Goal: Task Accomplishment & Management: Manage account settings

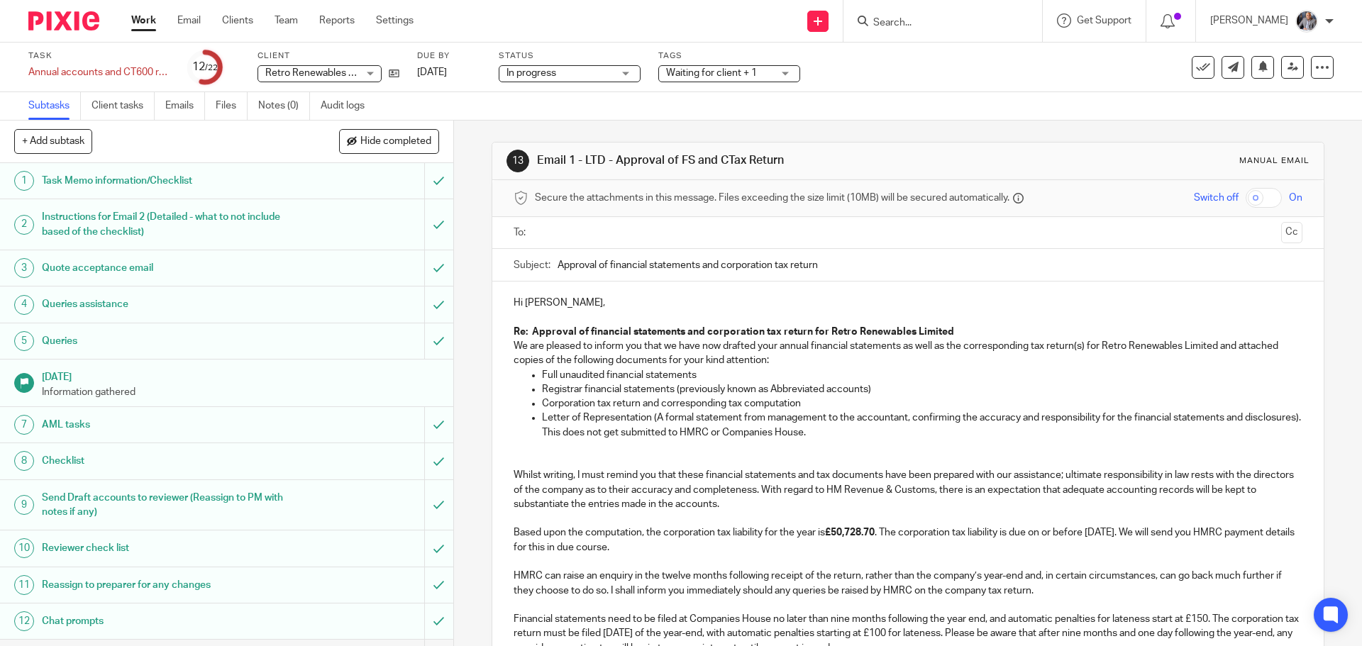
click at [543, 302] on p "Hi [PERSON_NAME], Re: Approval of financial statements and corporation tax retu…" at bounding box center [908, 332] width 788 height 72
click at [586, 238] on input "text" at bounding box center [907, 233] width 735 height 16
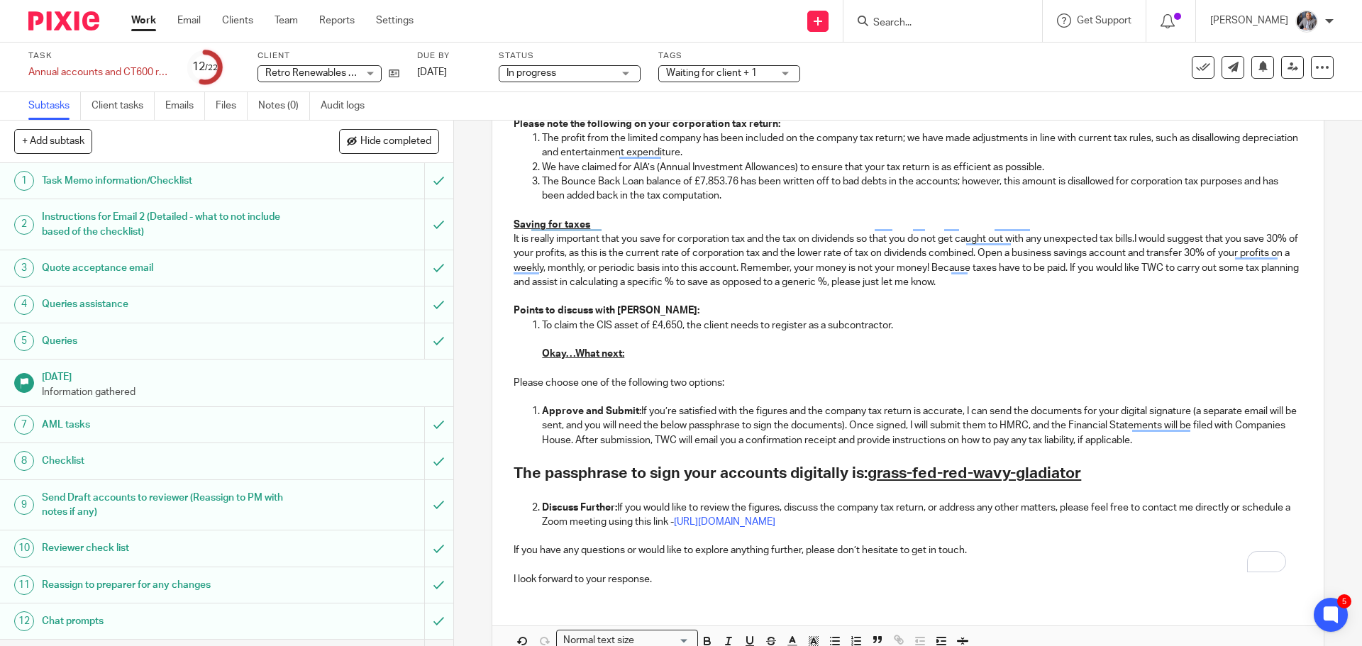
scroll to position [1348, 0]
click at [893, 317] on p "To claim the CIS asset of £4,650, the client needs to register as a subcontract…" at bounding box center [922, 338] width 760 height 43
drag, startPoint x: 889, startPoint y: 313, endPoint x: 888, endPoint y: 328, distance: 14.9
click at [888, 317] on p "To claim the CIS asset of £4,650, the client needs to register as a subcontract…" at bounding box center [922, 338] width 760 height 43
click at [860, 317] on p "To claim the CIS asset of £4,650, the client needs to register as a subcontract…" at bounding box center [922, 338] width 760 height 43
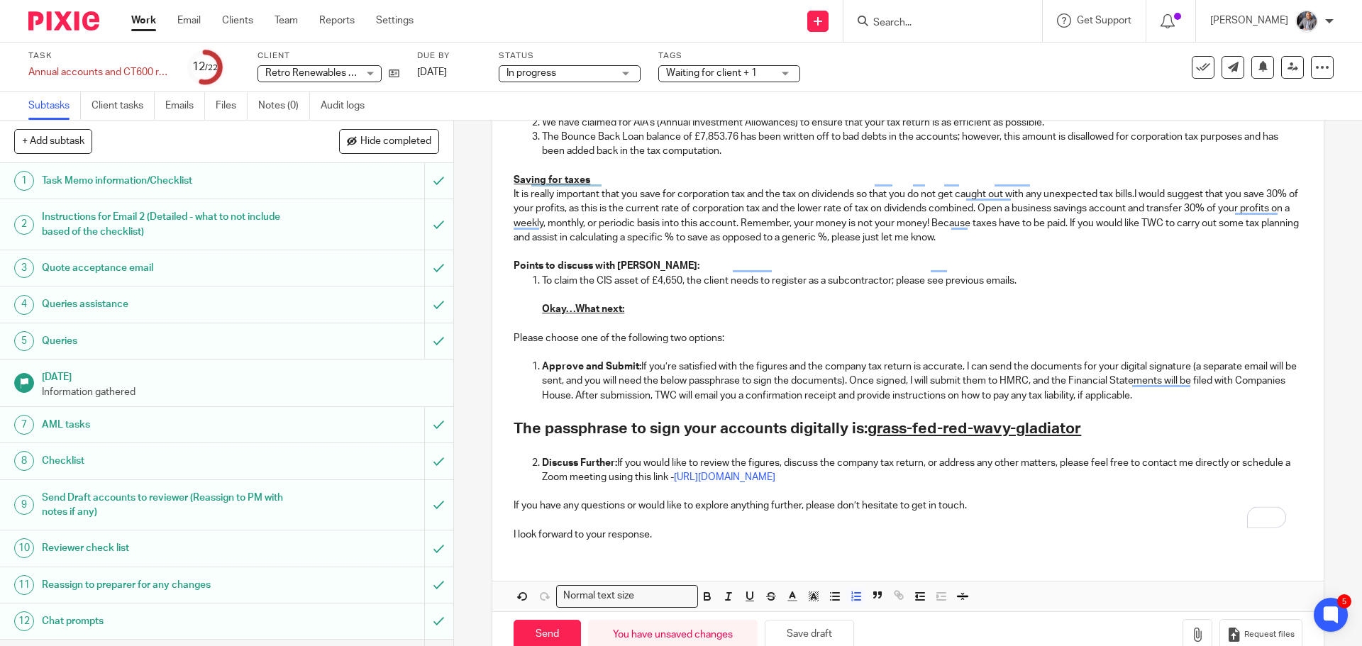
scroll to position [1411, 0]
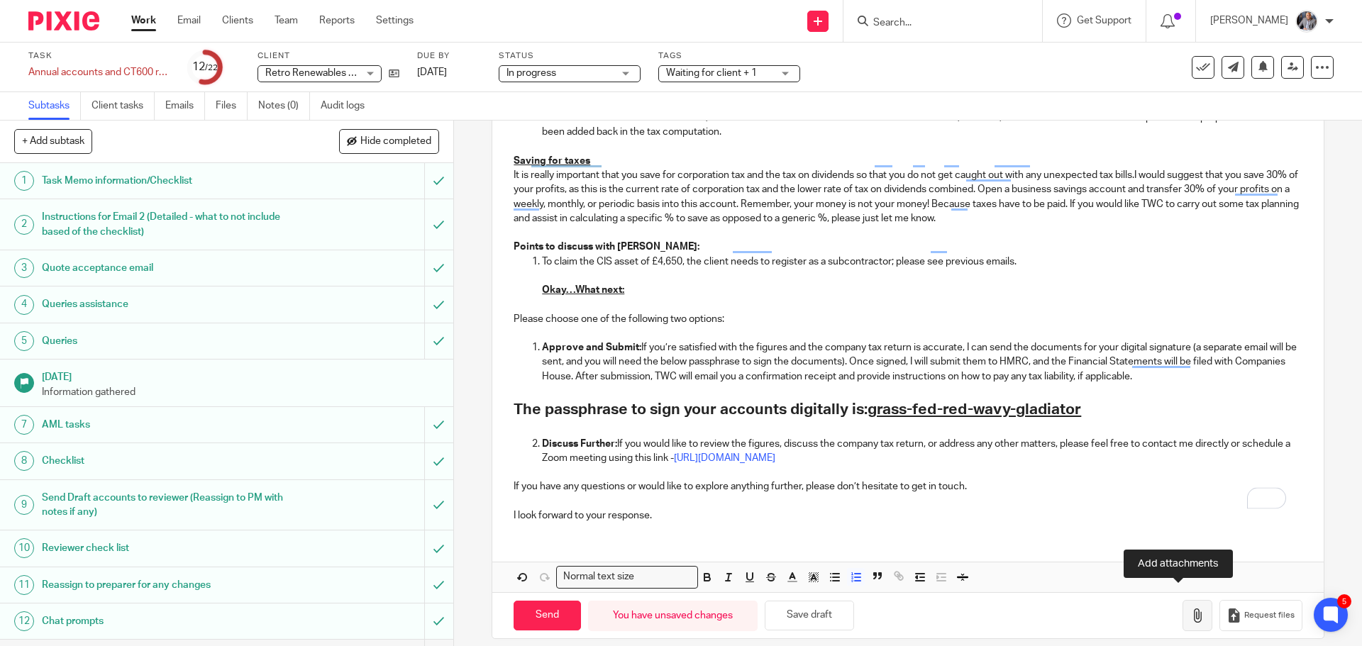
click at [1191, 609] on icon "button" at bounding box center [1198, 616] width 14 height 14
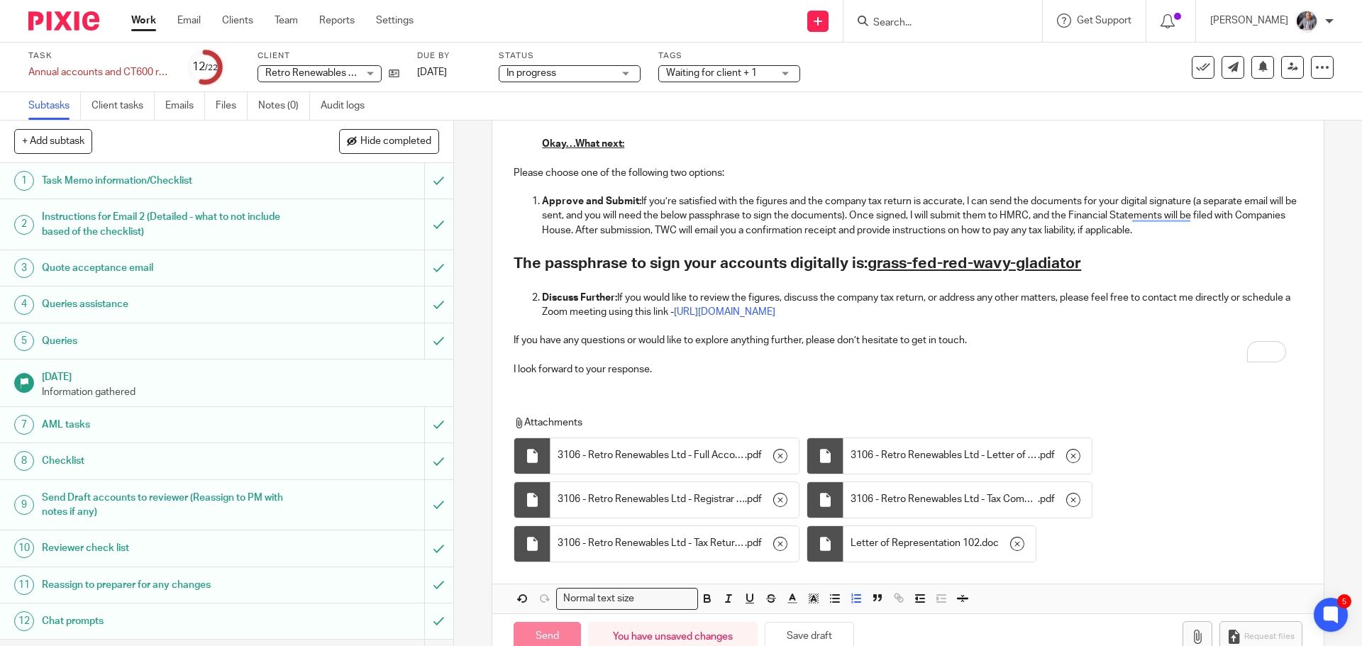
scroll to position [1580, 0]
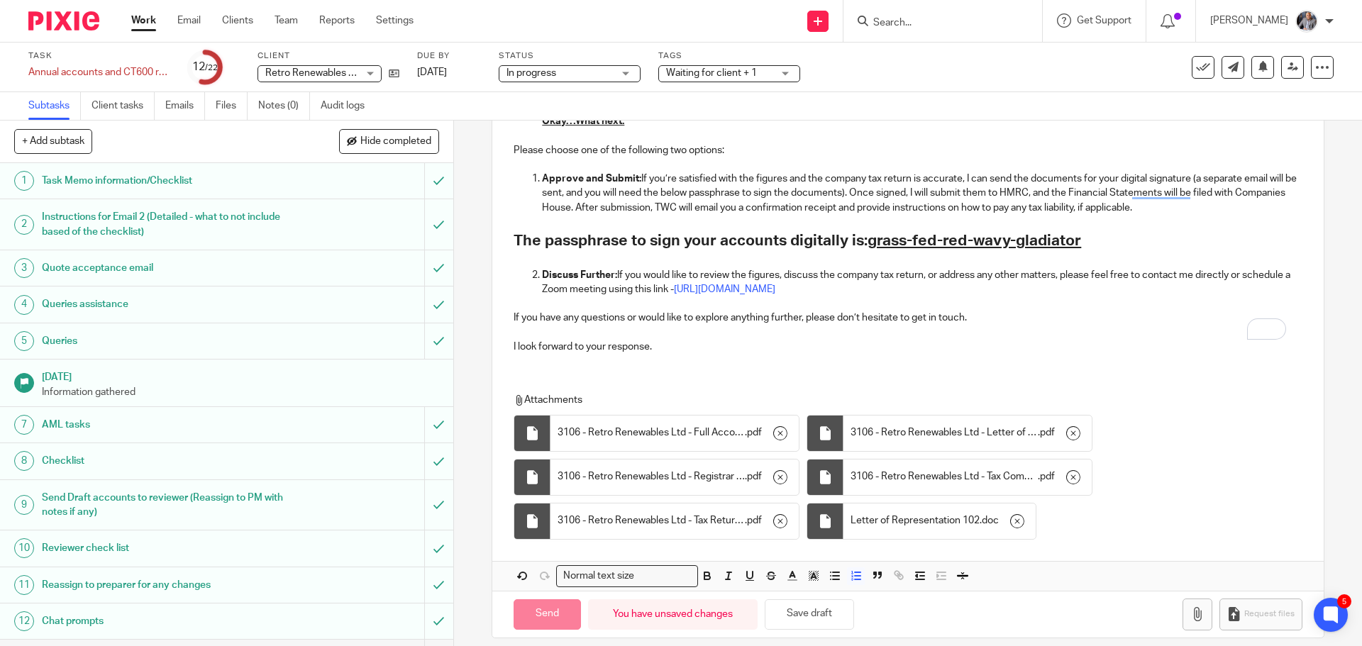
click at [943, 340] on p "I look forward to your response." at bounding box center [908, 347] width 788 height 14
click at [556, 607] on input "Send" at bounding box center [547, 615] width 67 height 31
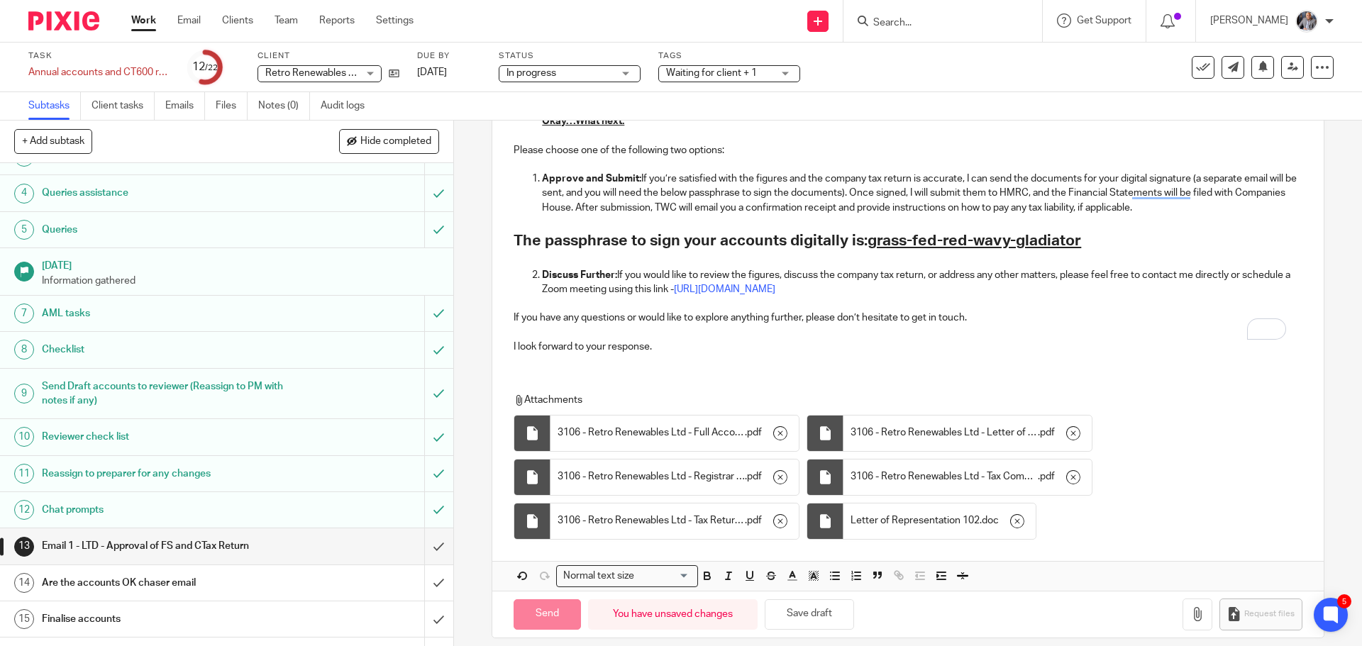
scroll to position [358, 0]
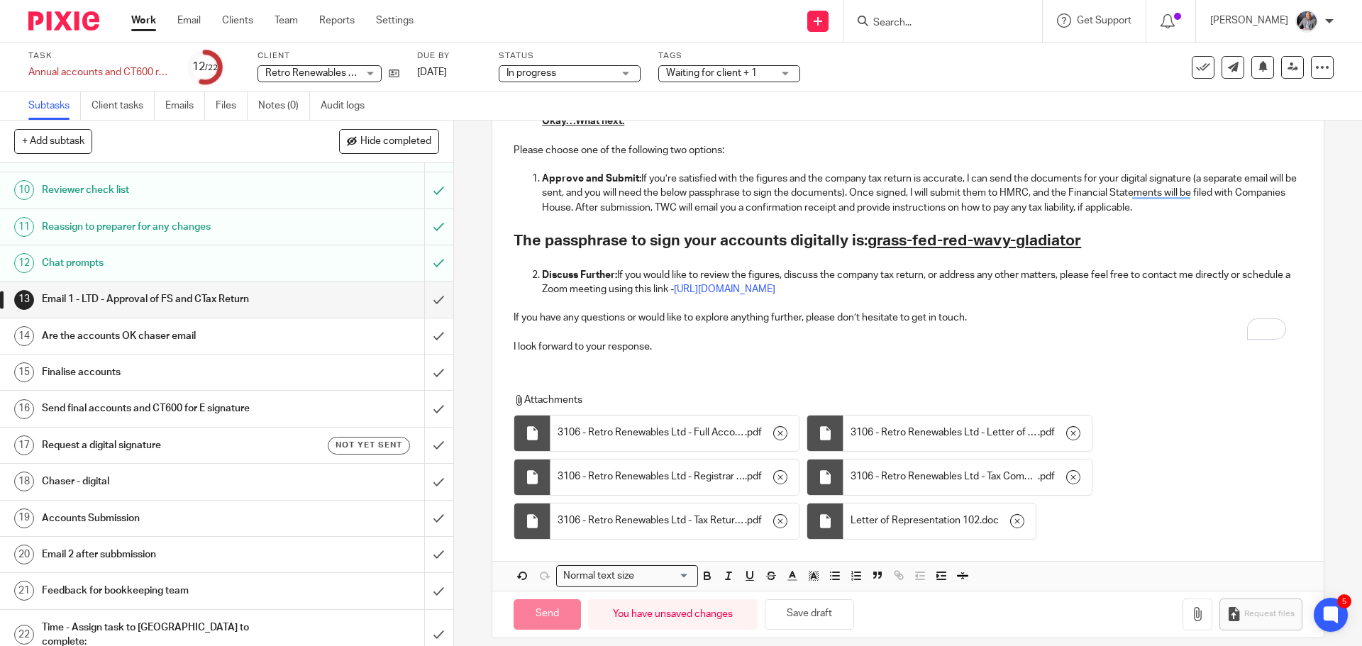
type input "Sent"
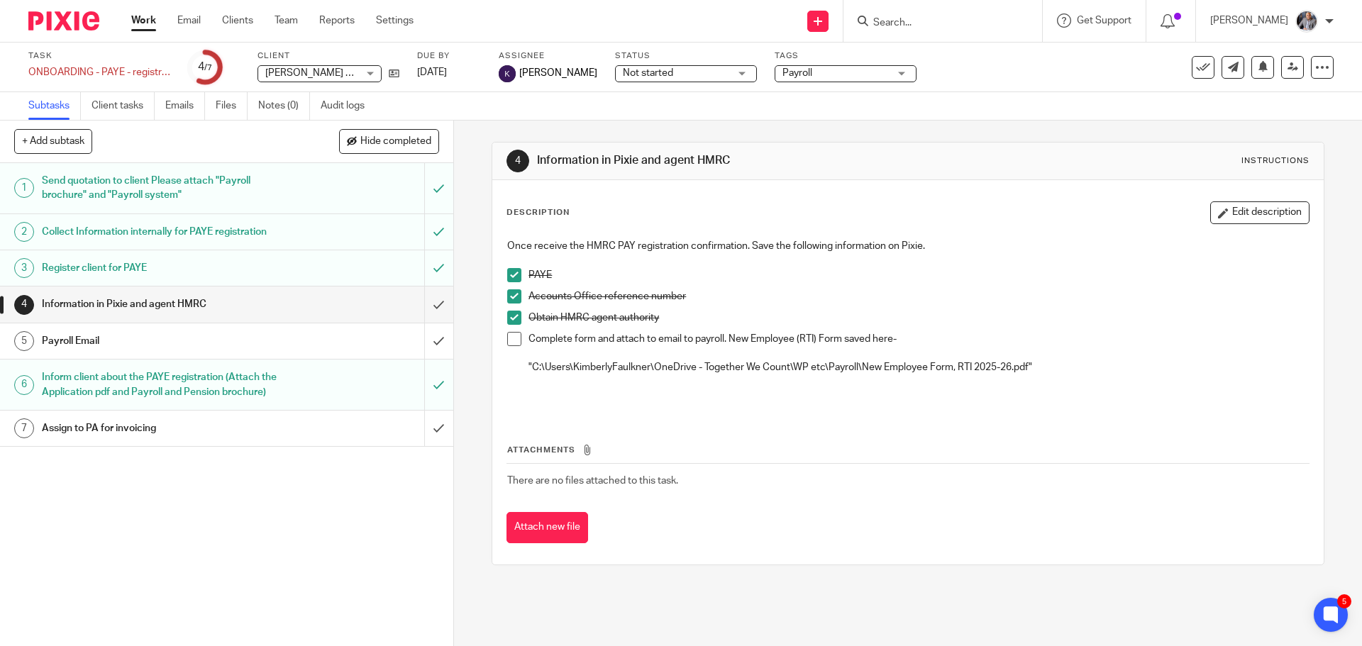
click at [913, 26] on input "Search" at bounding box center [936, 23] width 128 height 13
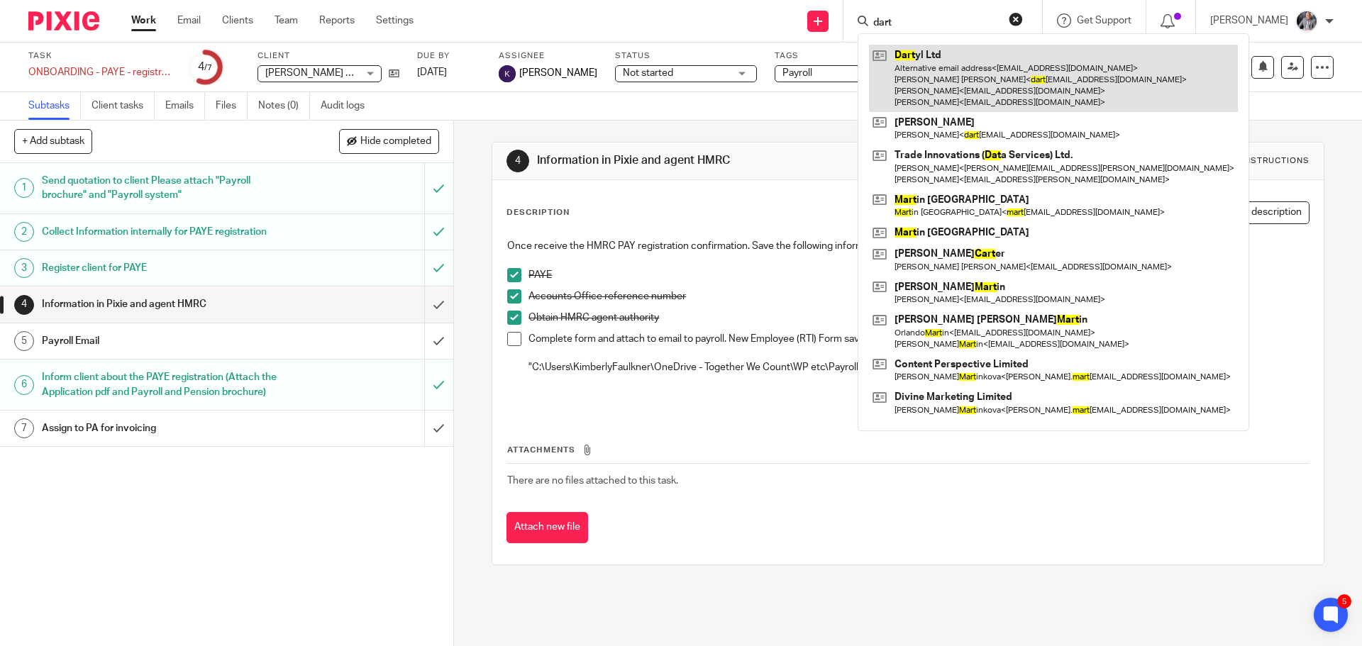
type input "dart"
click at [951, 87] on link at bounding box center [1053, 78] width 369 height 67
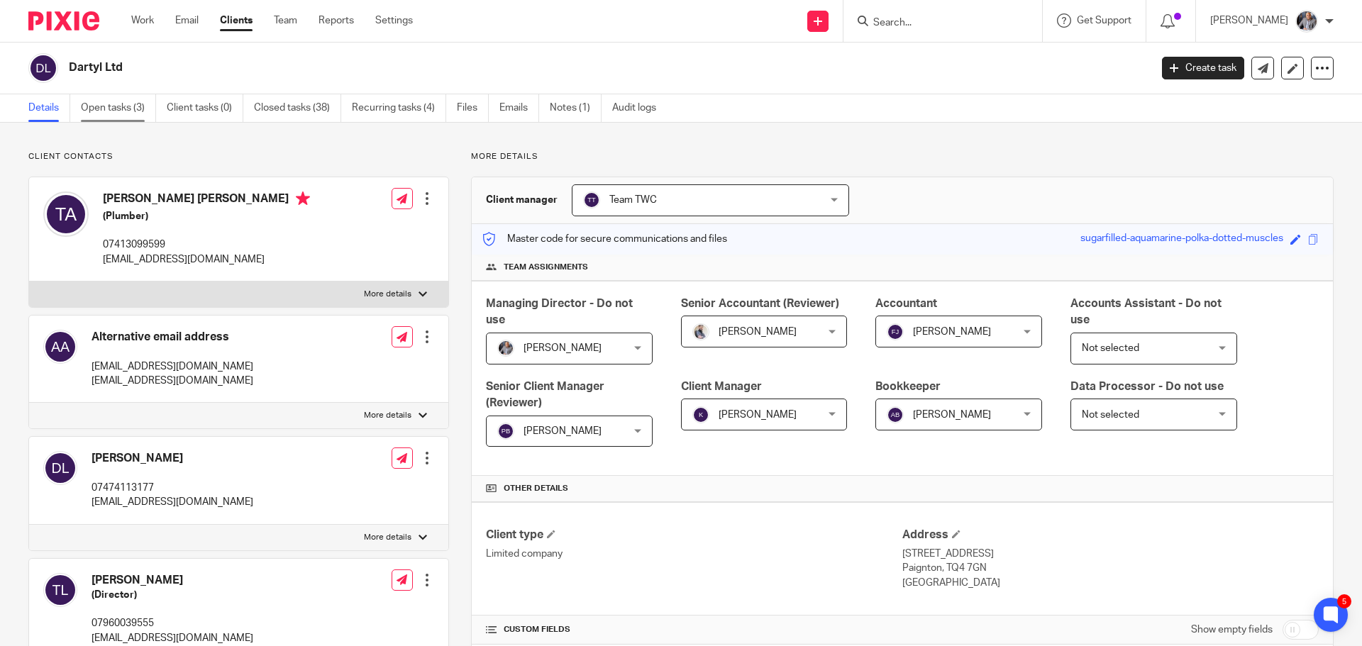
click at [136, 104] on link "Open tasks (3)" at bounding box center [118, 108] width 75 height 28
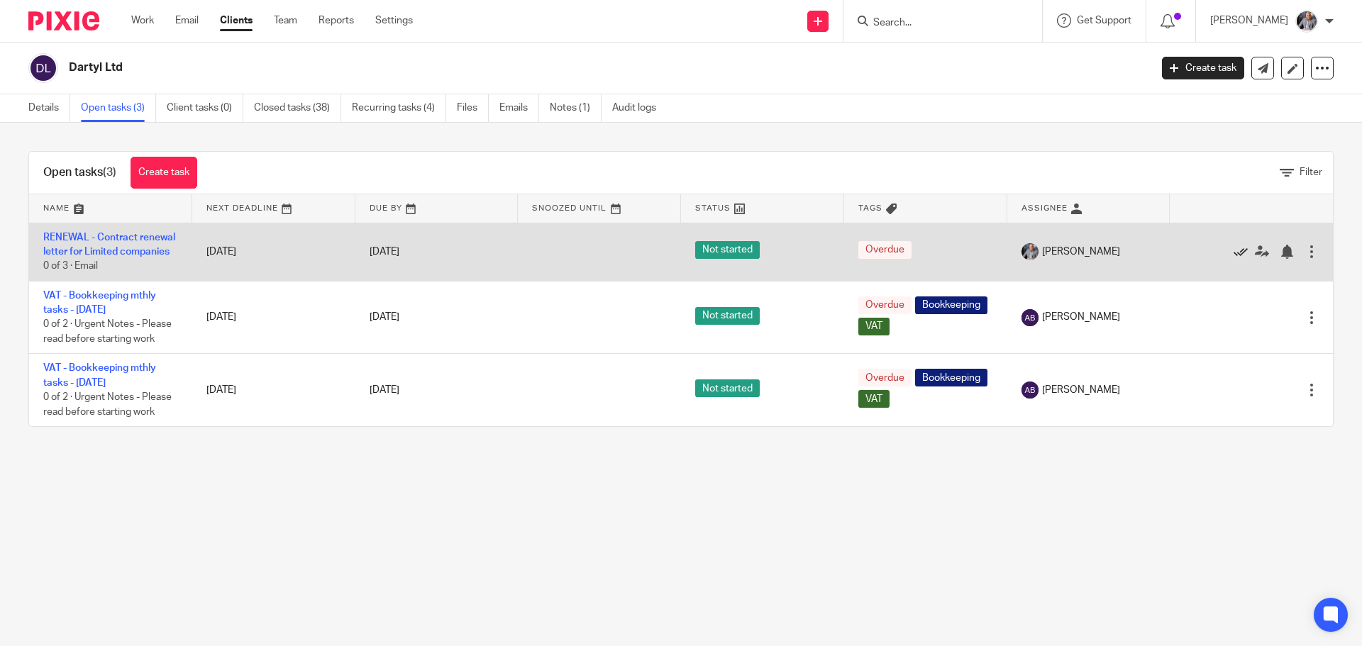
click at [1234, 257] on icon at bounding box center [1241, 252] width 14 height 14
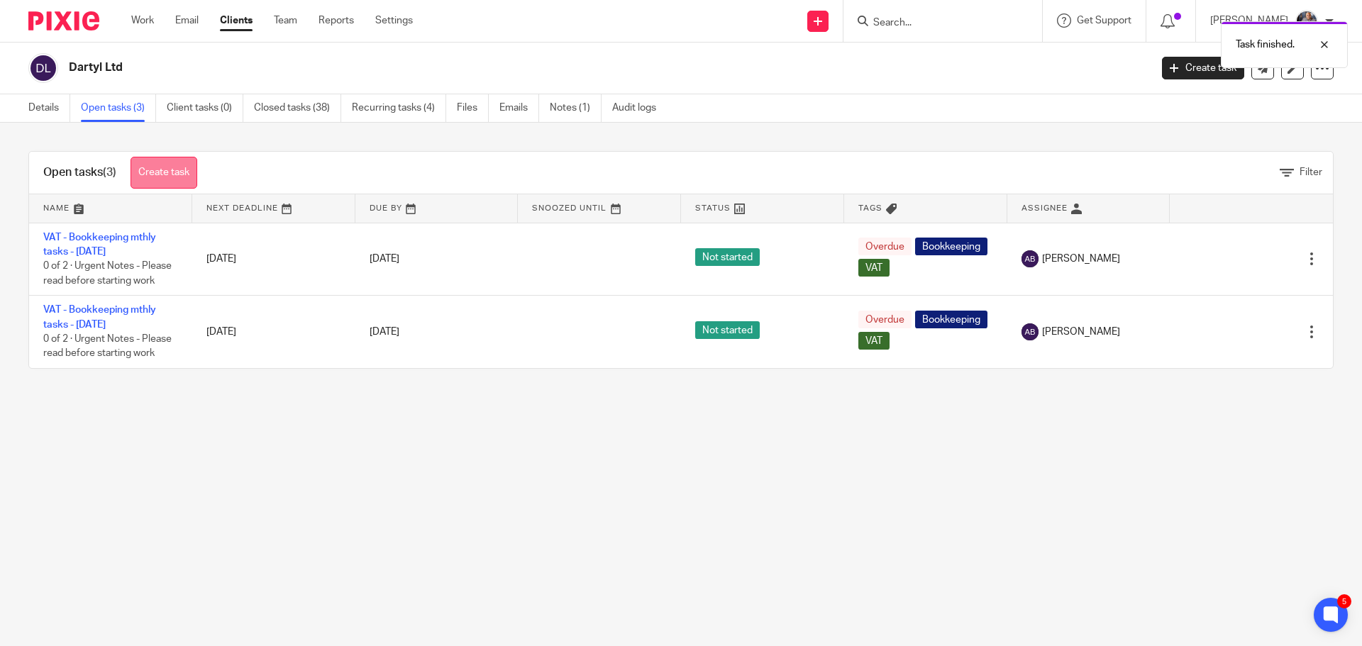
click at [167, 165] on link "Create task" at bounding box center [164, 173] width 67 height 32
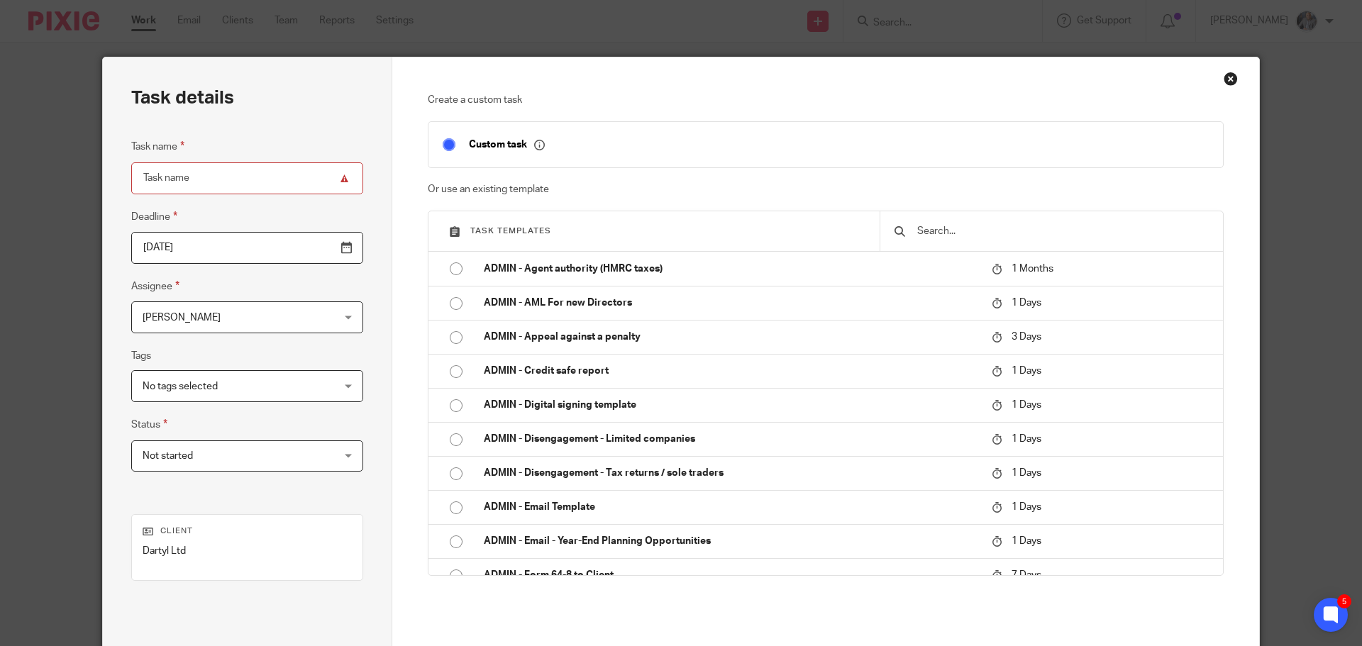
click at [964, 227] on input "text" at bounding box center [1062, 232] width 293 height 16
type input "c"
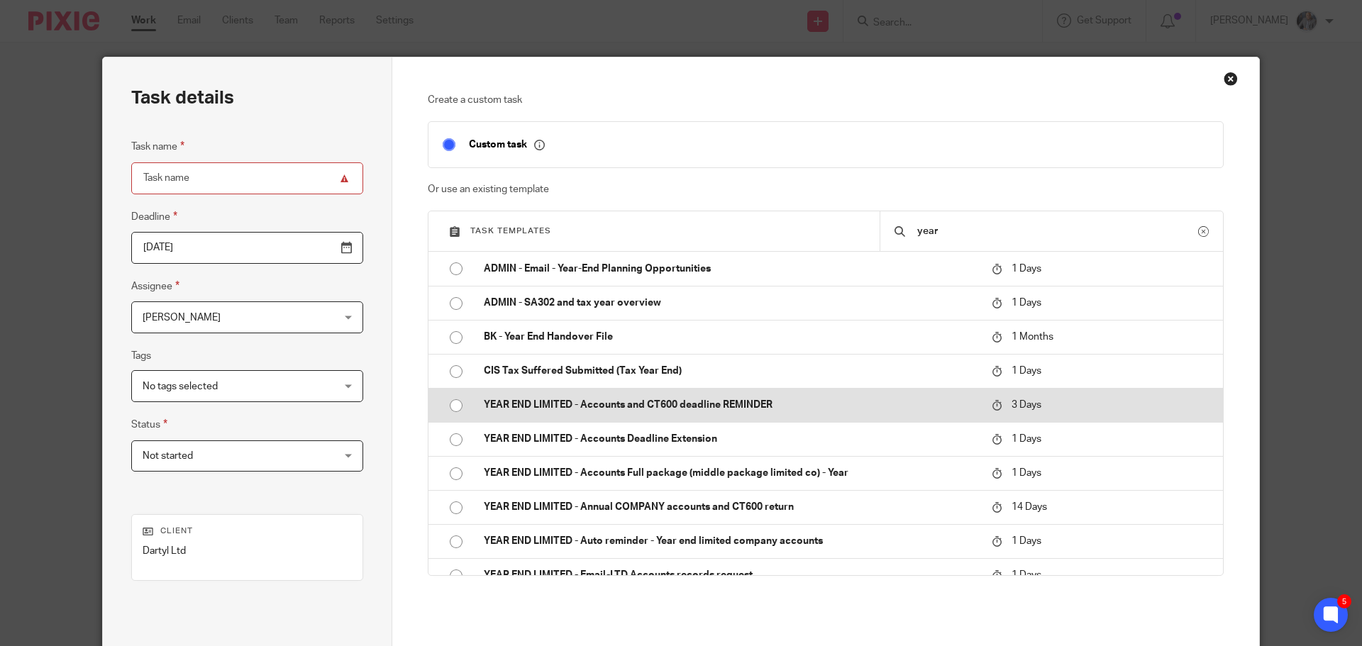
scroll to position [17, 0]
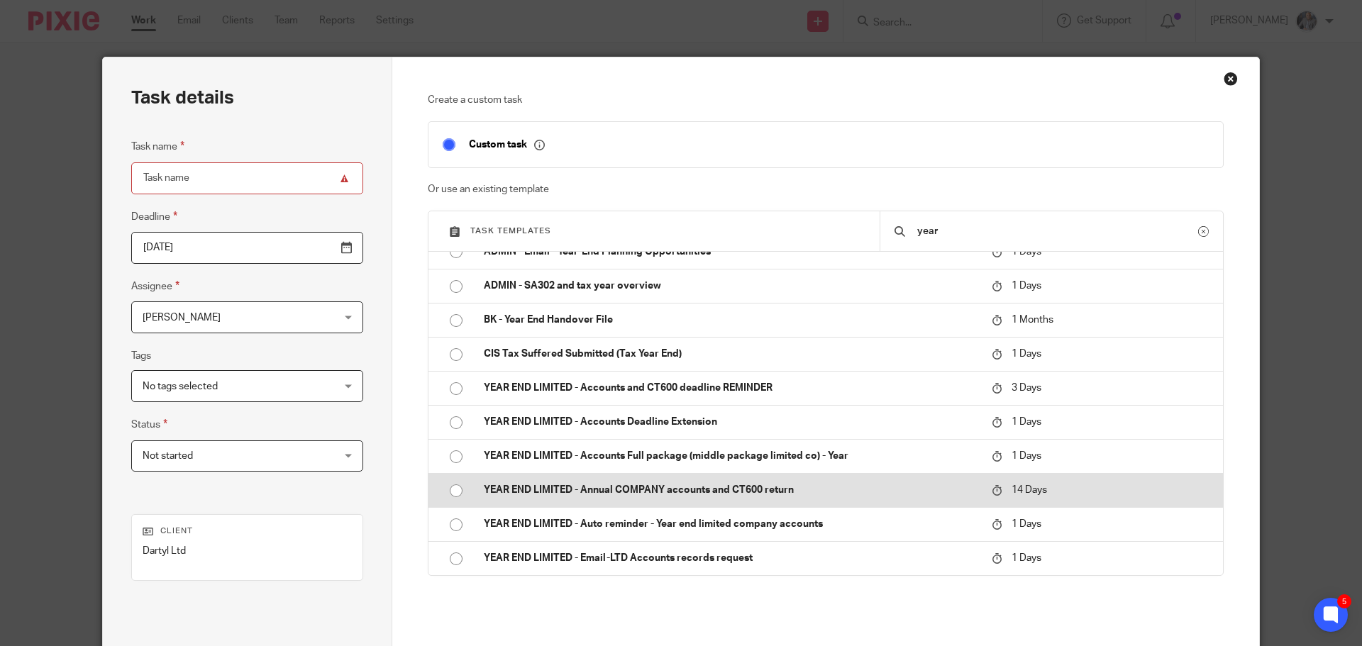
type input "year"
click at [618, 485] on p "YEAR END LIMITED - Annual COMPANY accounts and CT600 return" at bounding box center [731, 490] width 494 height 14
type input "[DATE]"
type input "YEAR END LIMITED - Annual COMPANY accounts and CT600 return"
checkbox input "false"
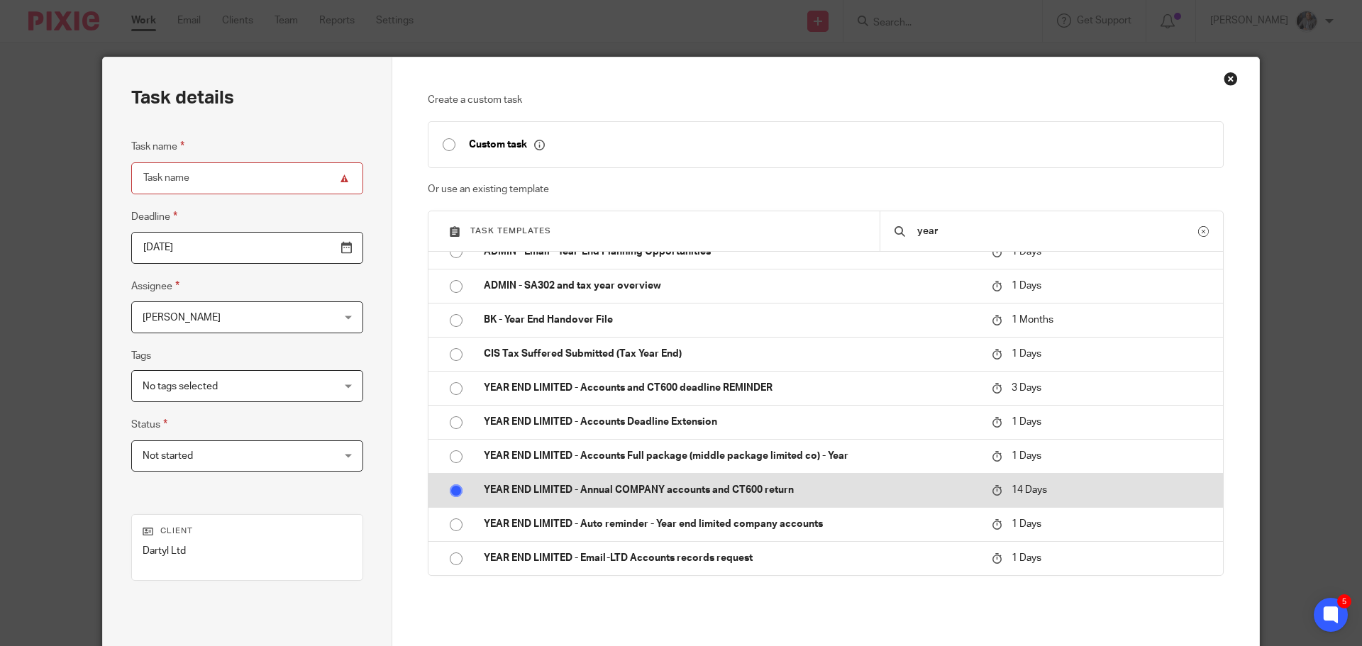
radio input "true"
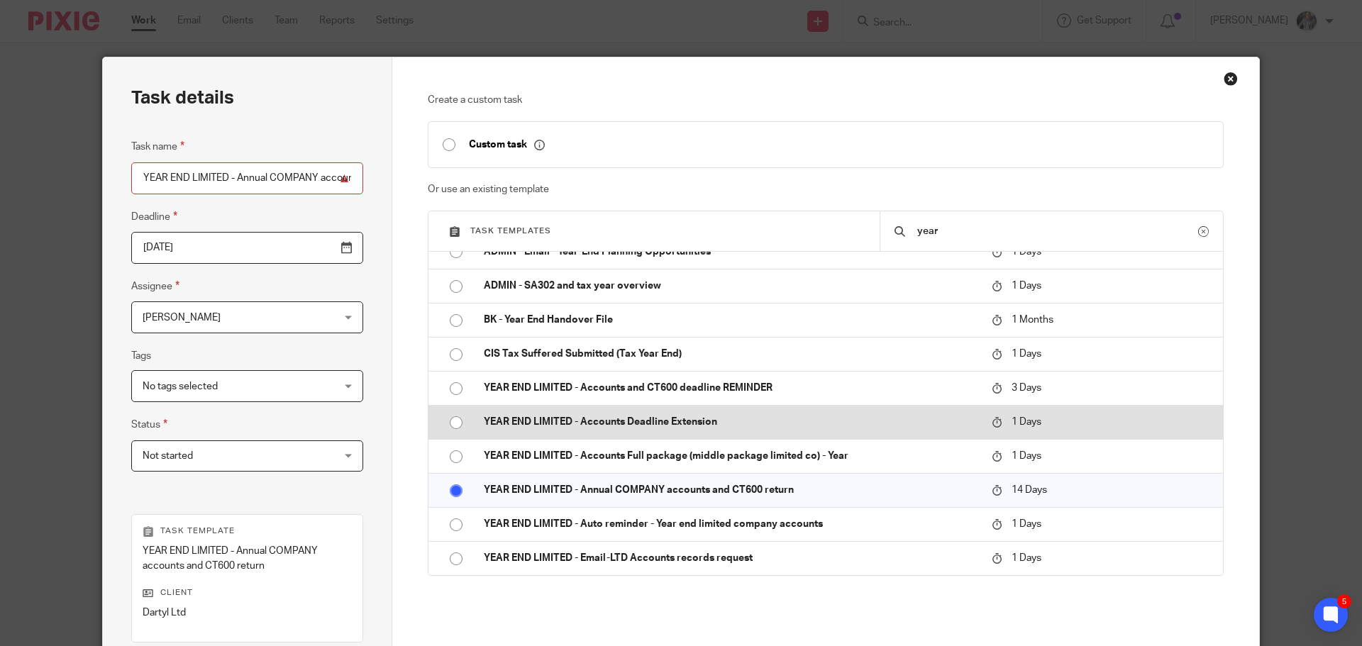
scroll to position [206, 0]
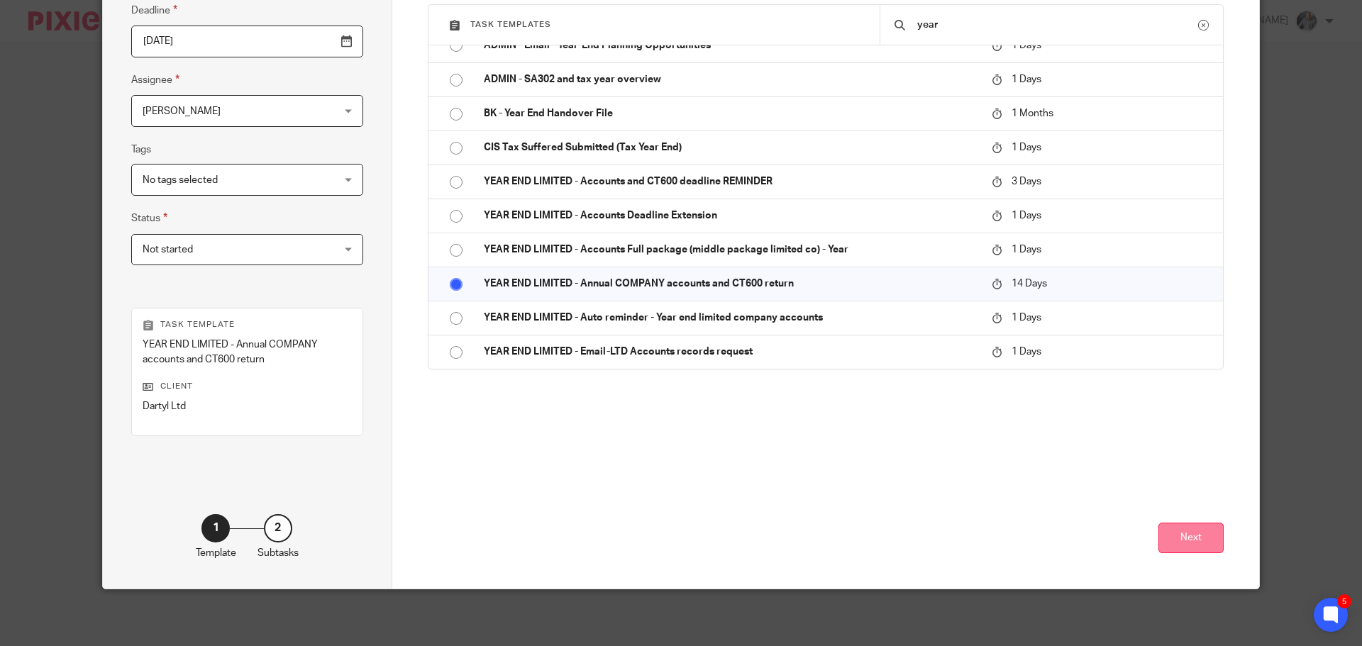
click at [1190, 535] on button "Next" at bounding box center [1191, 538] width 65 height 31
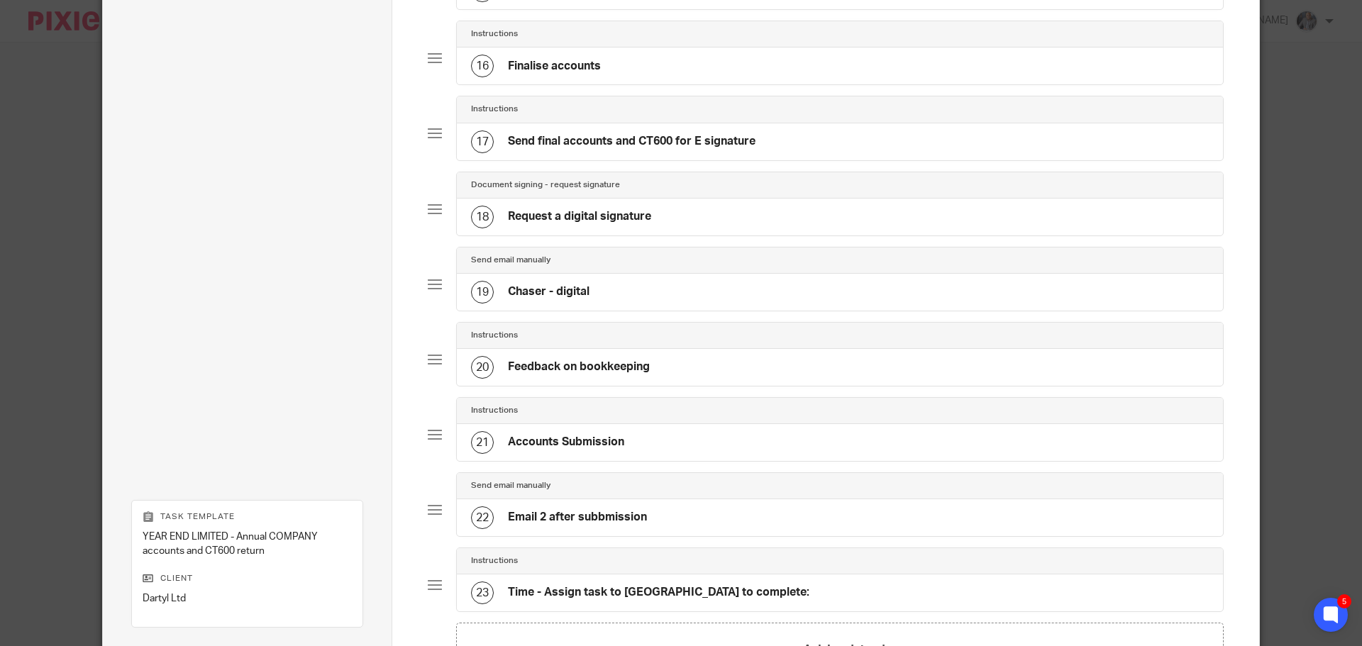
scroll to position [1419, 0]
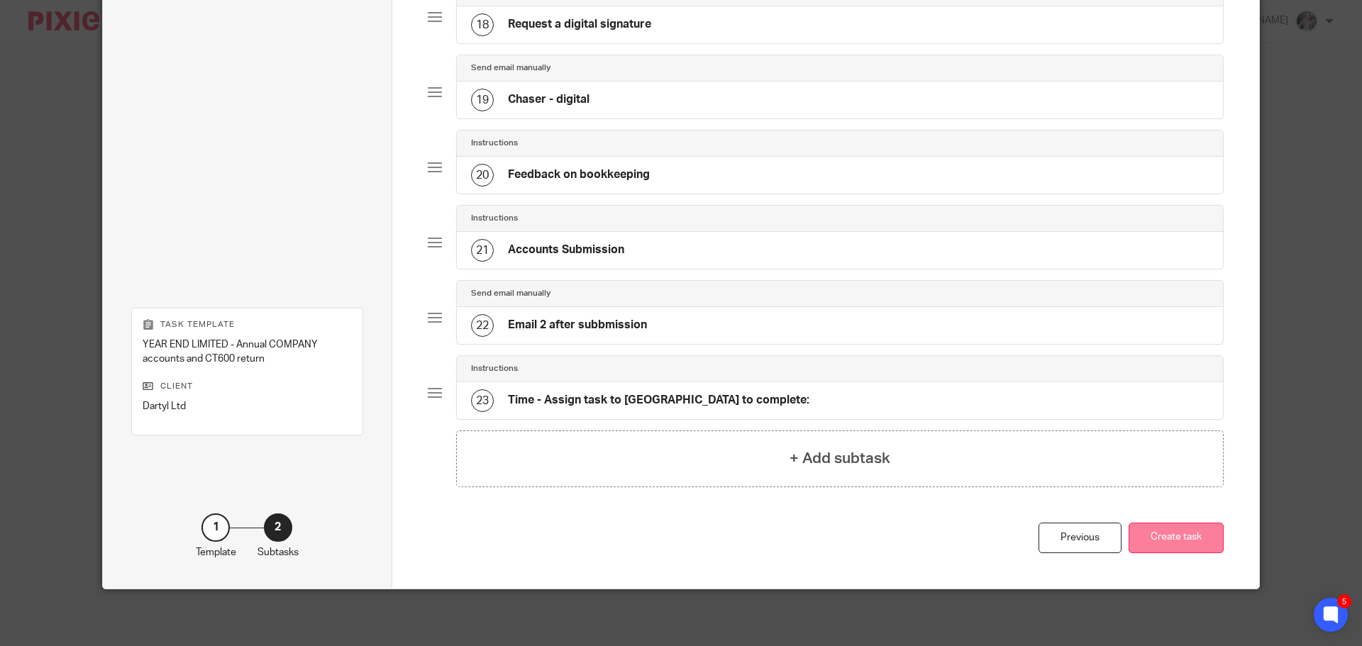
click at [1191, 538] on button "Create task" at bounding box center [1176, 538] width 95 height 31
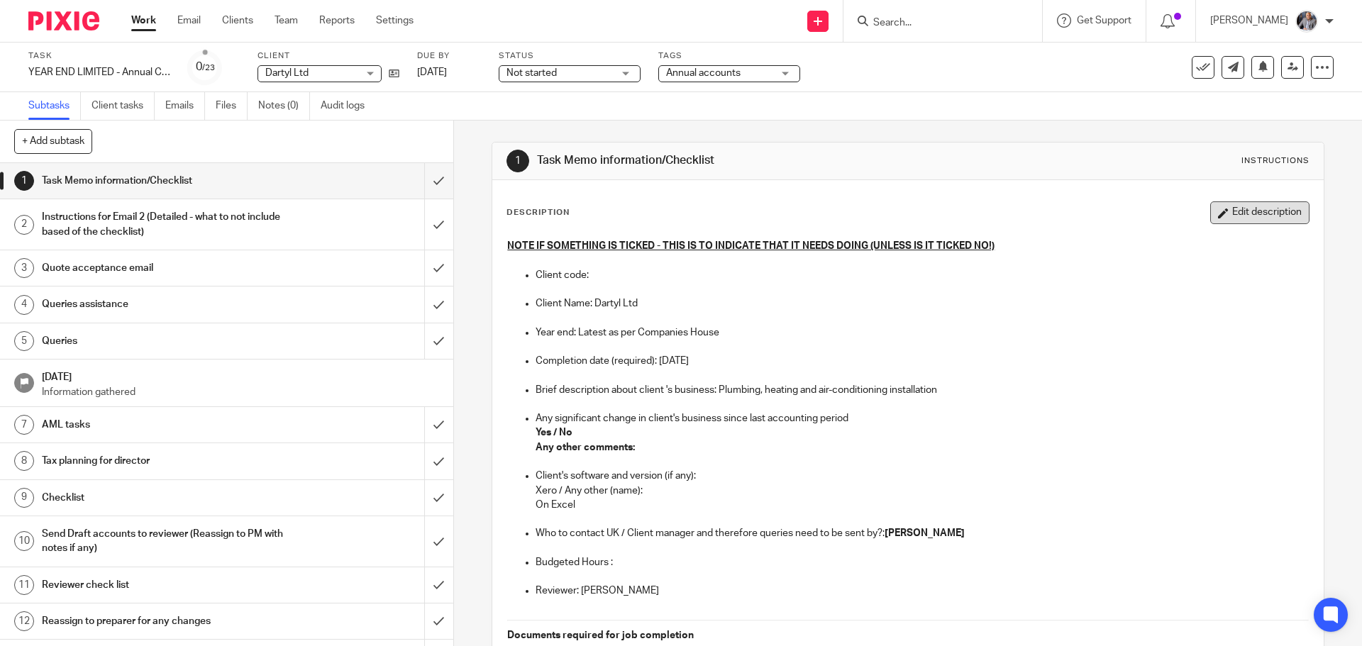
click at [1224, 204] on button "Edit description" at bounding box center [1260, 213] width 99 height 23
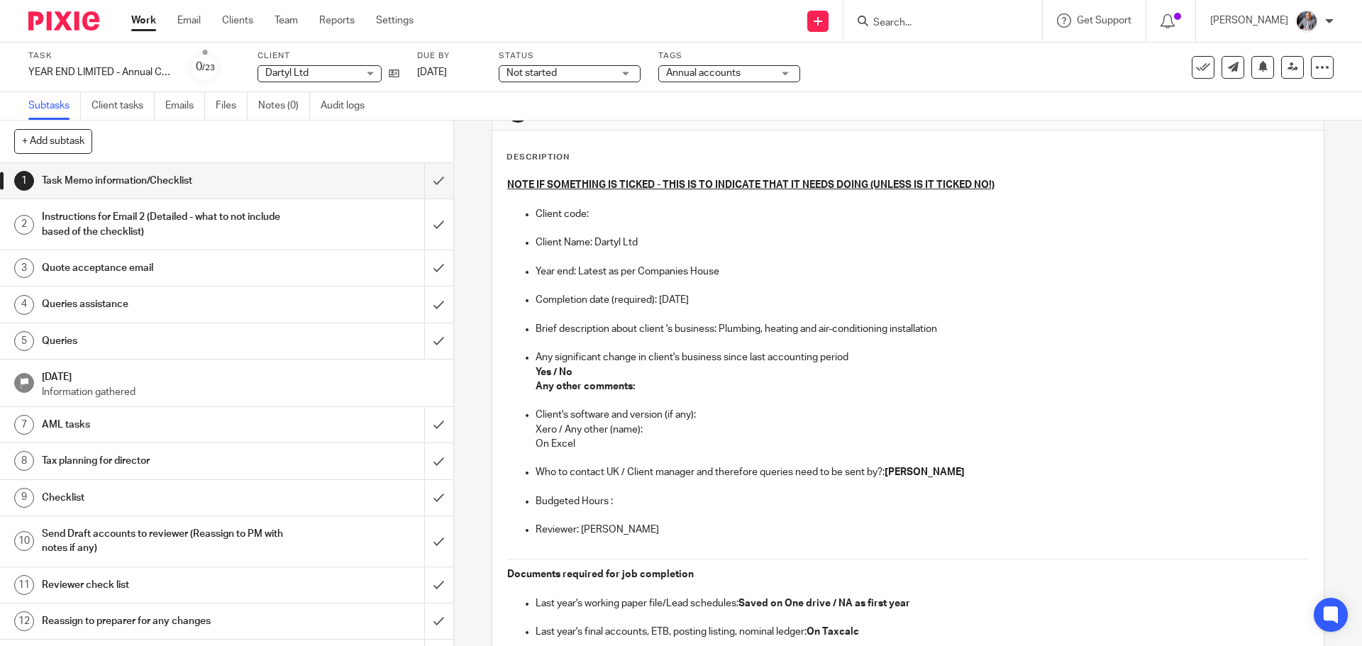
scroll to position [71, 0]
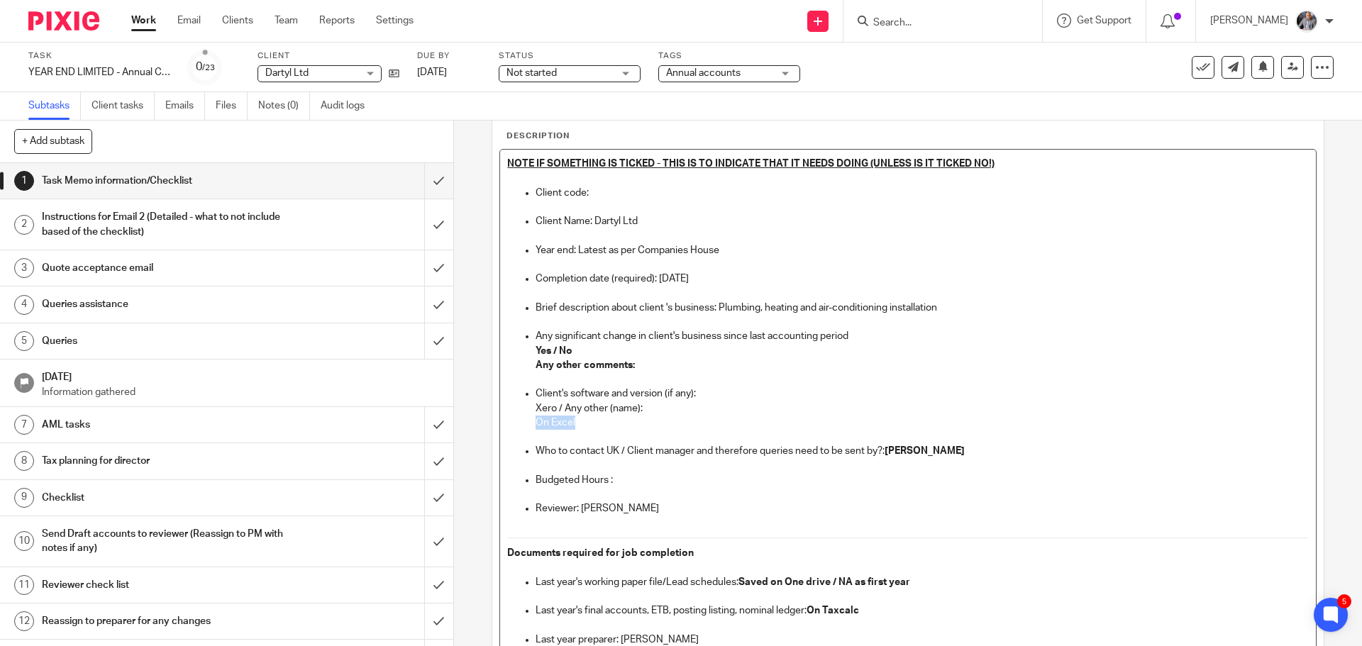
drag, startPoint x: 571, startPoint y: 425, endPoint x: 534, endPoint y: 424, distance: 36.2
click at [536, 424] on p "On Excel" at bounding box center [922, 423] width 773 height 14
click at [637, 481] on p "Budgeted Hours :" at bounding box center [922, 480] width 773 height 14
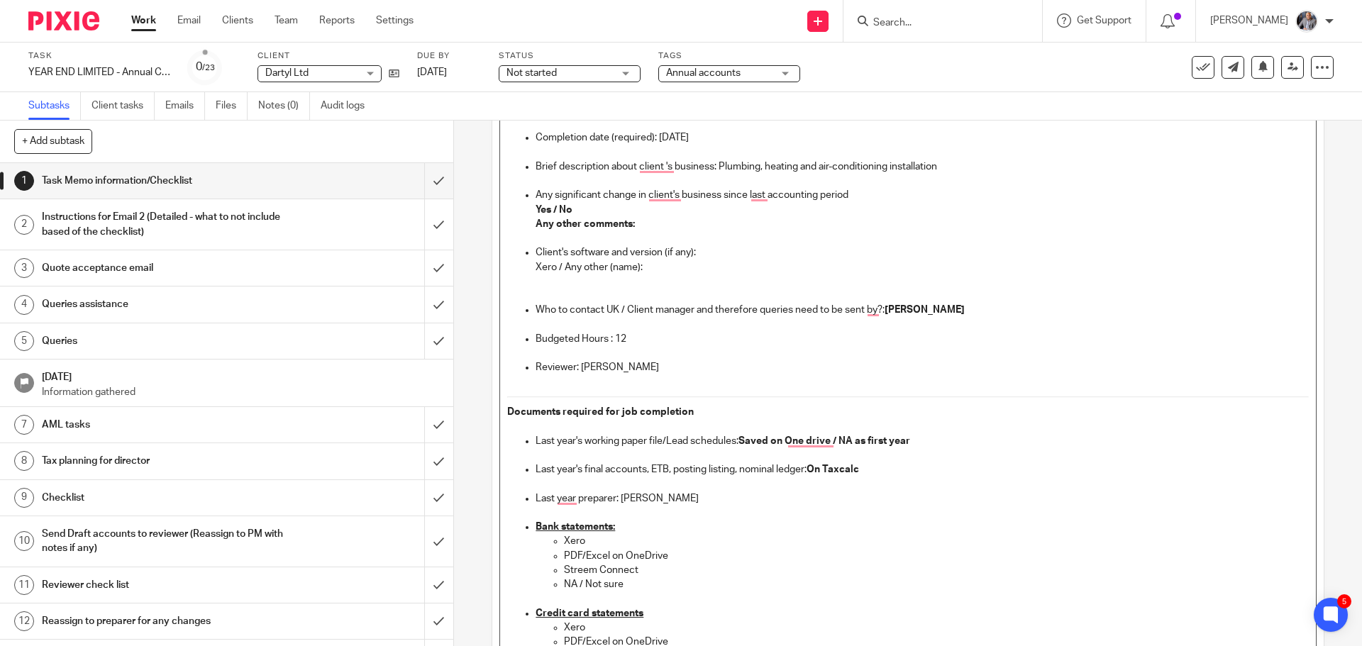
scroll to position [213, 0]
drag, startPoint x: 832, startPoint y: 439, endPoint x: 910, endPoint y: 446, distance: 77.7
click at [910, 446] on p "Last year's working paper file/Lead schedules: Saved on One drive / NA as first…" at bounding box center [922, 441] width 773 height 14
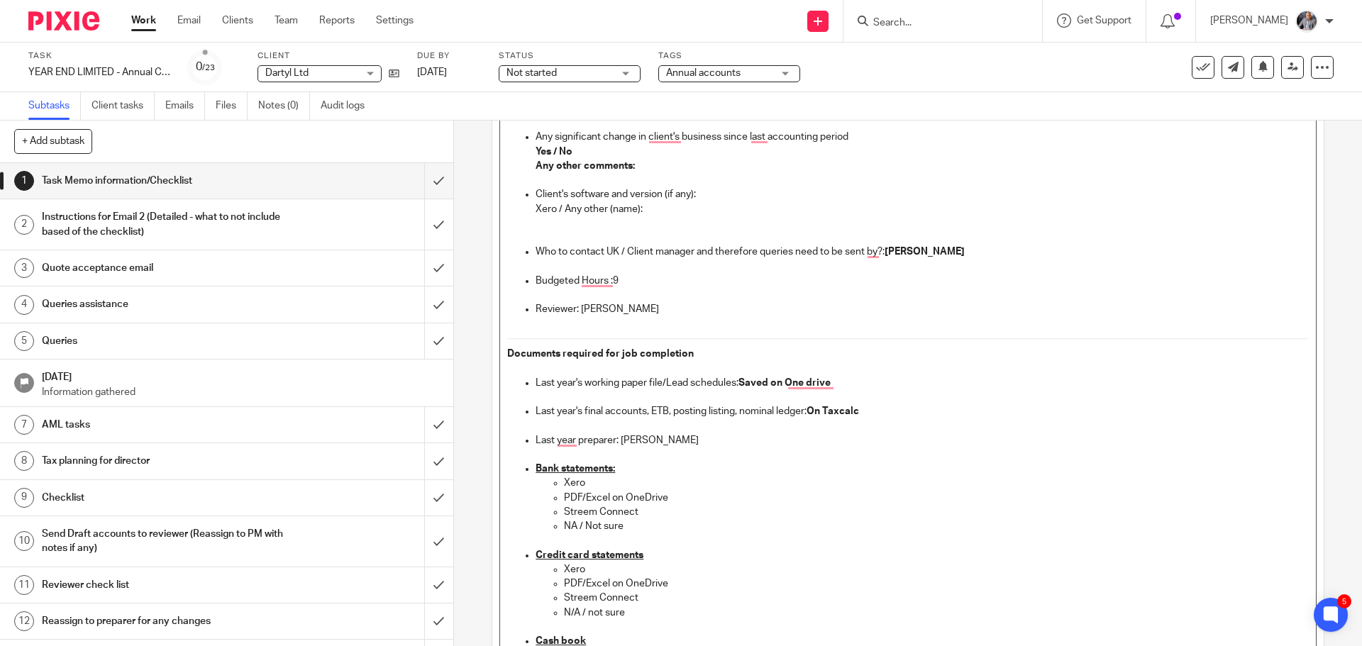
scroll to position [284, 0]
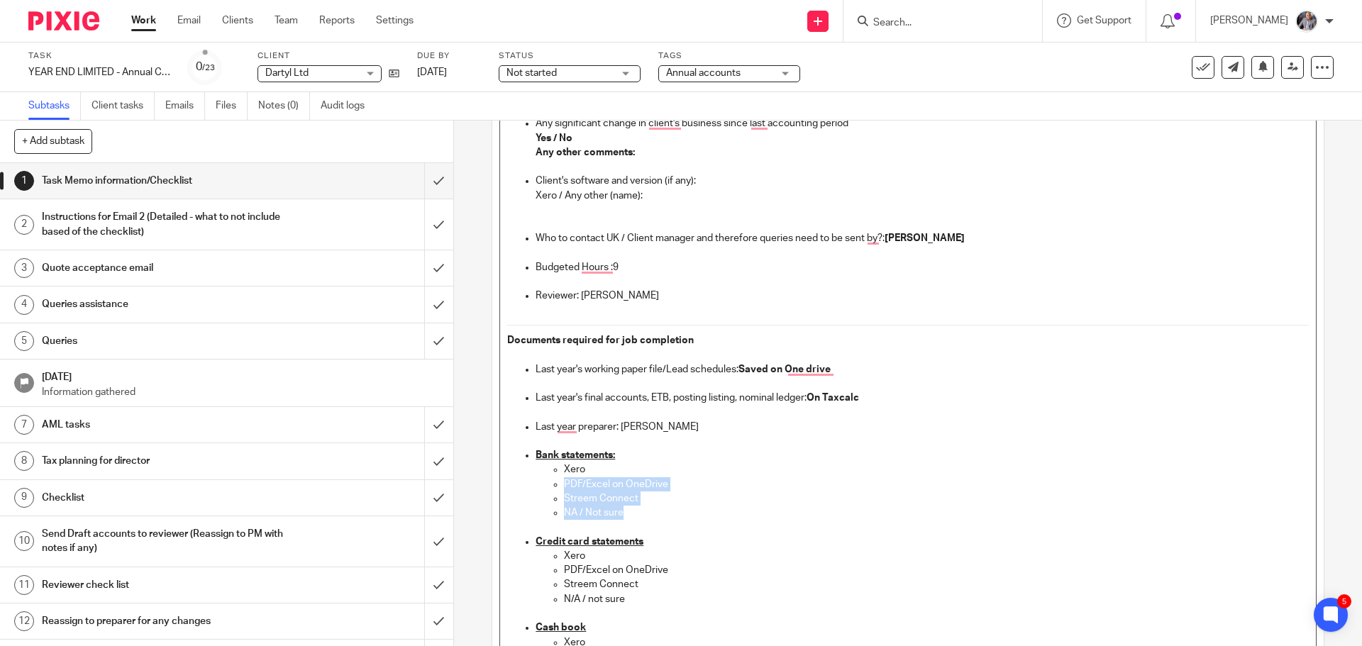
drag, startPoint x: 628, startPoint y: 474, endPoint x: 663, endPoint y: 514, distance: 52.8
click at [663, 514] on ul "Xero PDF/Excel on OneDrive Streem Connect NA / Not sure" at bounding box center [922, 491] width 773 height 57
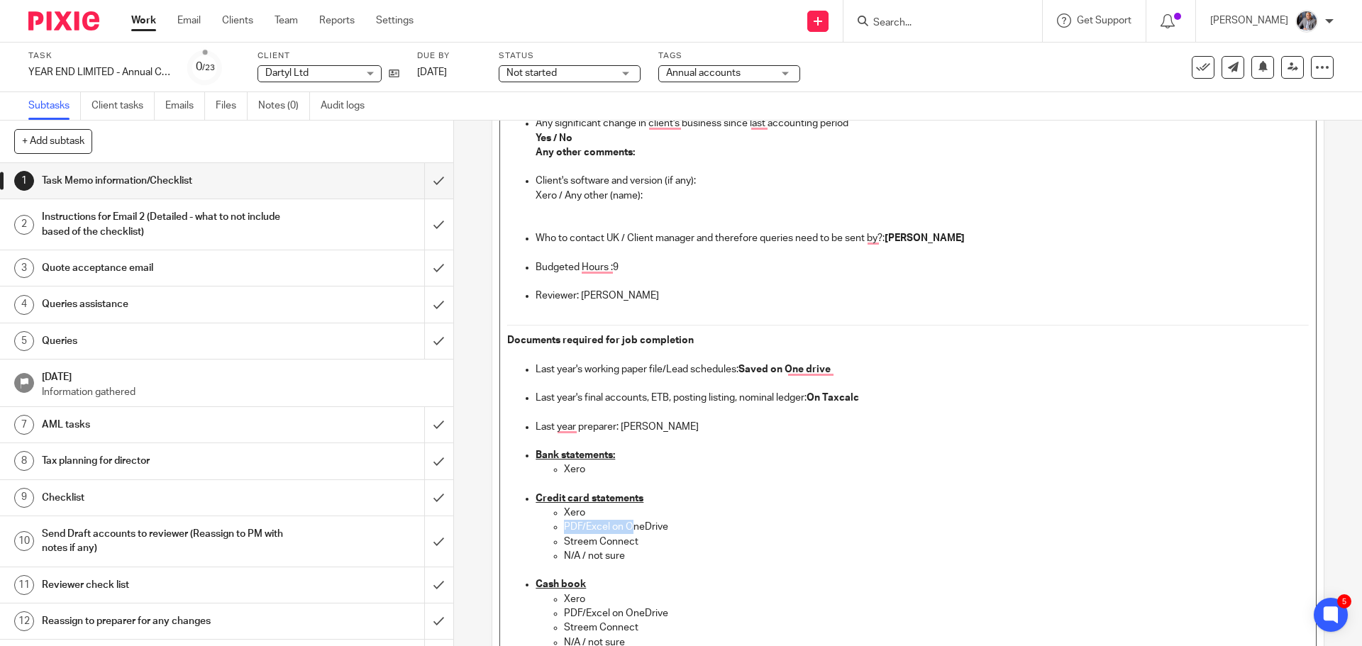
drag, startPoint x: 606, startPoint y: 512, endPoint x: 626, endPoint y: 534, distance: 29.6
click at [626, 534] on ul "Xero PDF/Excel on OneDrive Streem Connect N/A / not sure" at bounding box center [922, 542] width 773 height 72
click at [640, 544] on p "Streem Connect" at bounding box center [936, 542] width 744 height 14
drag, startPoint x: 640, startPoint y: 542, endPoint x: 562, endPoint y: 514, distance: 82.8
click at [562, 514] on ul "Xero PDF/Excel on OneDrive Streem Connect N/A / not sure" at bounding box center [922, 542] width 773 height 72
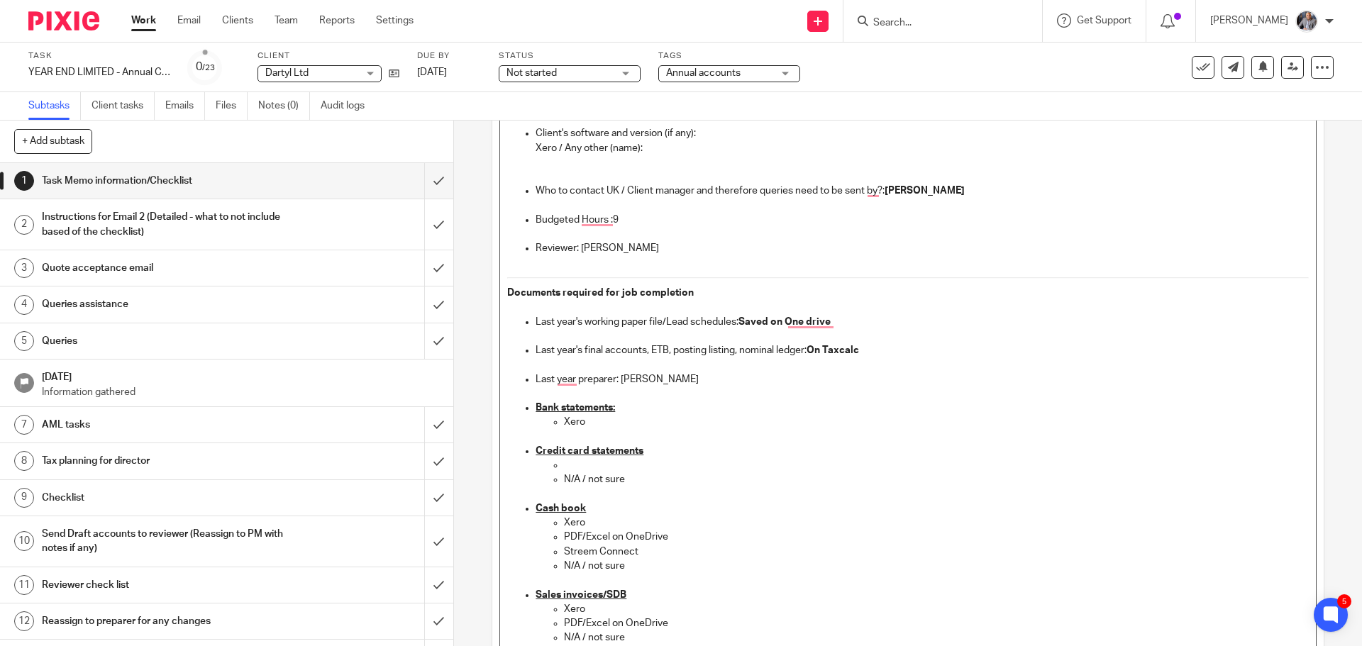
scroll to position [355, 0]
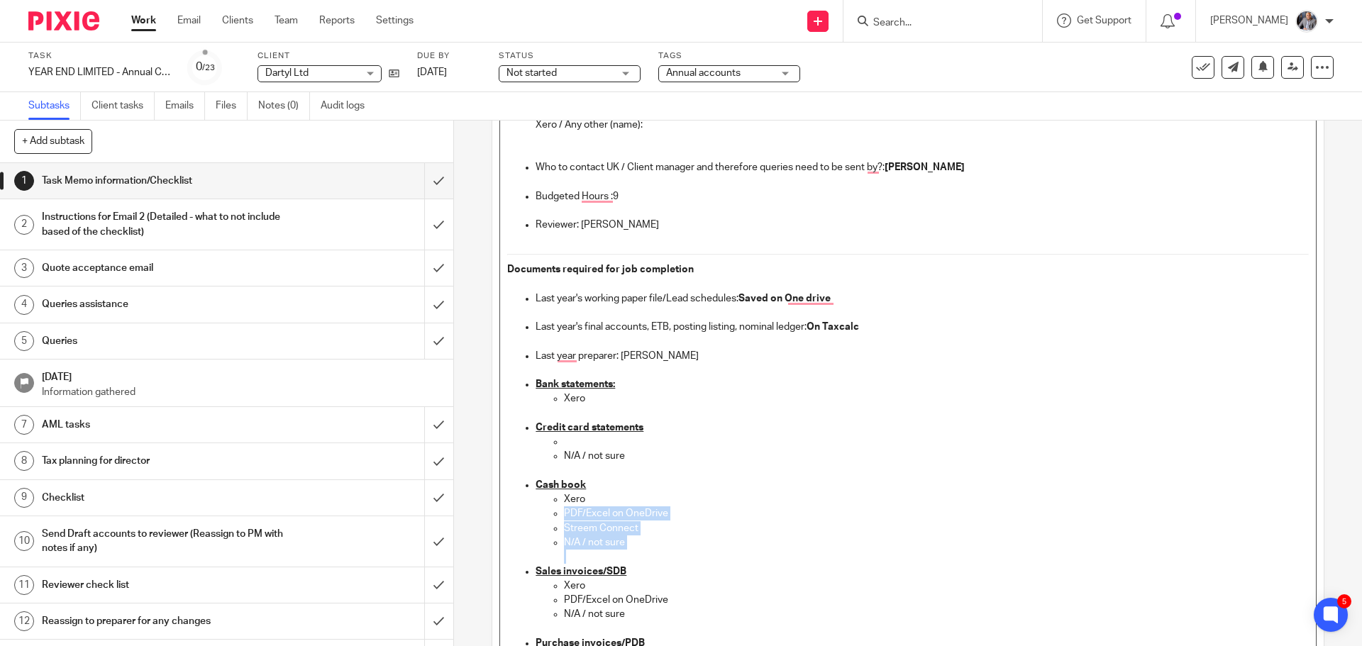
drag, startPoint x: 649, startPoint y: 553, endPoint x: 561, endPoint y: 509, distance: 98.4
click at [561, 509] on ul "Xero PDF/Excel on OneDrive Streem Connect N/A / not sure" at bounding box center [922, 528] width 773 height 72
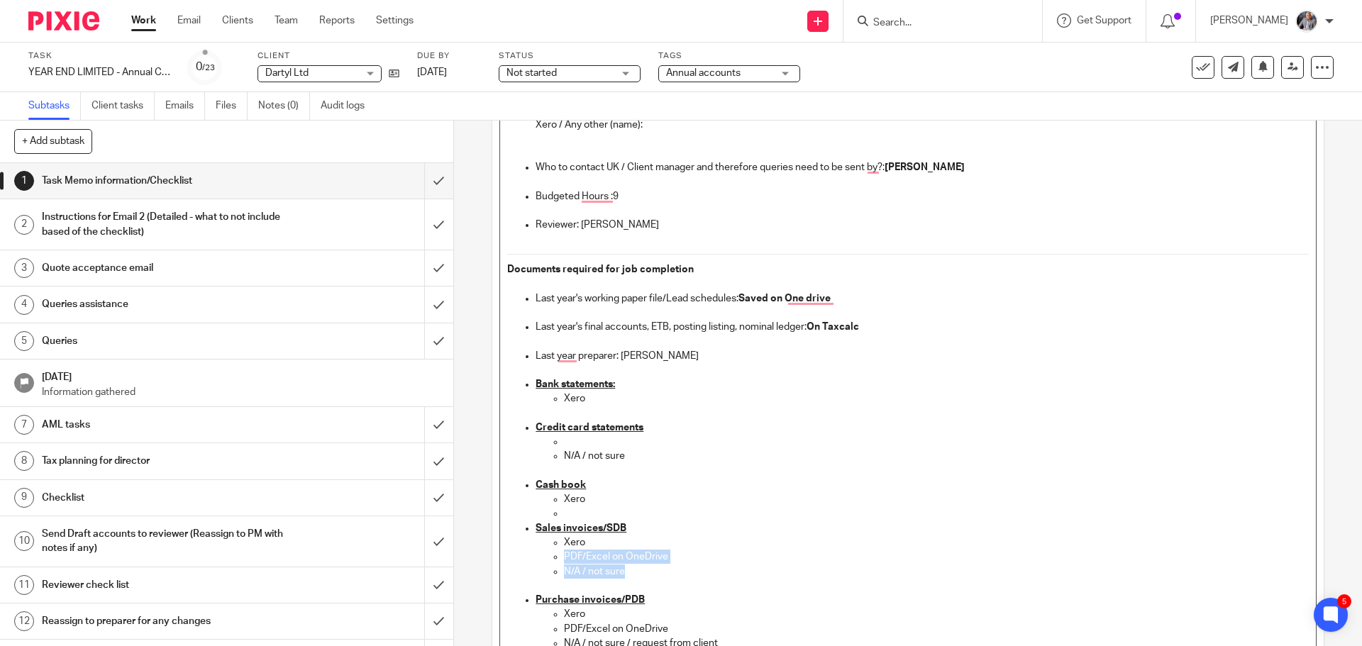
drag, startPoint x: 634, startPoint y: 569, endPoint x: 555, endPoint y: 551, distance: 80.9
click at [555, 551] on ul "Xero PDF/Excel on OneDrive N/A / not sure" at bounding box center [922, 557] width 773 height 43
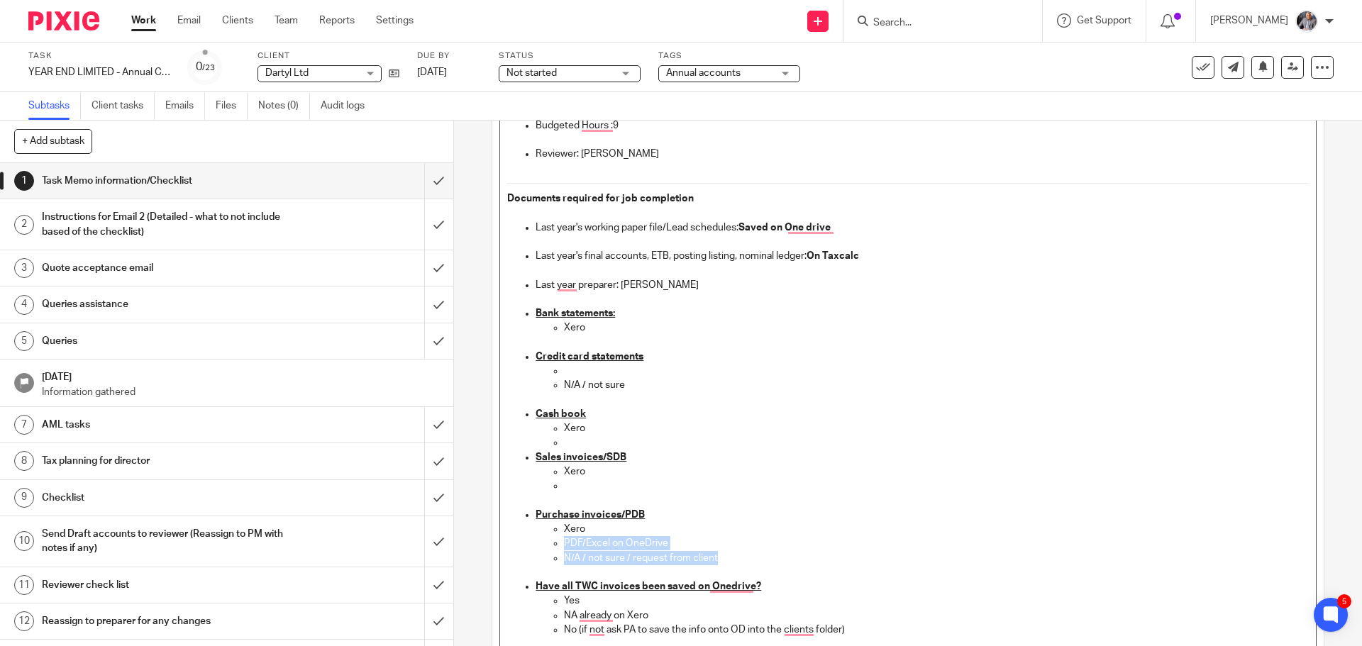
drag, startPoint x: 713, startPoint y: 561, endPoint x: 546, endPoint y: 548, distance: 167.2
click at [546, 548] on ul "Xero PDF/Excel on OneDrive N/A / not sure / request from client" at bounding box center [922, 550] width 773 height 57
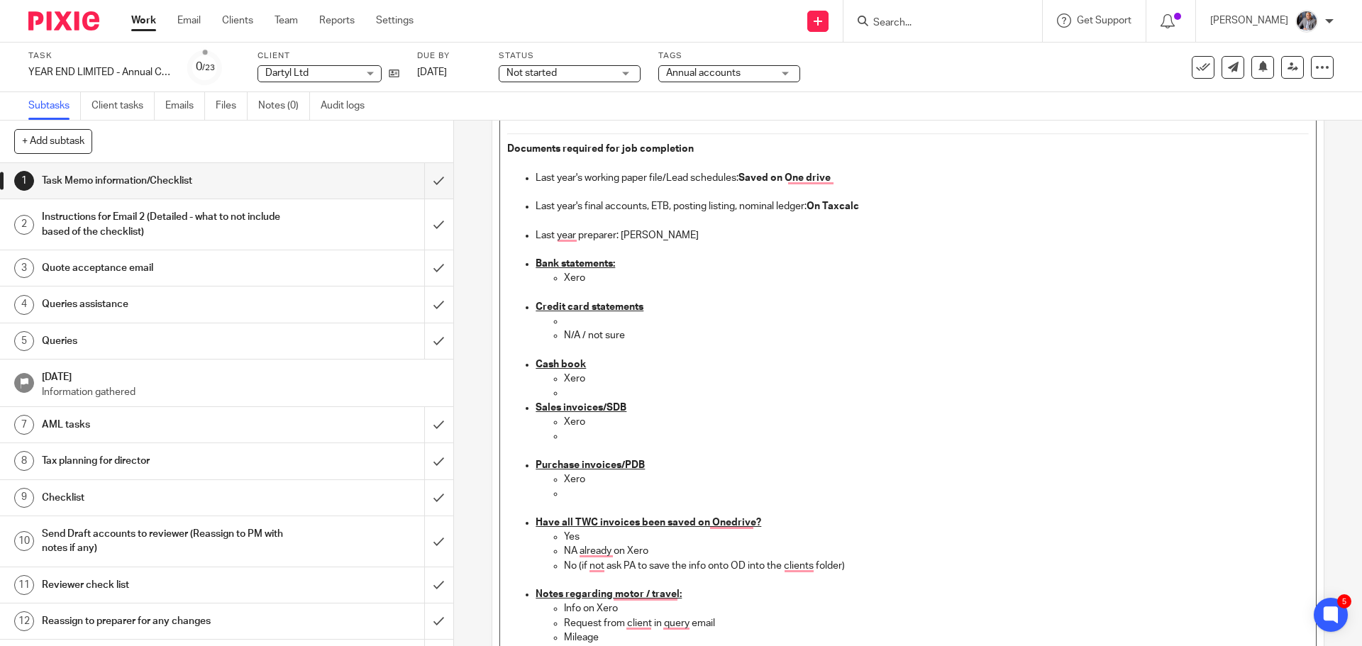
scroll to position [497, 0]
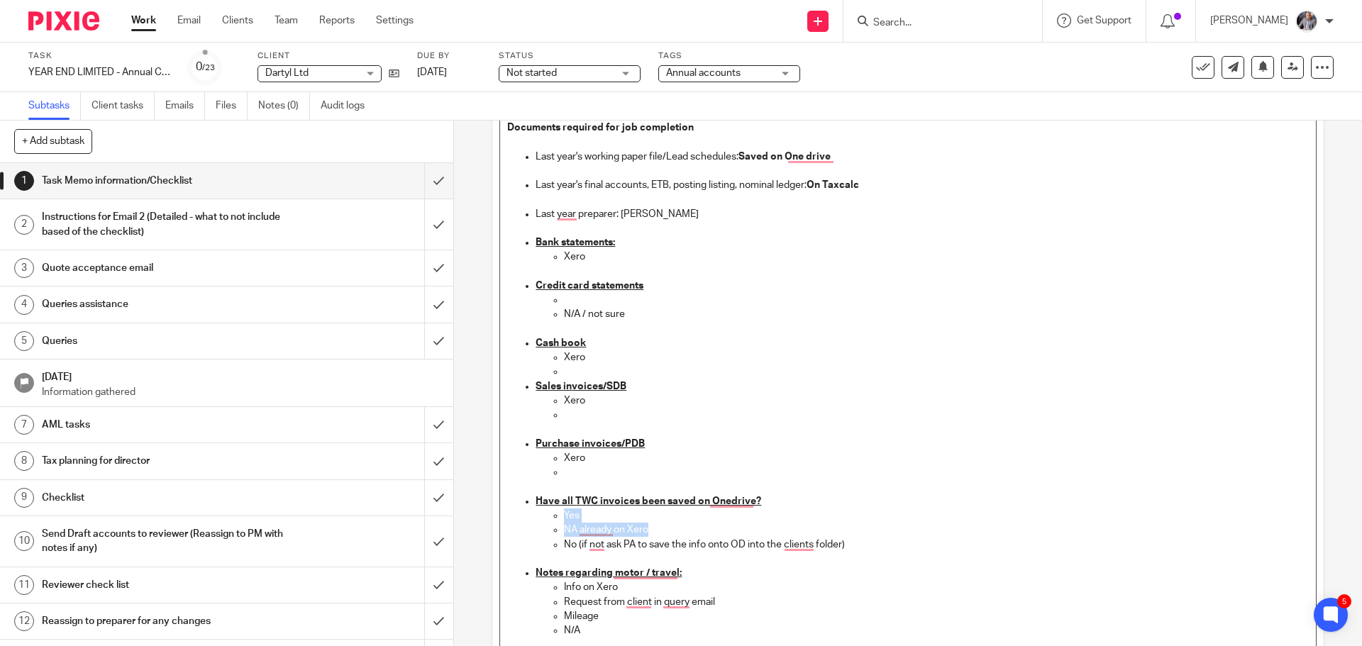
drag, startPoint x: 656, startPoint y: 529, endPoint x: 553, endPoint y: 518, distance: 103.5
click at [553, 518] on ul "Yes NA already on Xero No (if not ask PA to save the info onto OD into the clie…" at bounding box center [922, 537] width 773 height 57
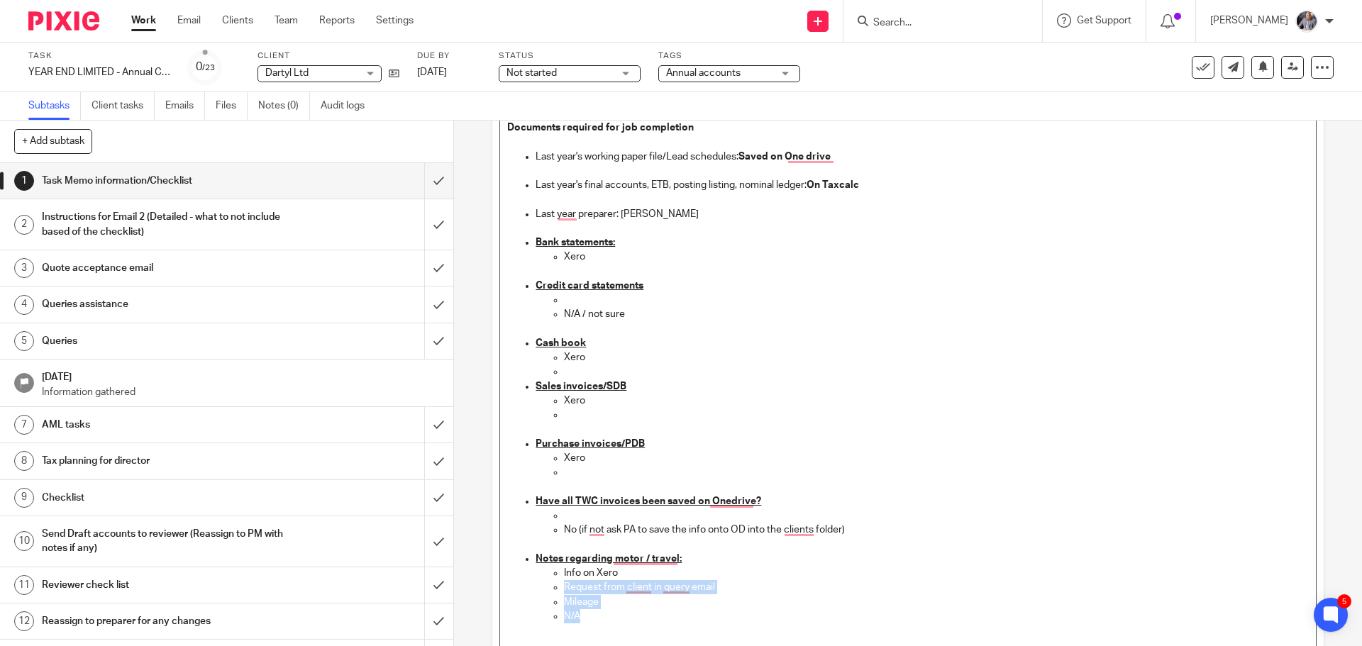
drag, startPoint x: 595, startPoint y: 611, endPoint x: 553, endPoint y: 588, distance: 47.6
click at [553, 588] on ul "Info on Xero Request from client in query email Mileage N/A" at bounding box center [922, 609] width 773 height 87
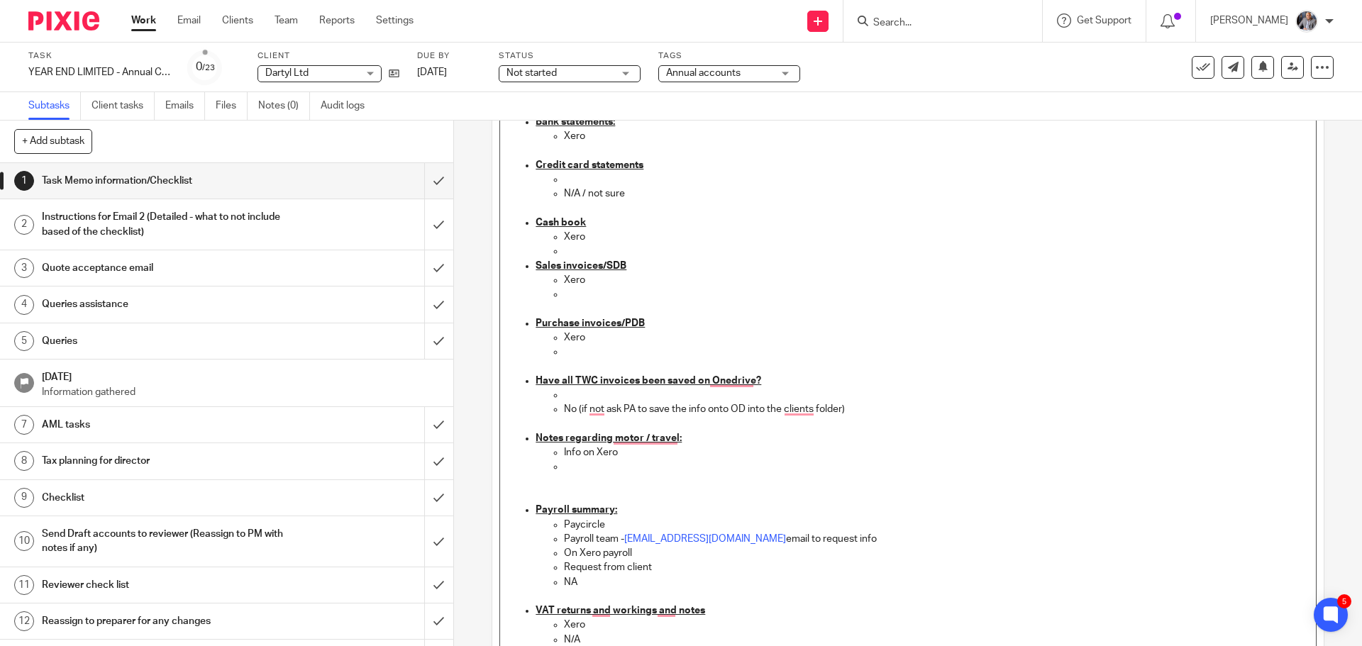
scroll to position [639, 0]
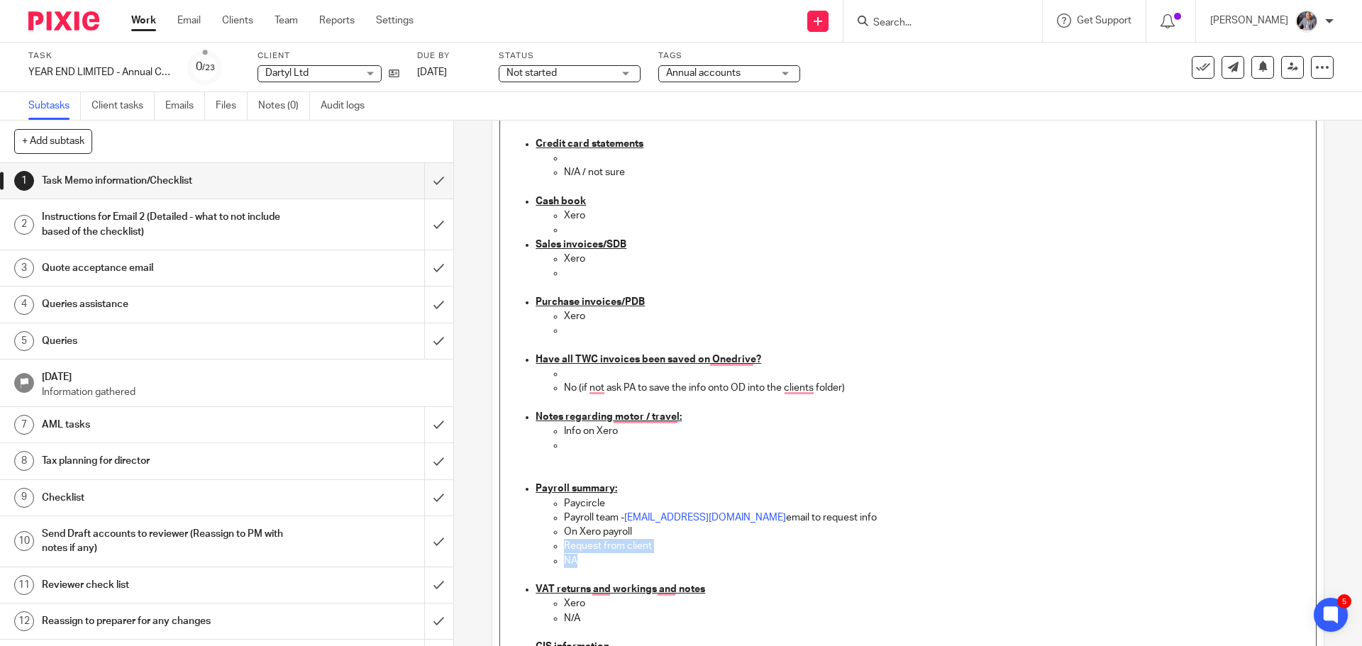
drag, startPoint x: 585, startPoint y: 562, endPoint x: 537, endPoint y: 553, distance: 48.4
click at [537, 553] on ul "Paycircle Payroll team - payroll@togetherwecount.co.uk email to request info On…" at bounding box center [922, 533] width 773 height 72
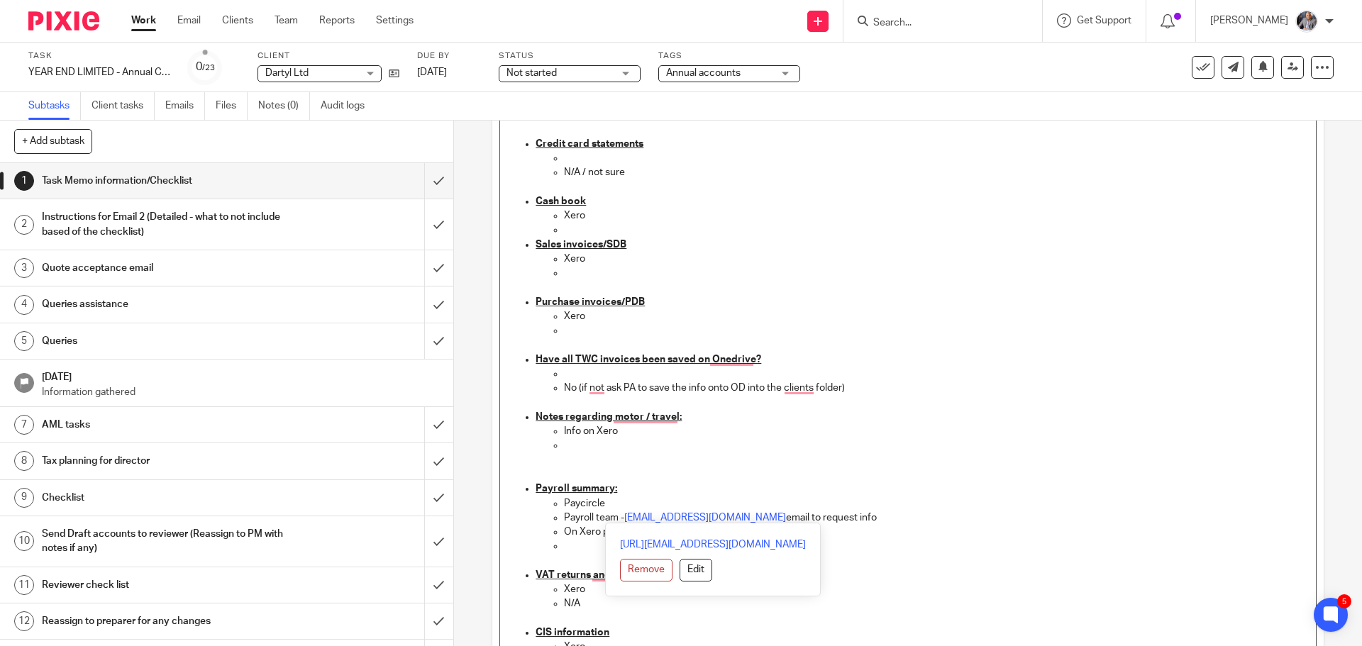
drag, startPoint x: 866, startPoint y: 521, endPoint x: 561, endPoint y: 500, distance: 305.8
click at [561, 500] on ul "Paycircle Payroll team - payroll@togetherwecount.co.uk email to request info On…" at bounding box center [922, 525] width 773 height 57
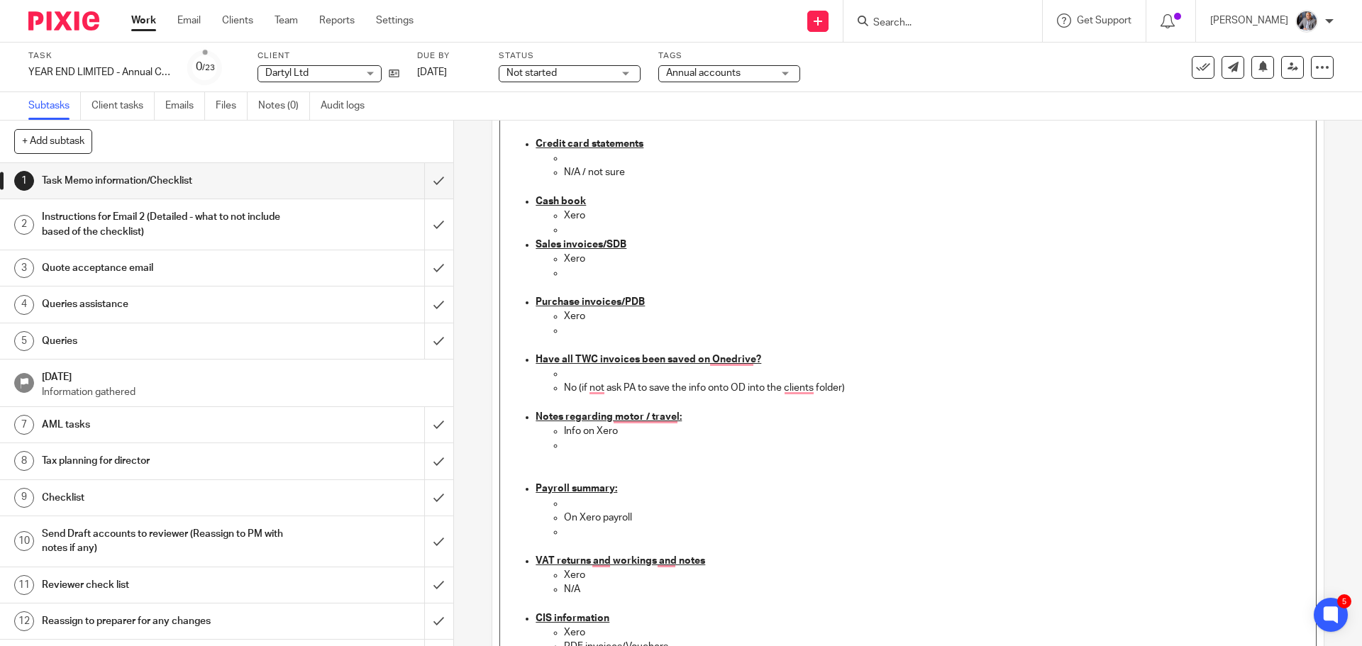
scroll to position [0, 0]
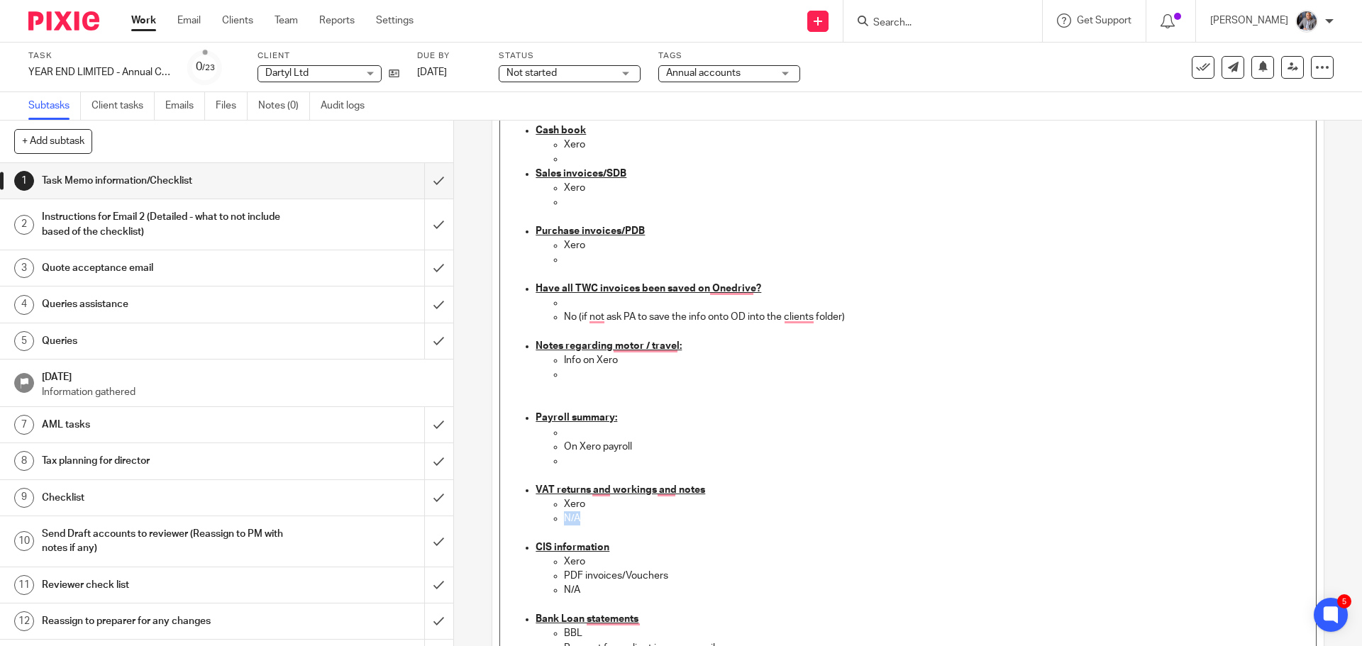
drag, startPoint x: 586, startPoint y: 515, endPoint x: 546, endPoint y: 515, distance: 40.4
click at [546, 515] on ul "Xero N/A" at bounding box center [922, 511] width 773 height 29
drag, startPoint x: 593, startPoint y: 590, endPoint x: 539, endPoint y: 576, distance: 54.9
click at [538, 578] on ul "Xero PDF invoices/Vouchers N/A" at bounding box center [922, 583] width 773 height 57
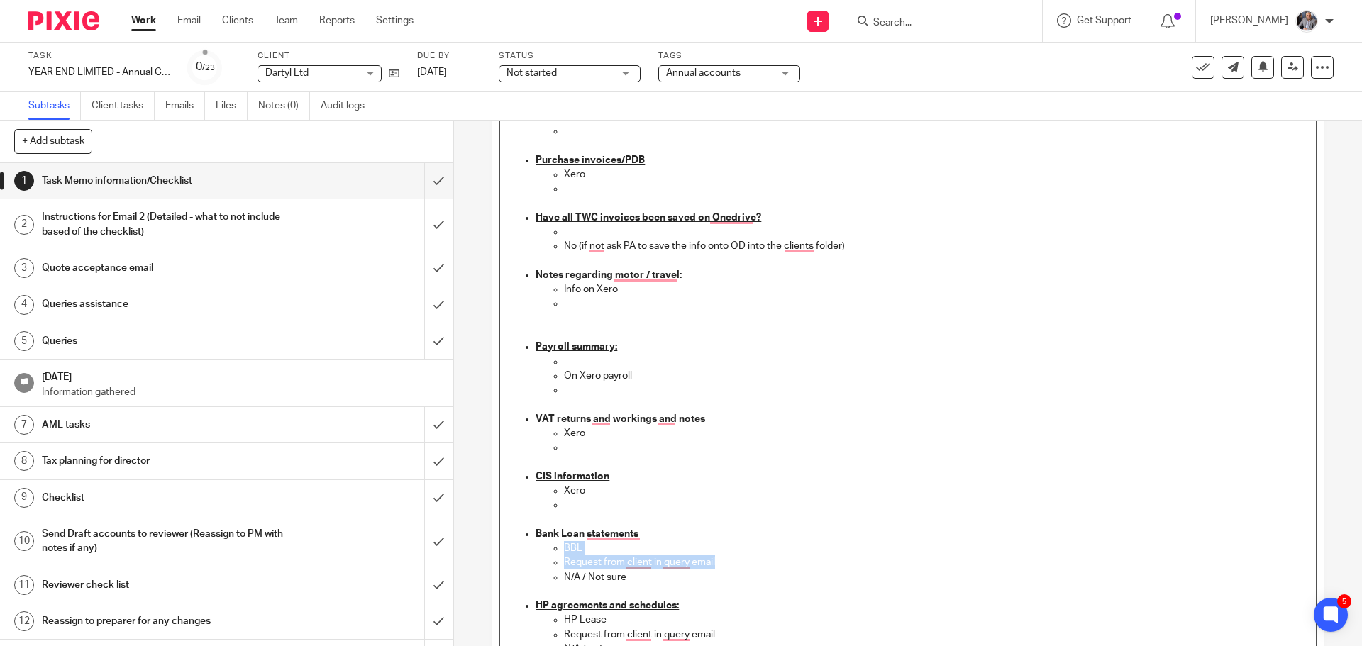
drag, startPoint x: 722, startPoint y: 562, endPoint x: 561, endPoint y: 551, distance: 160.8
click at [561, 551] on ul "BBL Request from client in query email N/A / Not sure" at bounding box center [922, 562] width 773 height 43
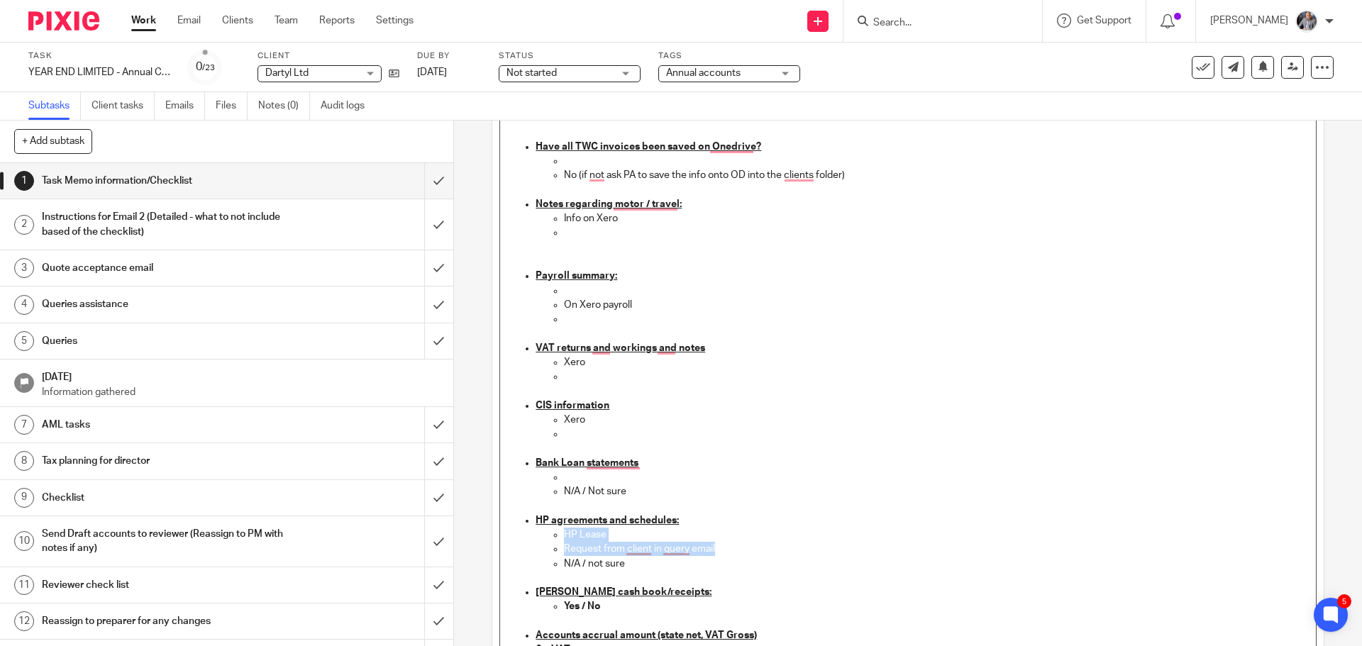
drag, startPoint x: 718, startPoint y: 550, endPoint x: 558, endPoint y: 542, distance: 160.6
click at [558, 542] on ul "HP Lease Request from client in query email N/A / not sure" at bounding box center [922, 556] width 773 height 57
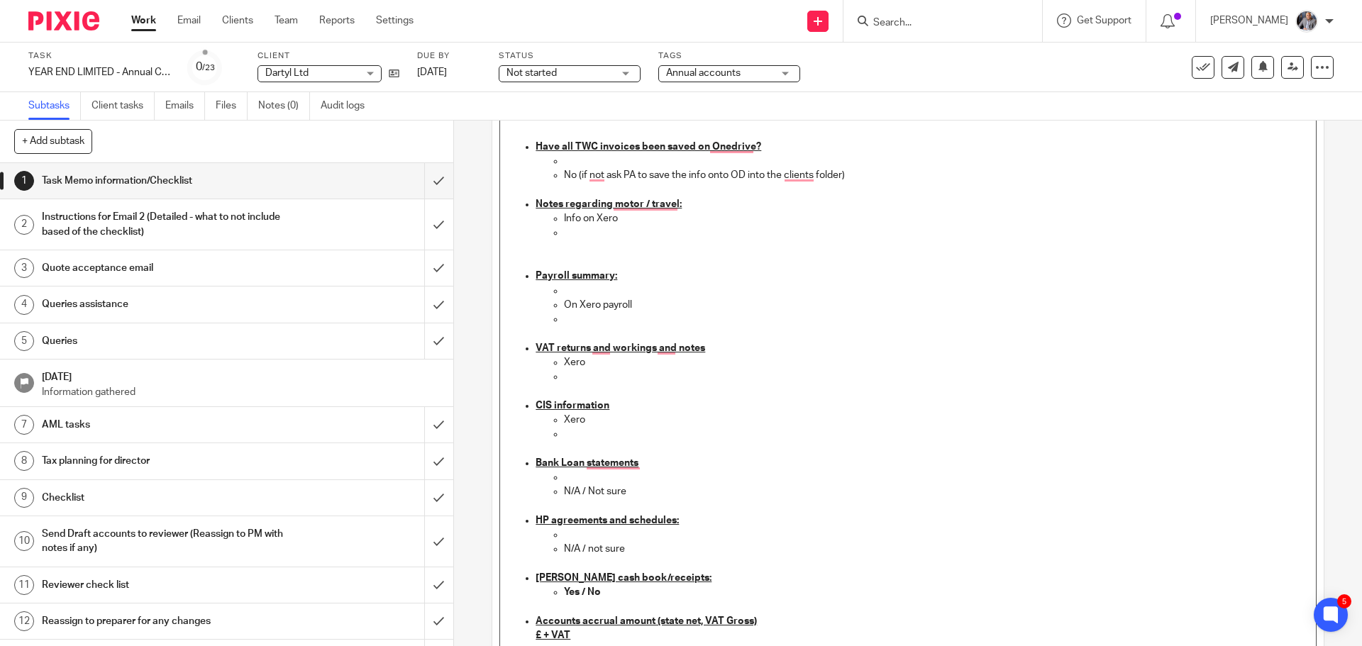
click at [581, 590] on strong "Yes / No" at bounding box center [582, 593] width 37 height 10
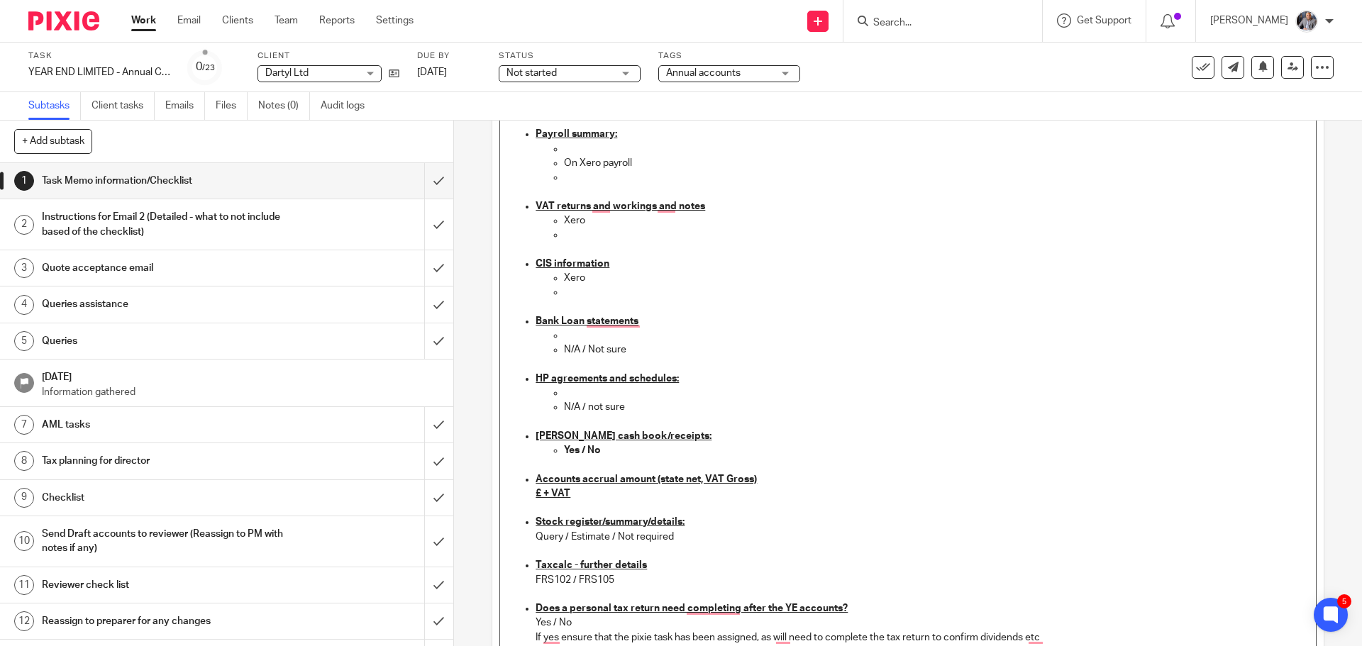
click at [537, 493] on u "£ + VAT" at bounding box center [553, 494] width 35 height 10
click at [568, 537] on p "Query / Estimate / Not required" at bounding box center [922, 537] width 773 height 14
drag, startPoint x: 566, startPoint y: 537, endPoint x: 673, endPoint y: 537, distance: 107.1
click at [672, 537] on p "Query / Estimate / Not required" at bounding box center [922, 537] width 773 height 14
click at [637, 571] on u "Taxcalc - further details" at bounding box center [591, 566] width 111 height 10
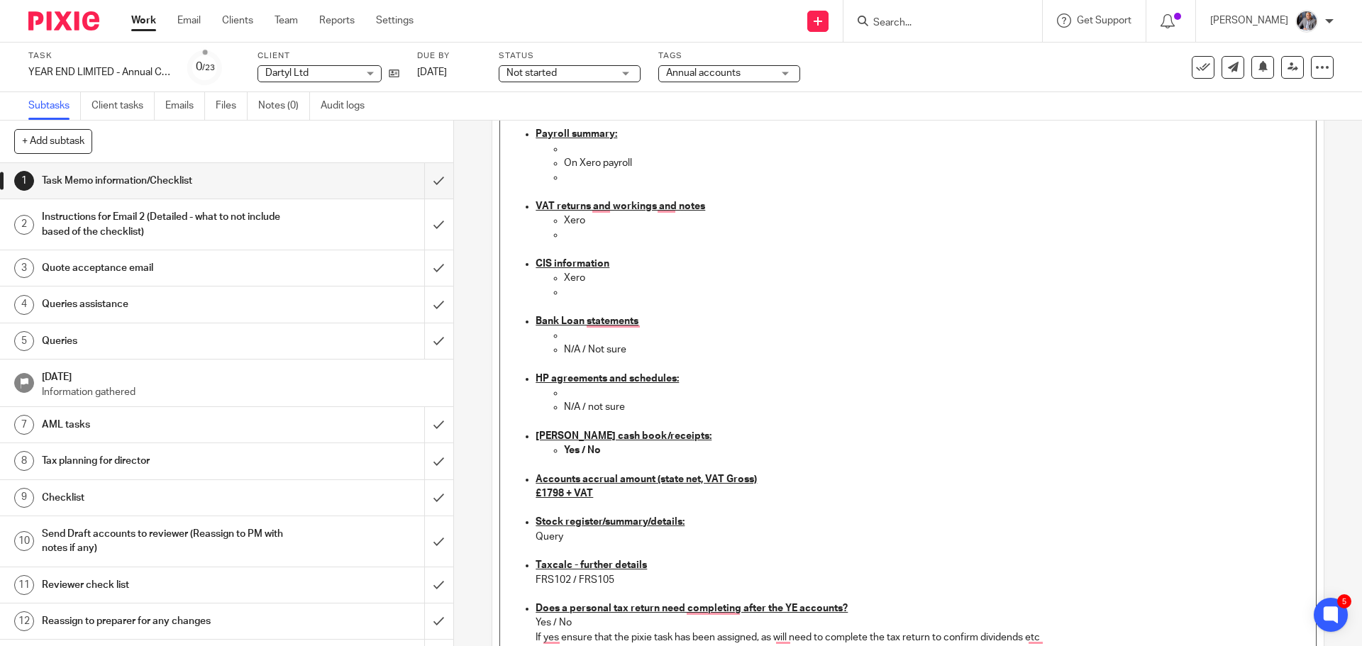
click at [631, 575] on p "FRS102 / FRS105" at bounding box center [922, 580] width 773 height 14
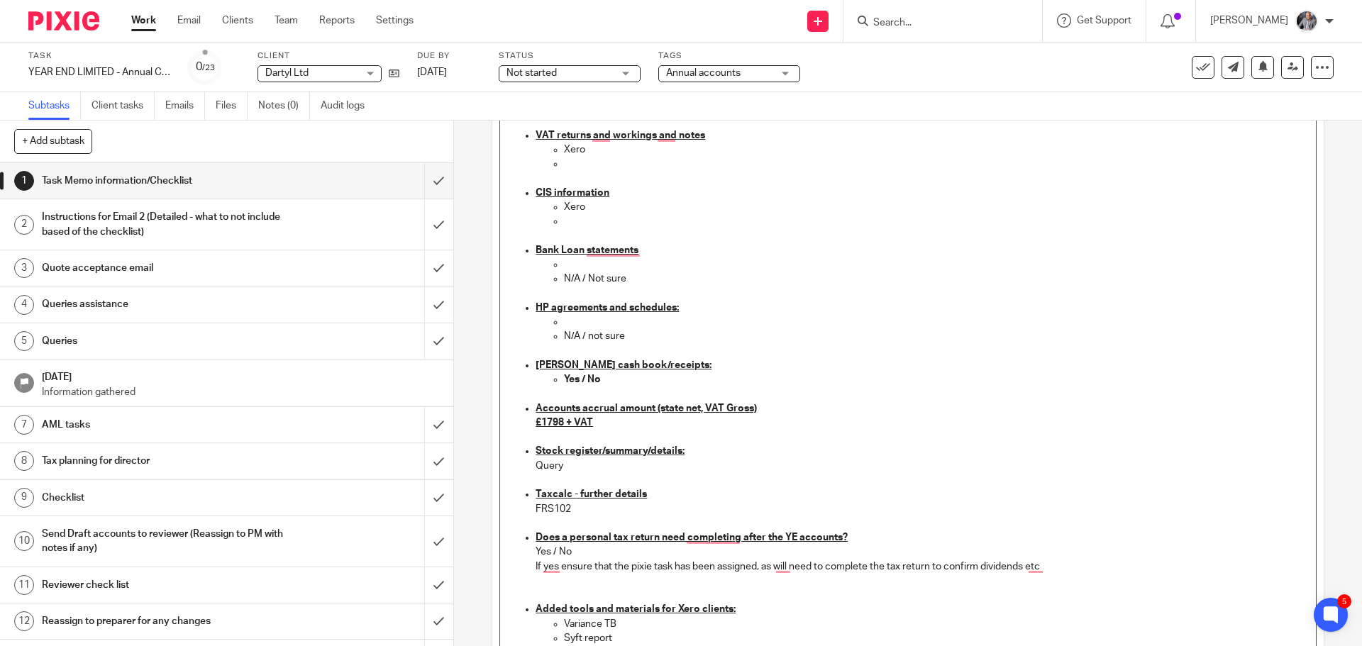
click at [571, 551] on p "Yes / No" at bounding box center [922, 552] width 773 height 14
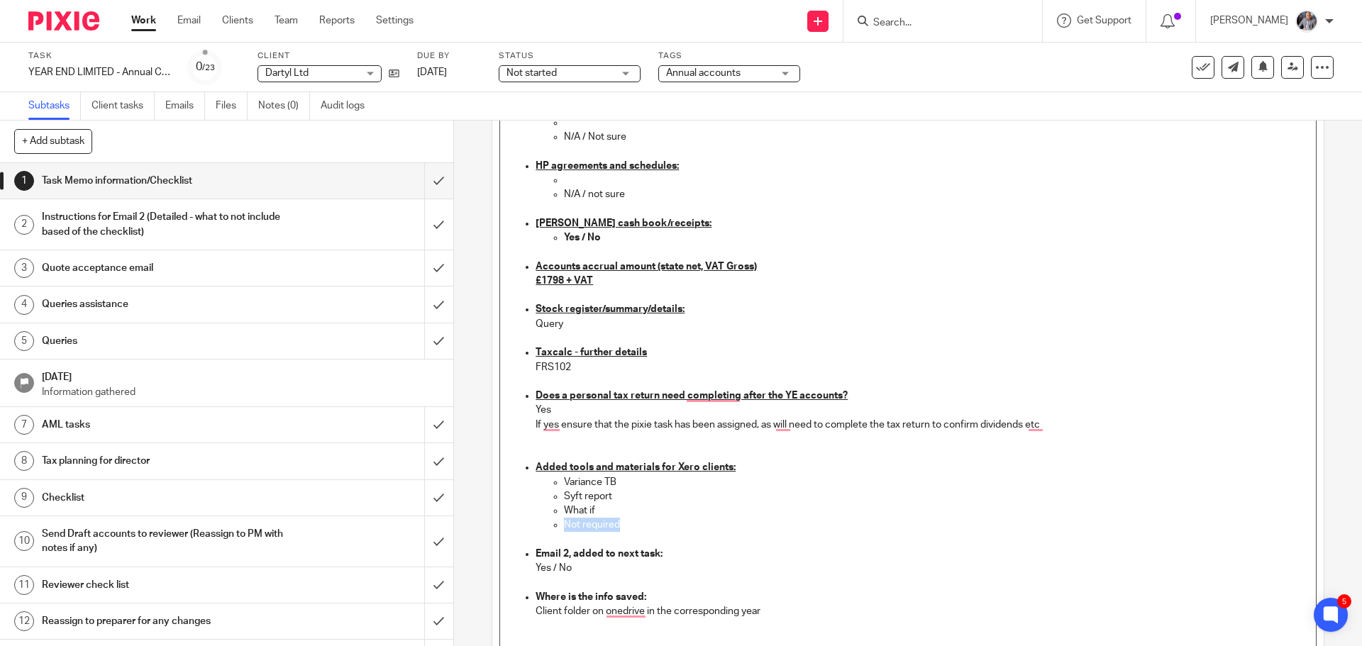
drag, startPoint x: 621, startPoint y: 524, endPoint x: 544, endPoint y: 522, distance: 77.4
click at [544, 522] on ul "Variance TB Syft report What if Not required" at bounding box center [922, 503] width 773 height 57
click at [570, 568] on p "Yes / No" at bounding box center [922, 568] width 773 height 14
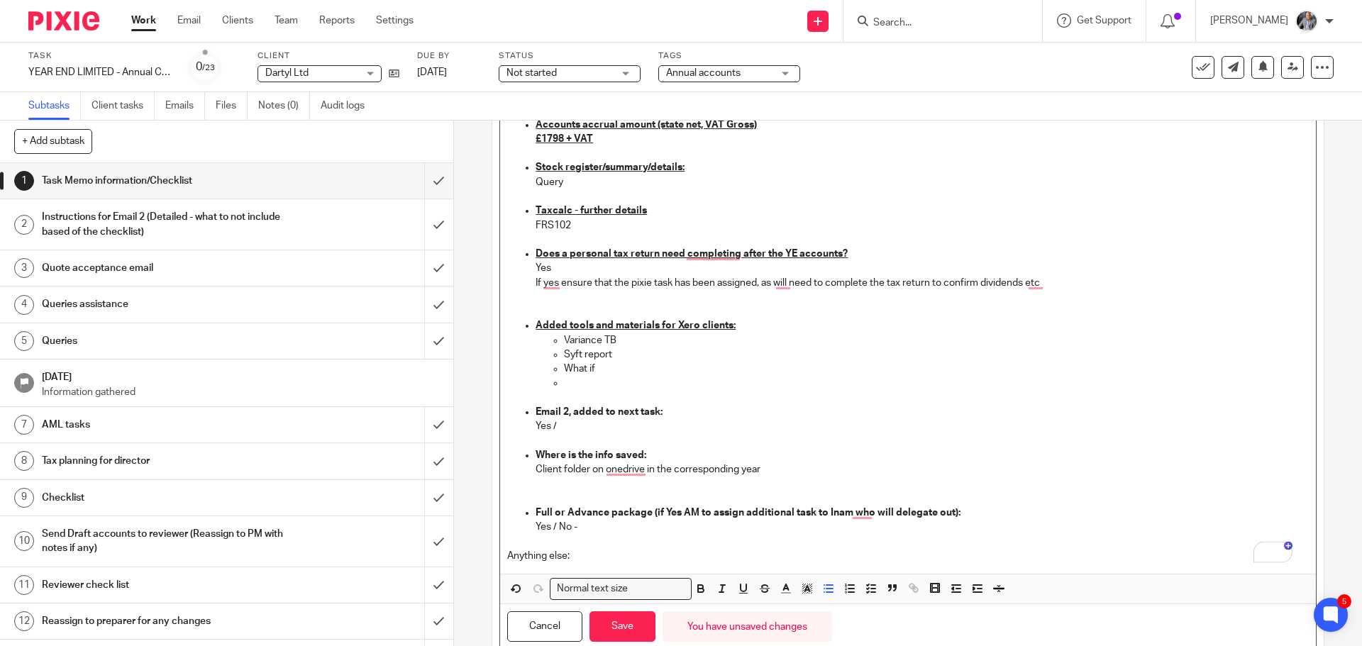
click at [578, 514] on strong "Full or Advance package (if Yes AM to assign additional task to Inam who will d…" at bounding box center [748, 513] width 425 height 10
click at [578, 525] on p "Yes / No -" at bounding box center [922, 527] width 773 height 14
click at [615, 620] on button "Save" at bounding box center [623, 627] width 66 height 31
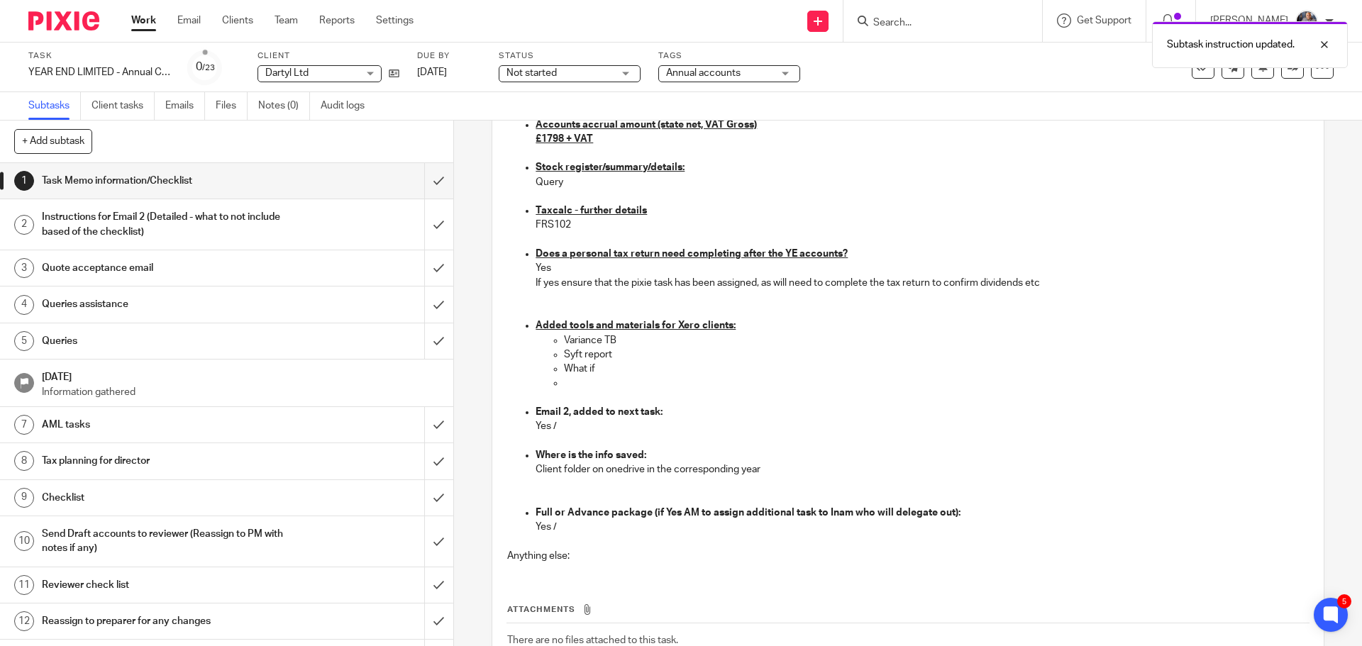
click at [158, 224] on h1 "Instructions for Email 2 (Detailed - what to not include based of the checklist)" at bounding box center [165, 224] width 246 height 36
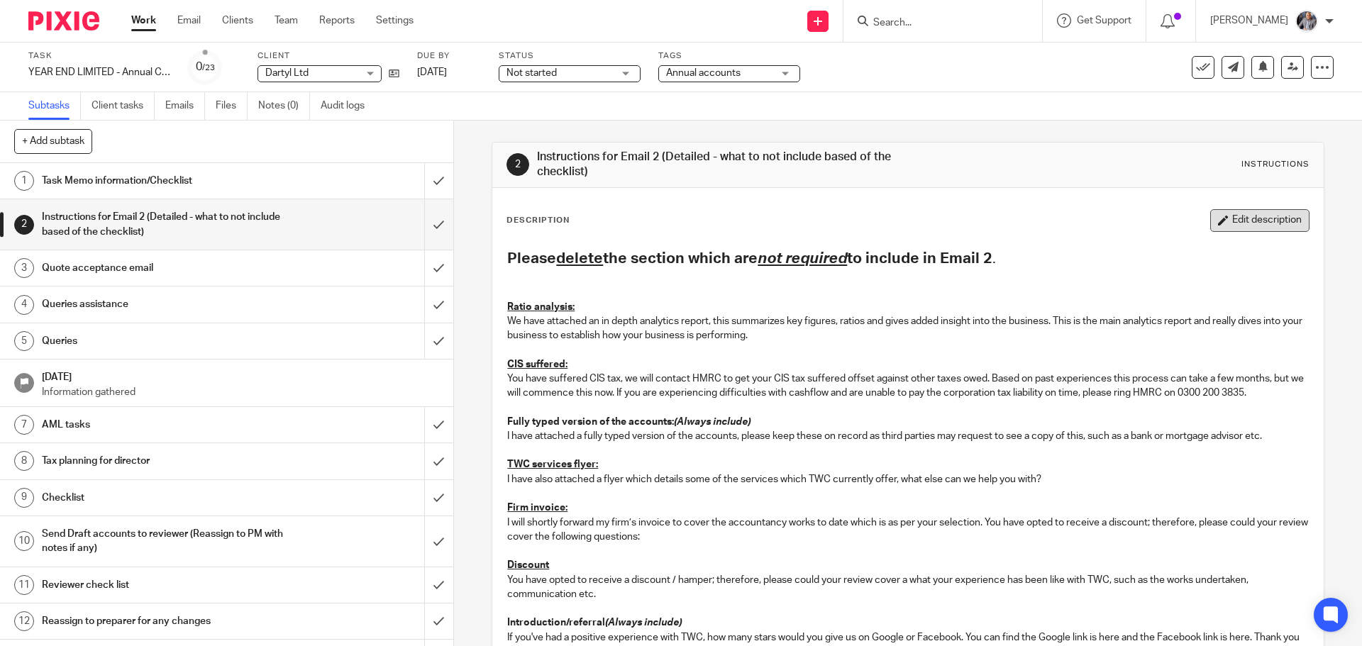
click at [1247, 214] on button "Edit description" at bounding box center [1260, 220] width 99 height 23
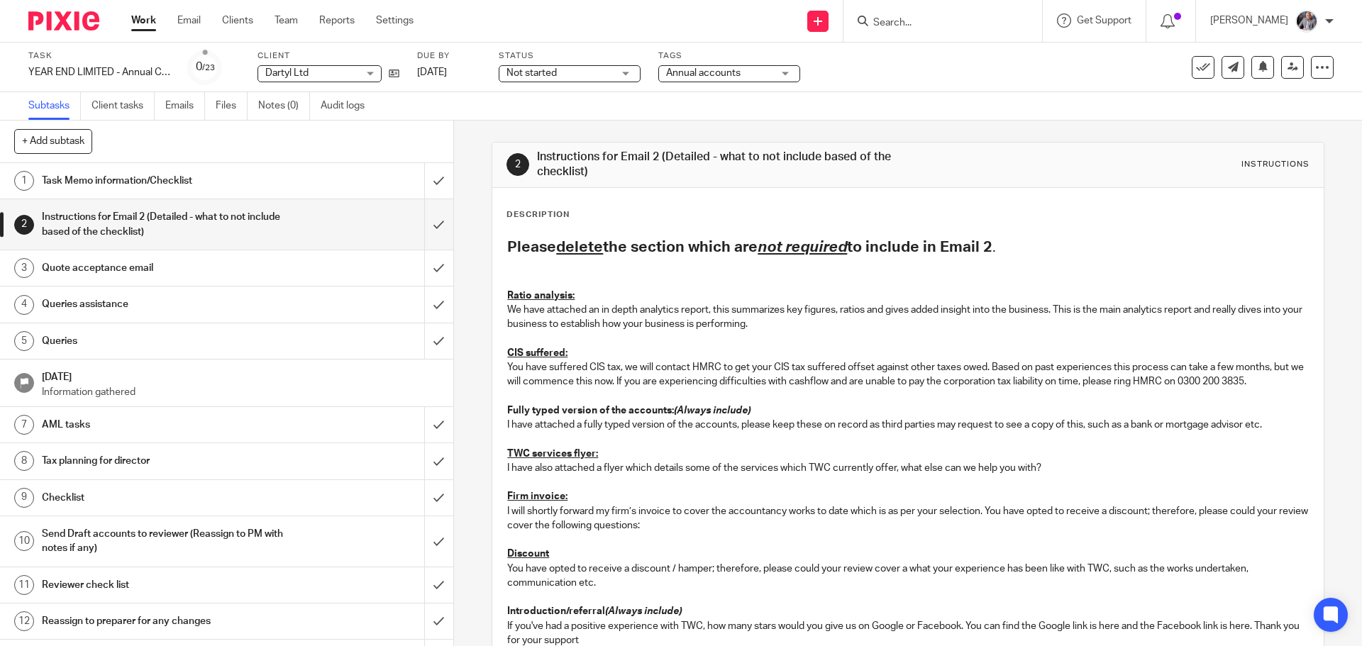
scroll to position [71, 0]
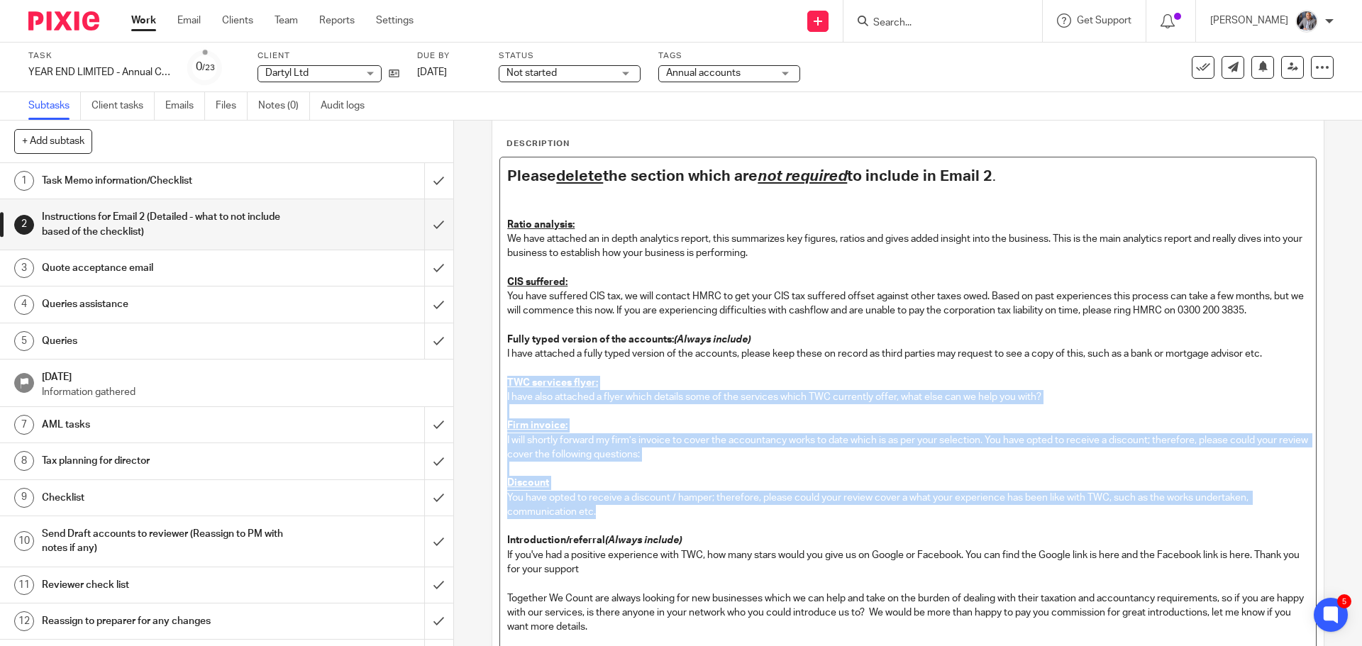
drag, startPoint x: 500, startPoint y: 383, endPoint x: 701, endPoint y: 509, distance: 237.2
click at [701, 509] on div "Please delete the section which are not required to include in Email 2 . Ratio …" at bounding box center [907, 452] width 815 height 588
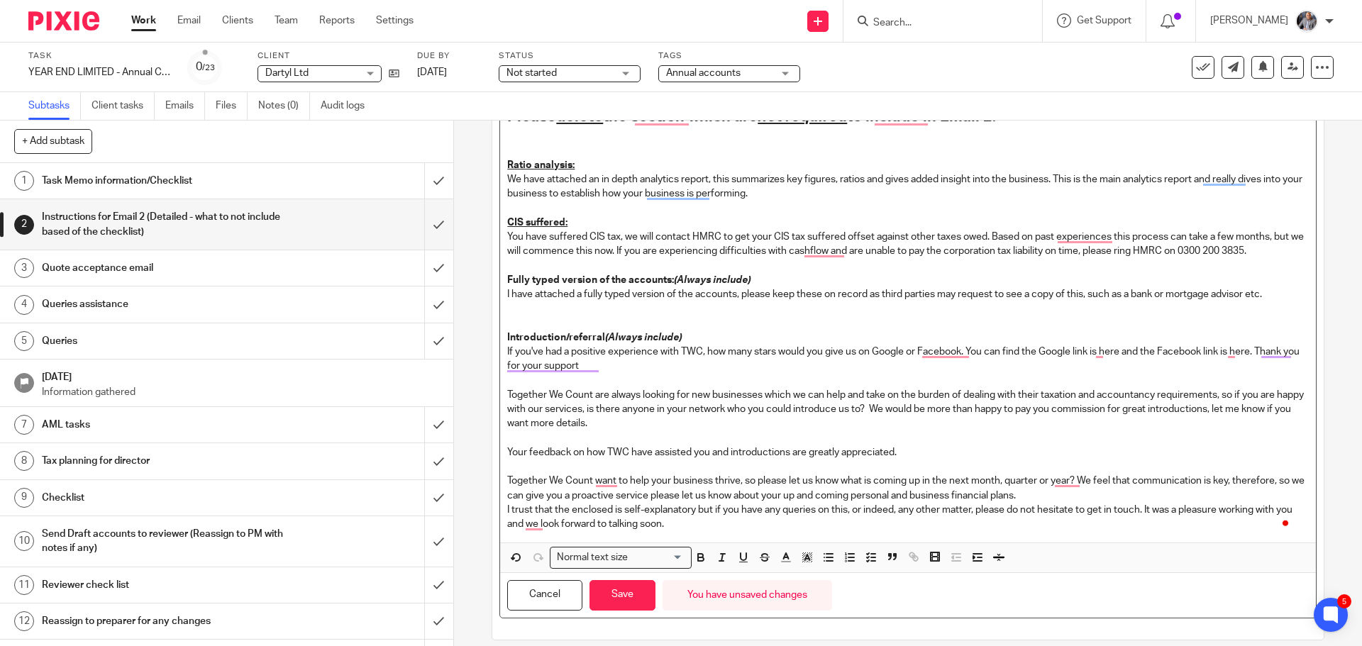
scroll to position [132, 0]
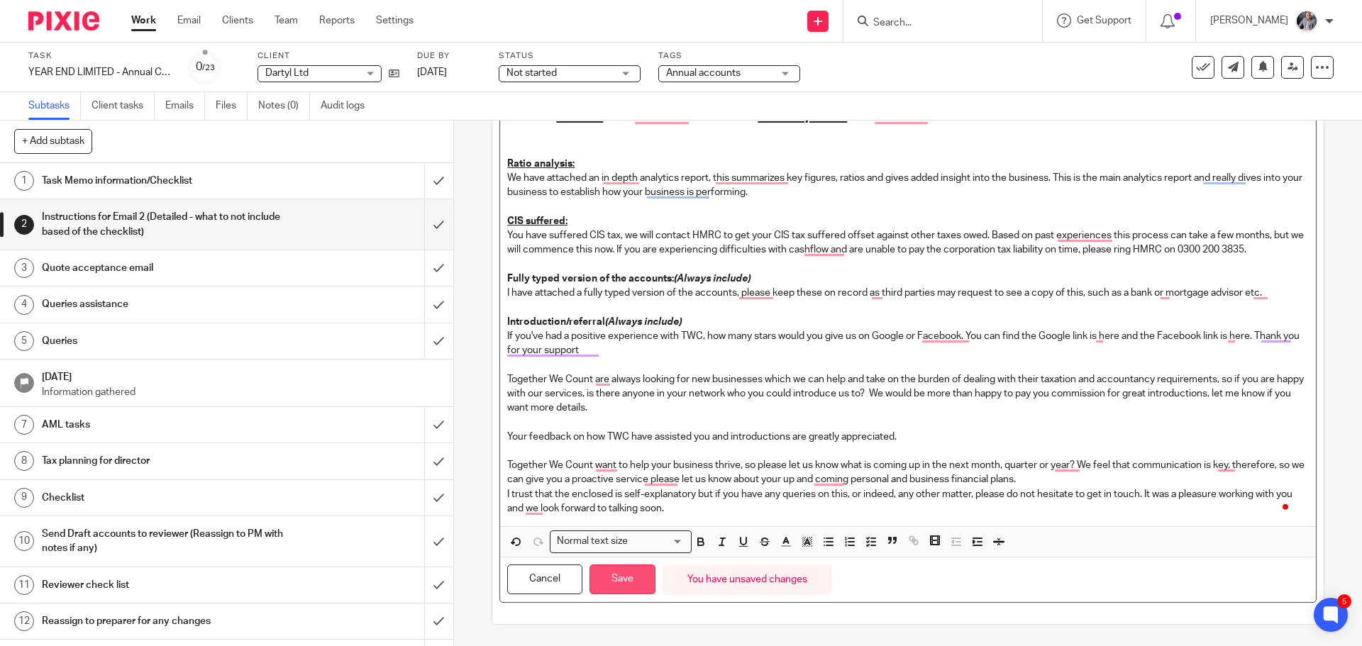
click at [620, 578] on button "Save" at bounding box center [623, 580] width 66 height 31
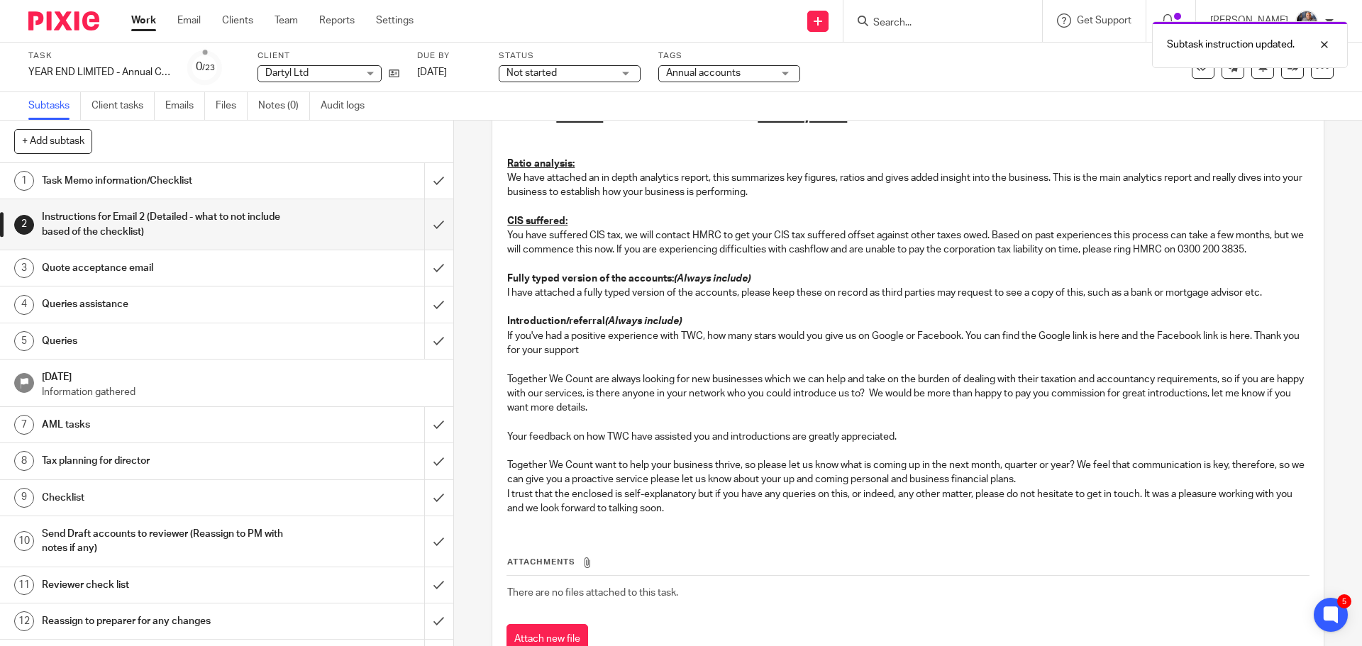
click at [99, 263] on h1 "Quote acceptance email" at bounding box center [165, 268] width 246 height 21
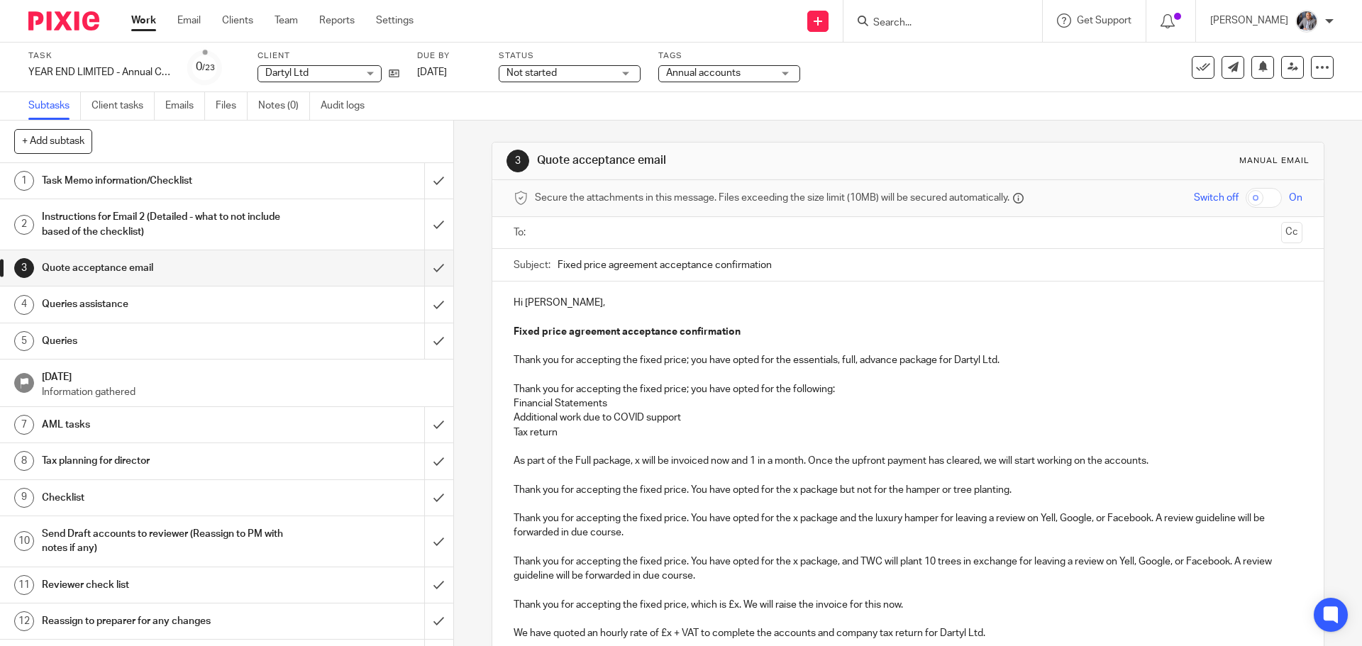
click at [550, 232] on input "text" at bounding box center [907, 233] width 735 height 16
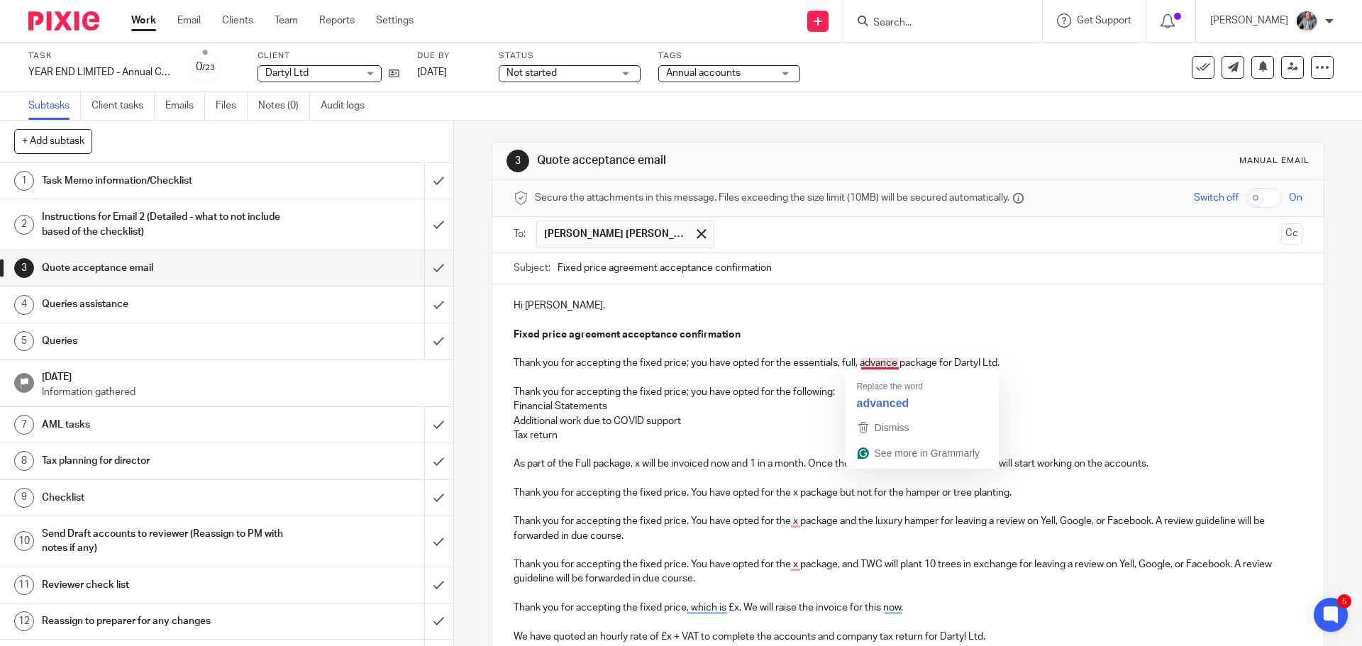
click at [835, 363] on p "Thank you for accepting the fixed price; you have opted for the essentials, ful…" at bounding box center [908, 363] width 788 height 14
click at [805, 364] on p "Thank you for accepting the fixed price; you have opted for the full, advance p…" at bounding box center [908, 363] width 788 height 14
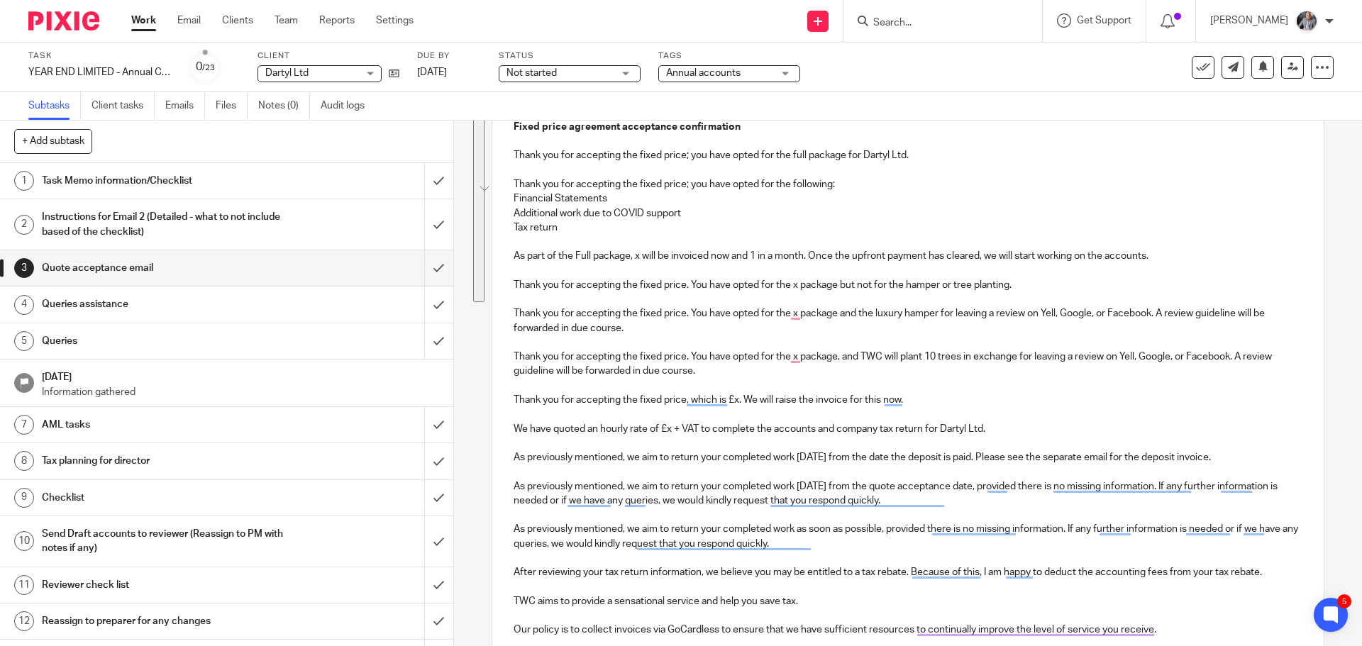
scroll to position [213, 0]
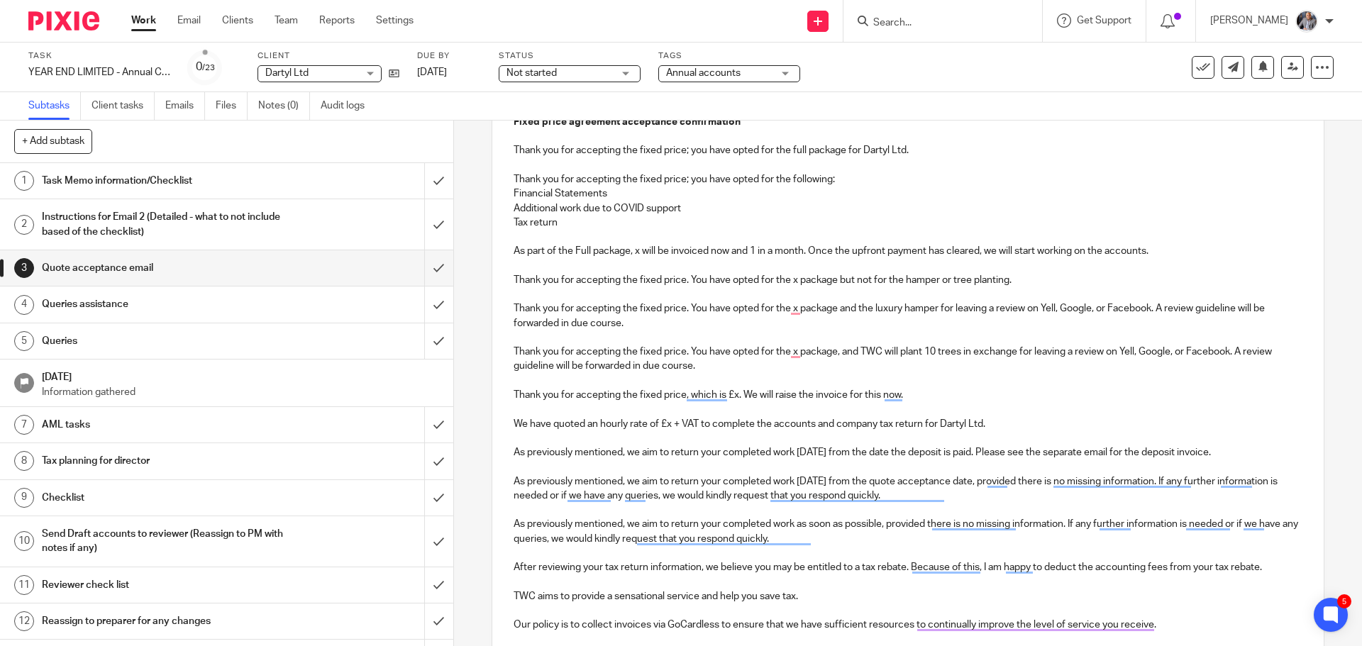
drag, startPoint x: 915, startPoint y: 362, endPoint x: 1001, endPoint y: 436, distance: 114.2
click at [1001, 436] on div "Hi Tyler, Fixed price agreement acceptance confirmation Thank you for accepting…" at bounding box center [907, 444] width 831 height 744
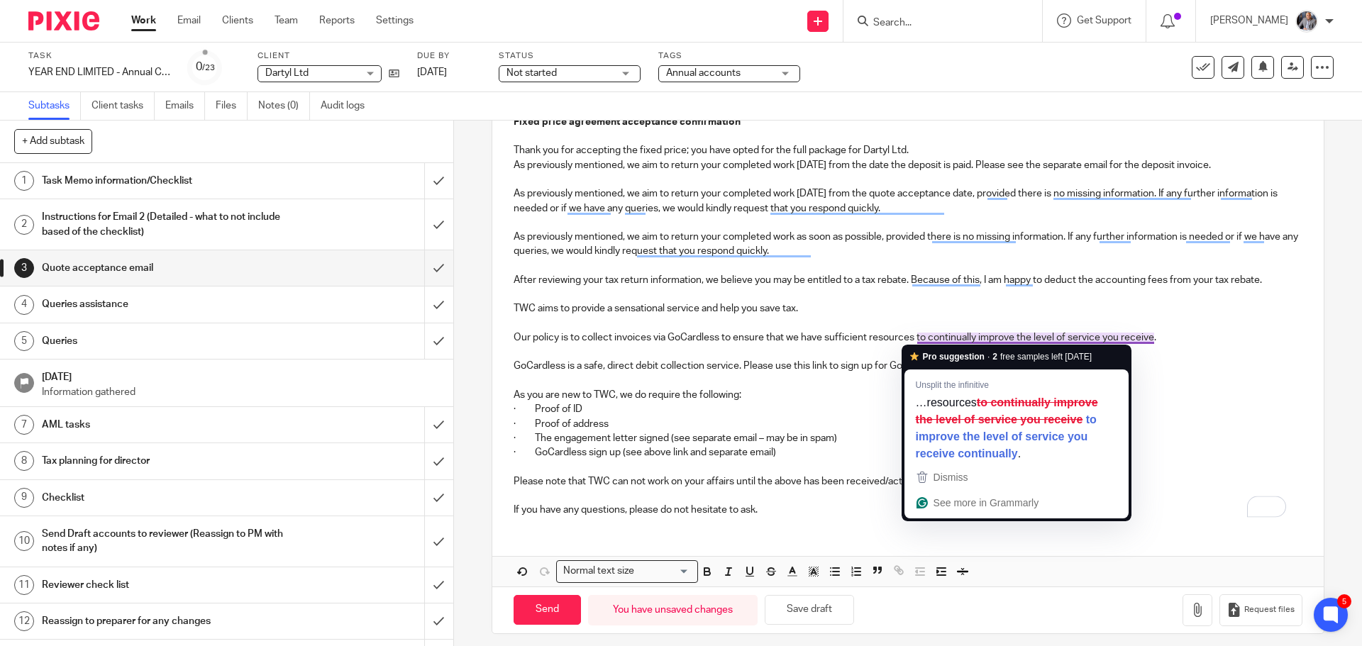
scroll to position [142, 0]
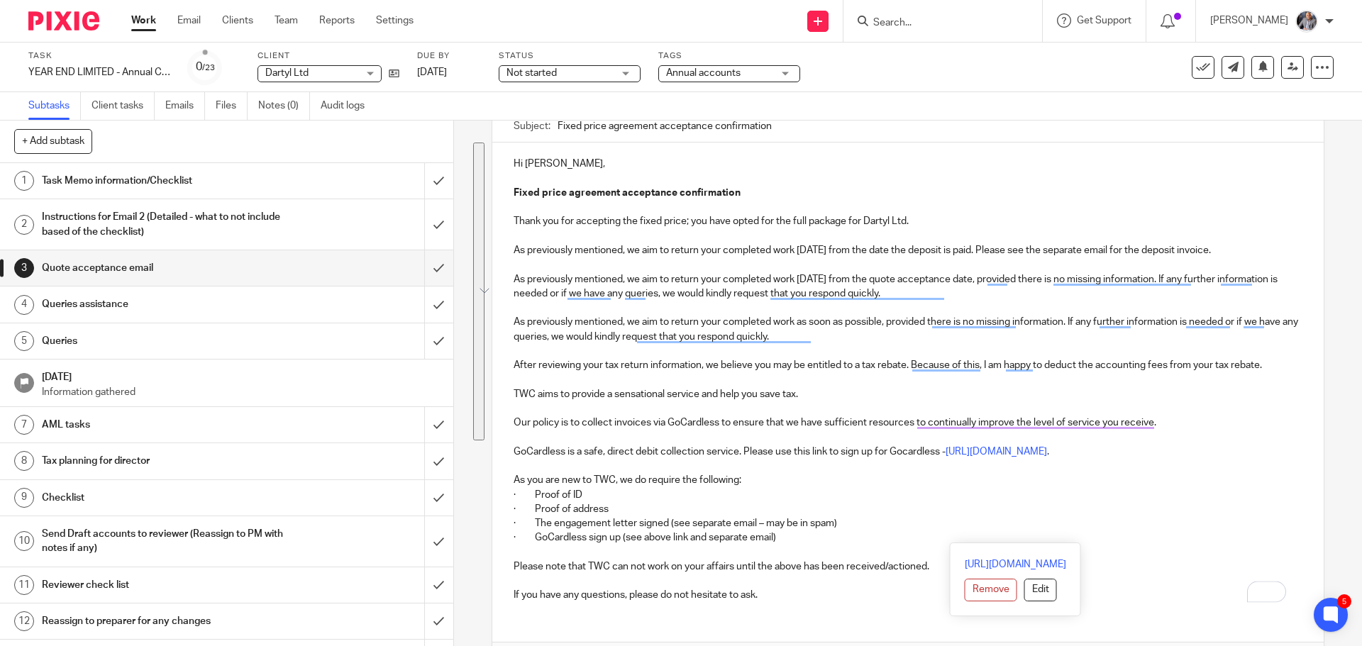
drag, startPoint x: 1262, startPoint y: 254, endPoint x: 1215, endPoint y: 533, distance: 282.9
click at [1215, 533] on div "Hi Tyler, Fixed price agreement acceptance confirmation Thank you for accepting…" at bounding box center [907, 378] width 831 height 470
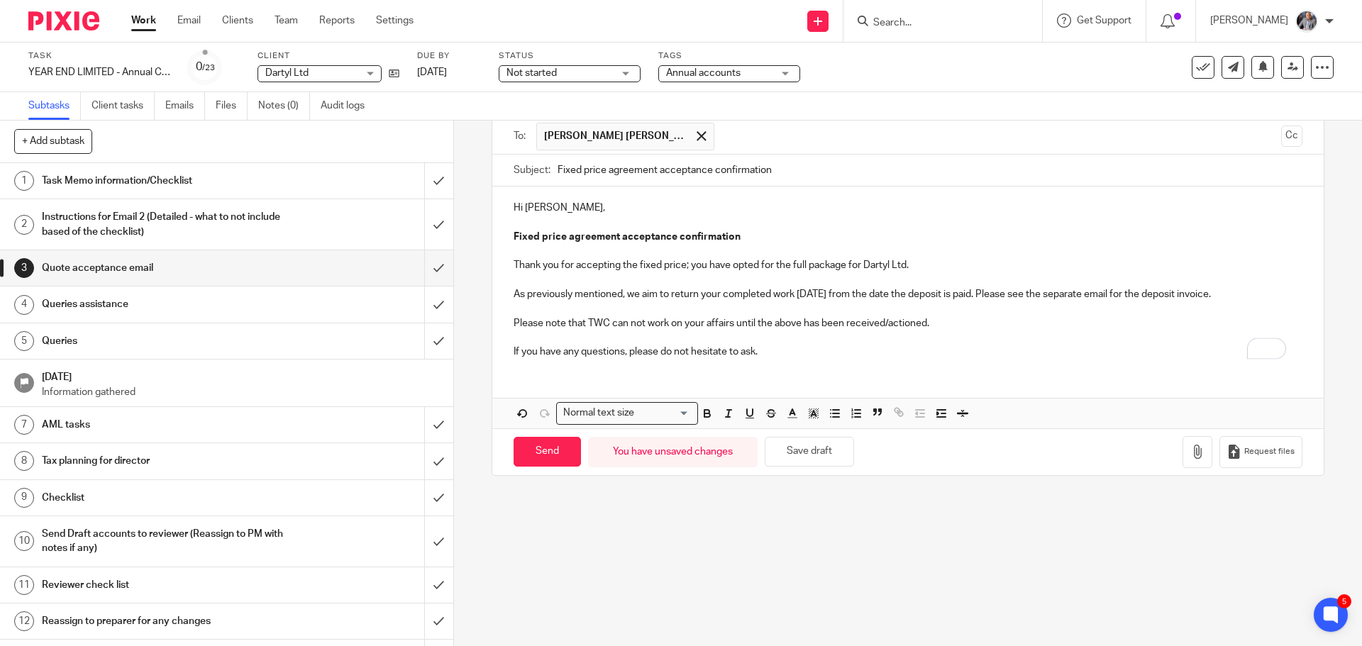
scroll to position [0, 0]
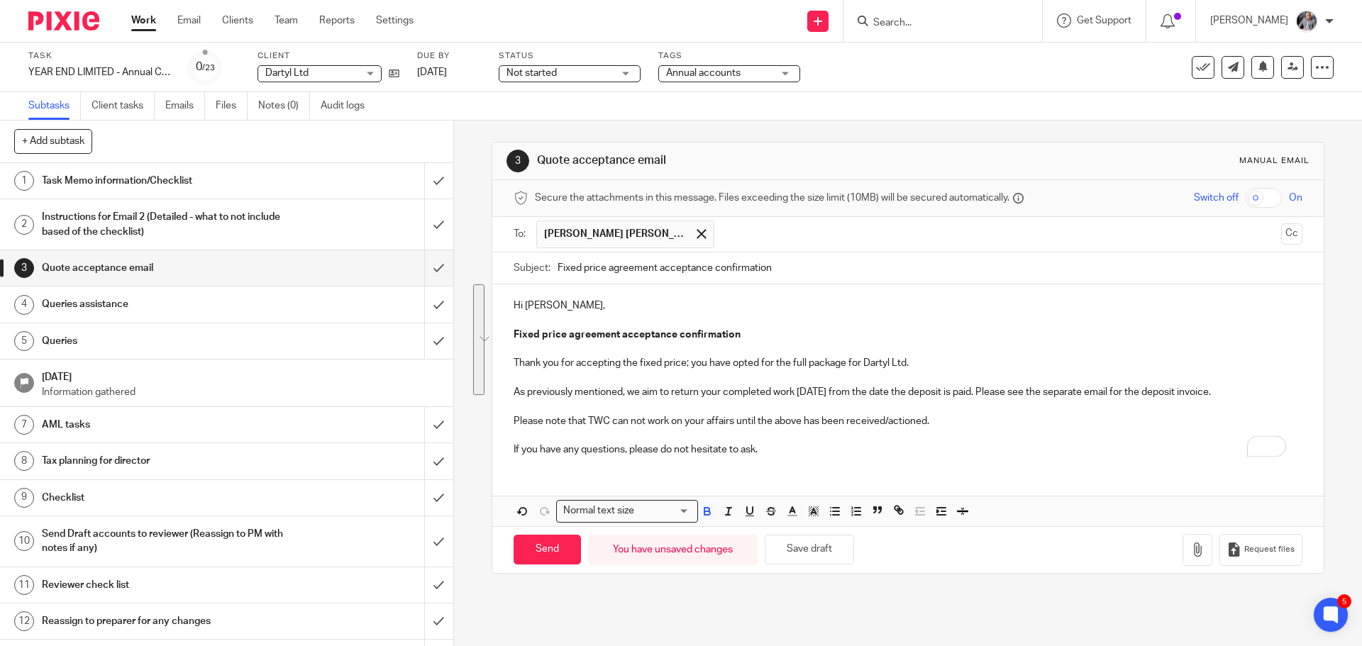
drag, startPoint x: 950, startPoint y: 320, endPoint x: 599, endPoint y: 324, distance: 351.3
click at [599, 324] on div "Hi Tyler, Fixed price agreement acceptance confirmation Thank you for accepting…" at bounding box center [907, 376] width 831 height 183
drag, startPoint x: 776, startPoint y: 379, endPoint x: 871, endPoint y: 396, distance: 95.9
click at [777, 379] on p "To enrich screen reader interactions, please activate Accessibility in Grammarl…" at bounding box center [908, 378] width 788 height 14
click at [948, 420] on p "Please note that TWC can not work on your affairs until the above has been rece…" at bounding box center [908, 421] width 788 height 14
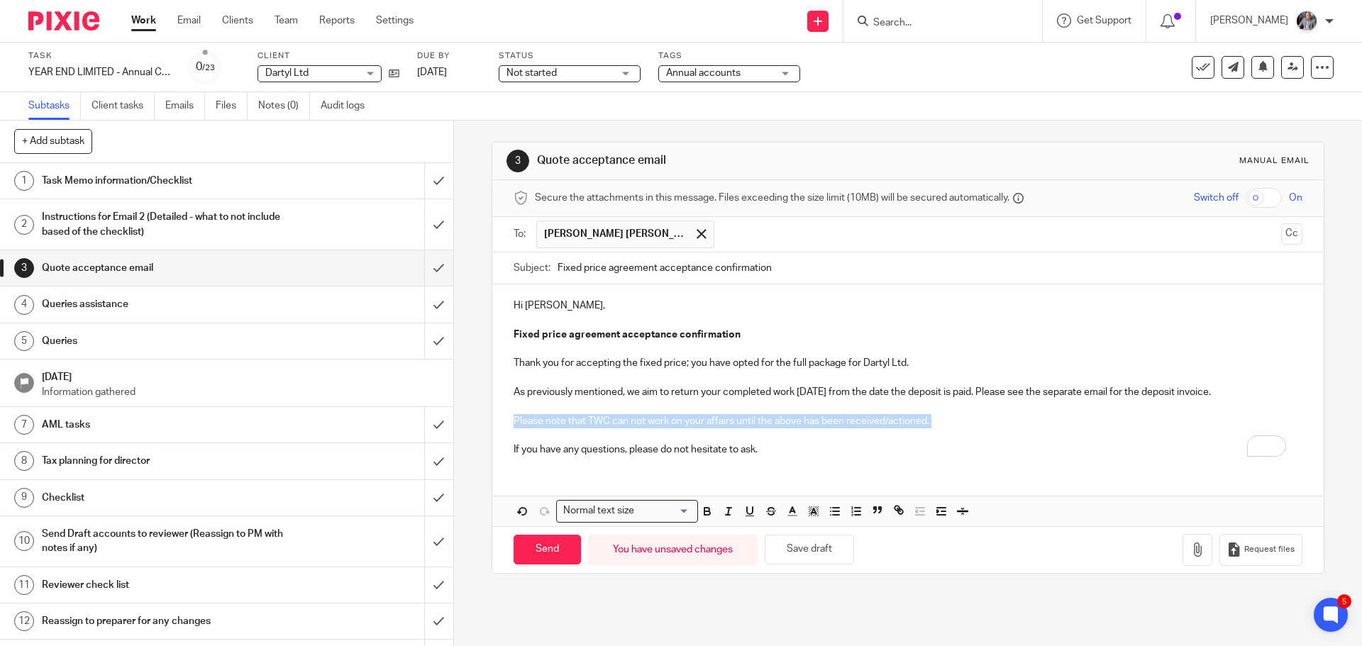
drag, startPoint x: 946, startPoint y: 421, endPoint x: 507, endPoint y: 415, distance: 438.6
click at [507, 415] on div "Hi Tyler, Fixed price agreement acceptance confirmation Thank you for accepting…" at bounding box center [907, 376] width 831 height 183
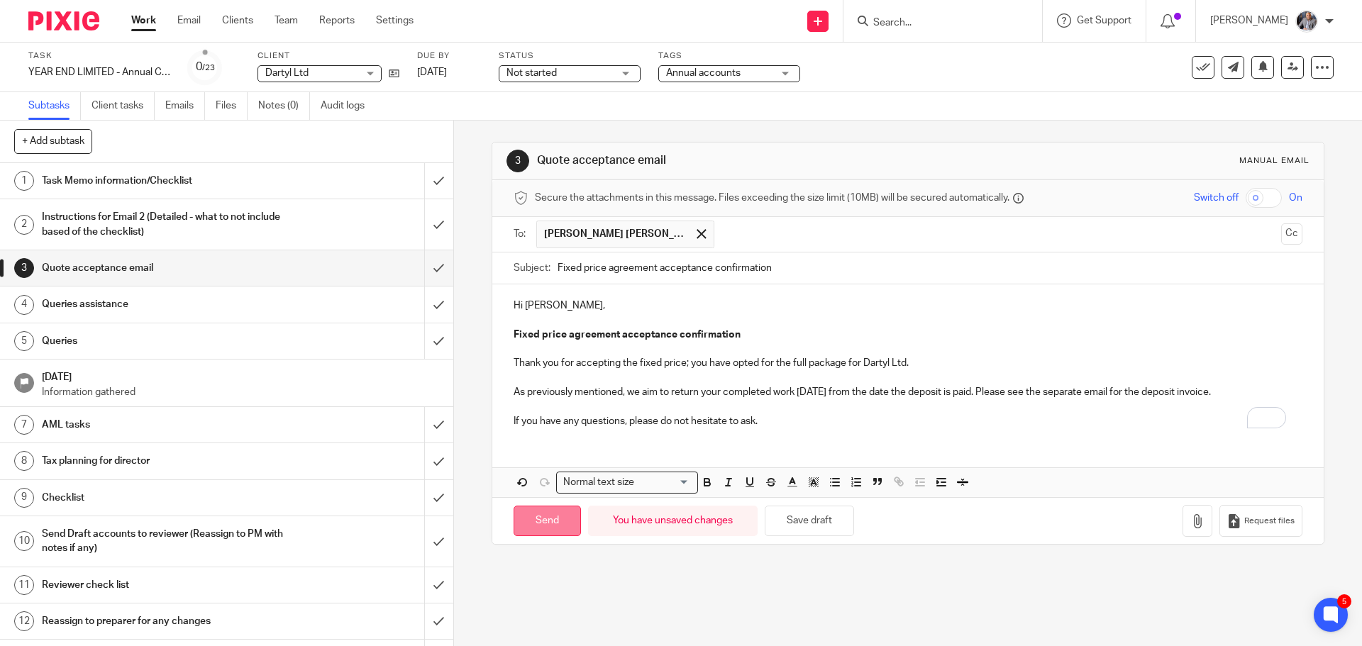
click at [528, 527] on input "Send" at bounding box center [547, 521] width 67 height 31
type input "Sent"
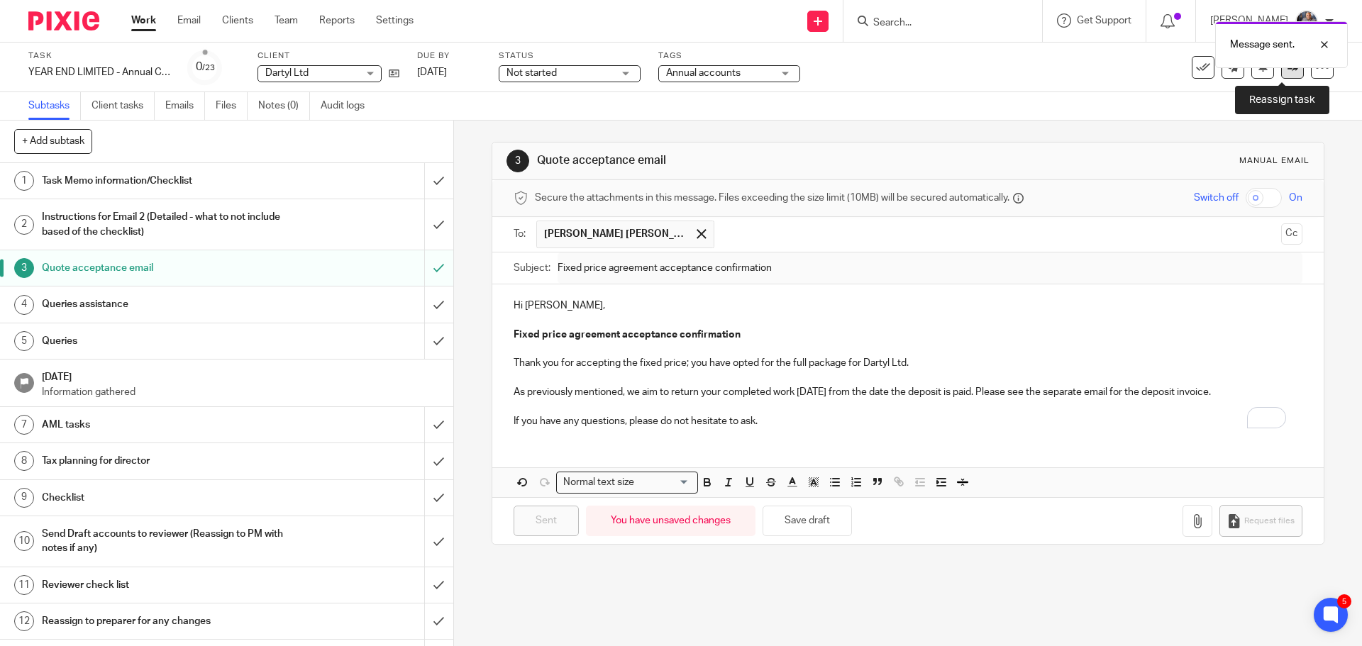
click at [1284, 73] on link at bounding box center [1293, 67] width 23 height 23
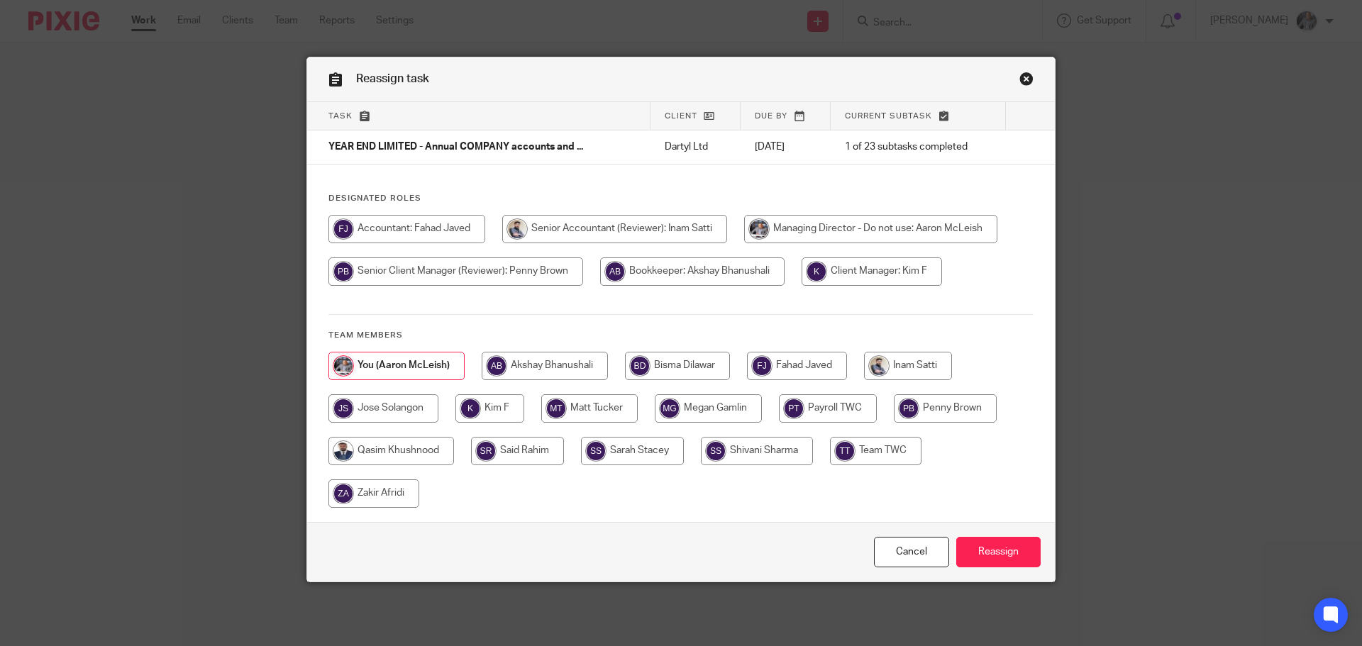
click at [896, 366] on input "radio" at bounding box center [908, 366] width 88 height 28
radio input "true"
click at [1004, 551] on input "Reassign" at bounding box center [999, 552] width 84 height 31
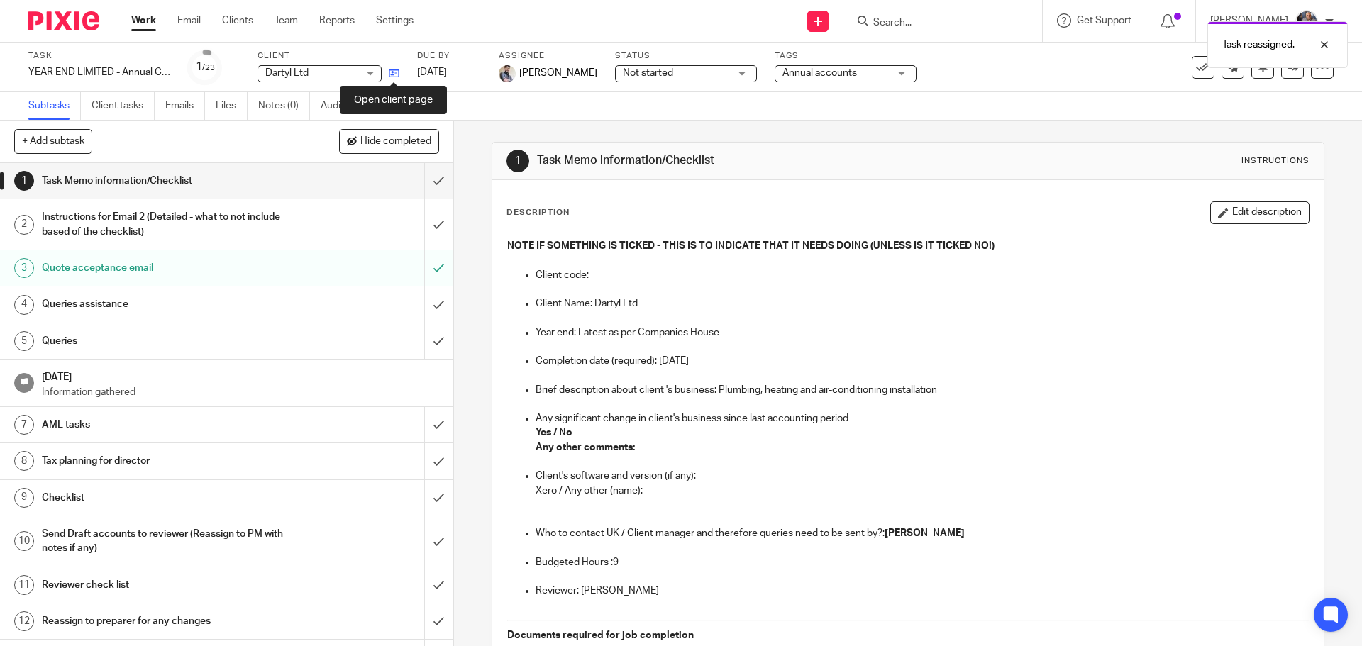
click at [394, 72] on icon at bounding box center [394, 73] width 11 height 11
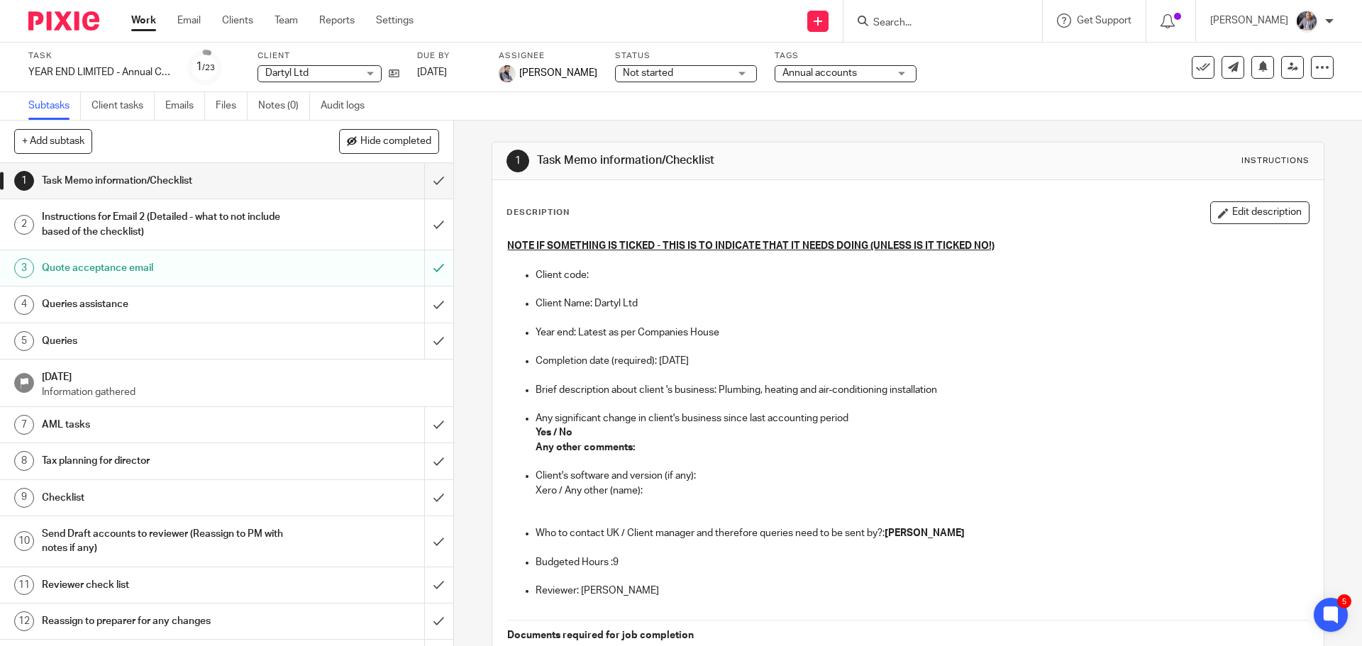
click at [933, 21] on input "Search" at bounding box center [936, 23] width 128 height 13
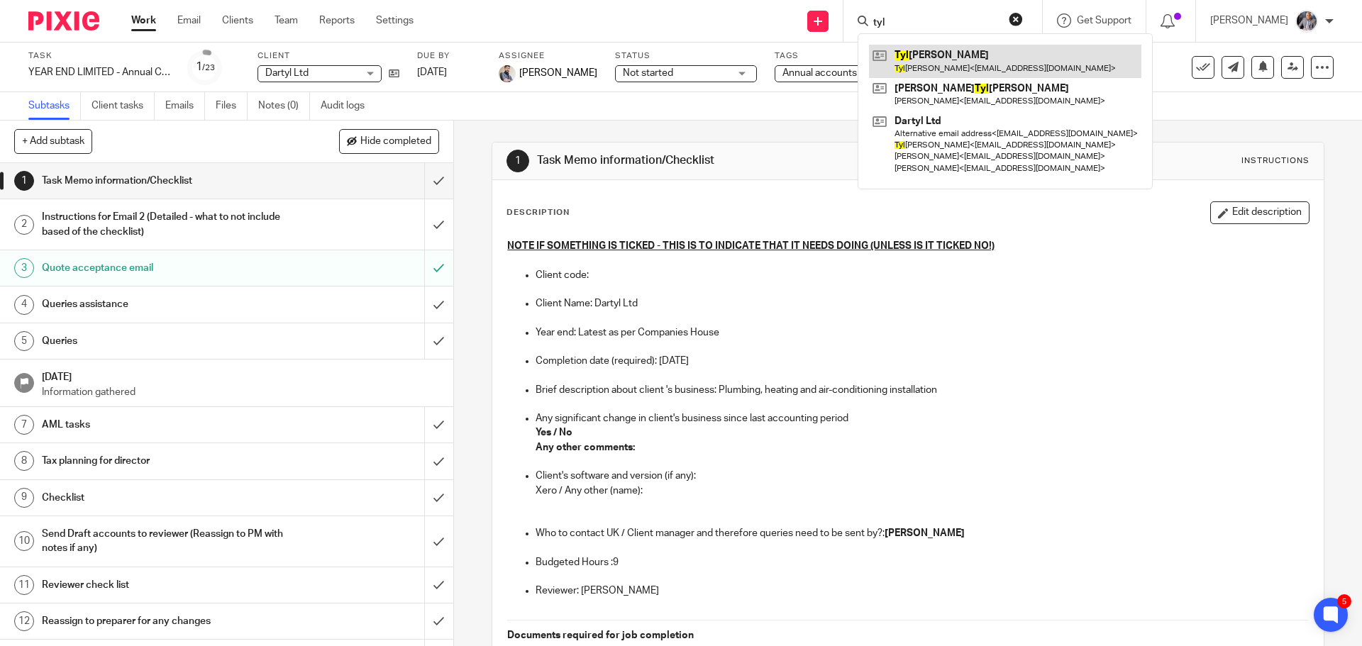
type input "tyl"
click at [966, 54] on link at bounding box center [1005, 61] width 272 height 33
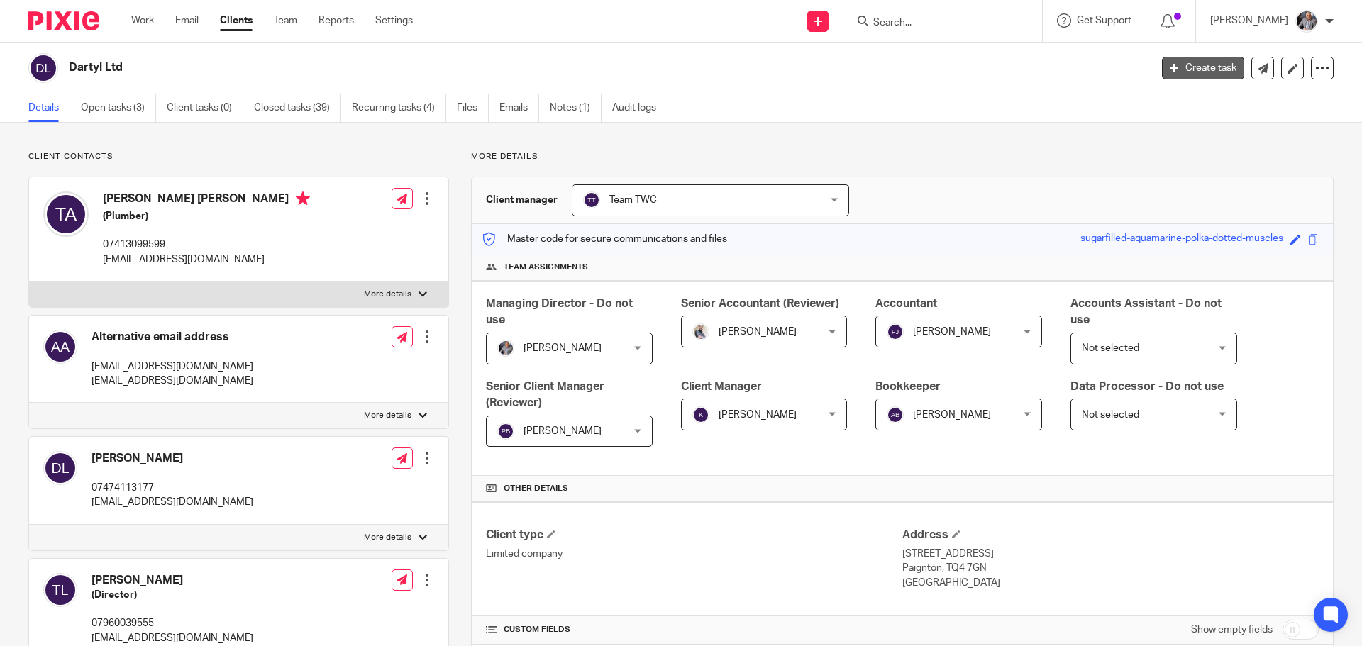
click at [1177, 70] on link "Create task" at bounding box center [1203, 68] width 82 height 23
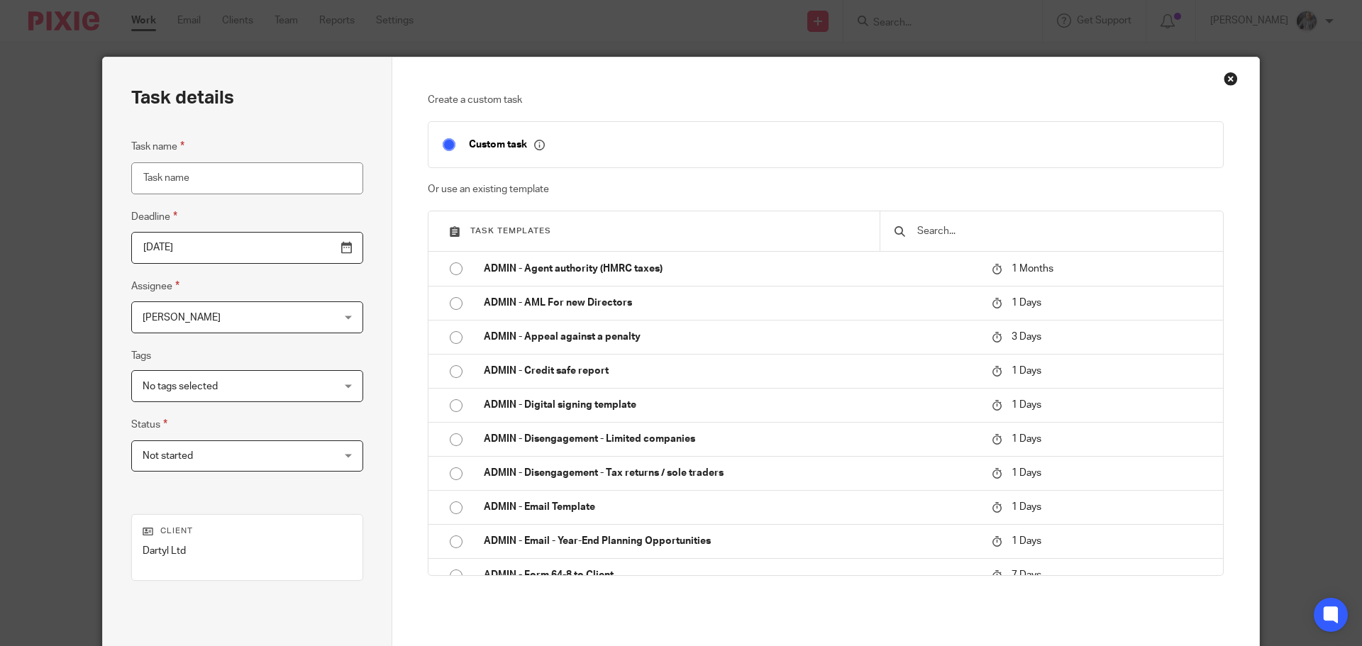
click at [959, 224] on input "text" at bounding box center [1062, 232] width 293 height 16
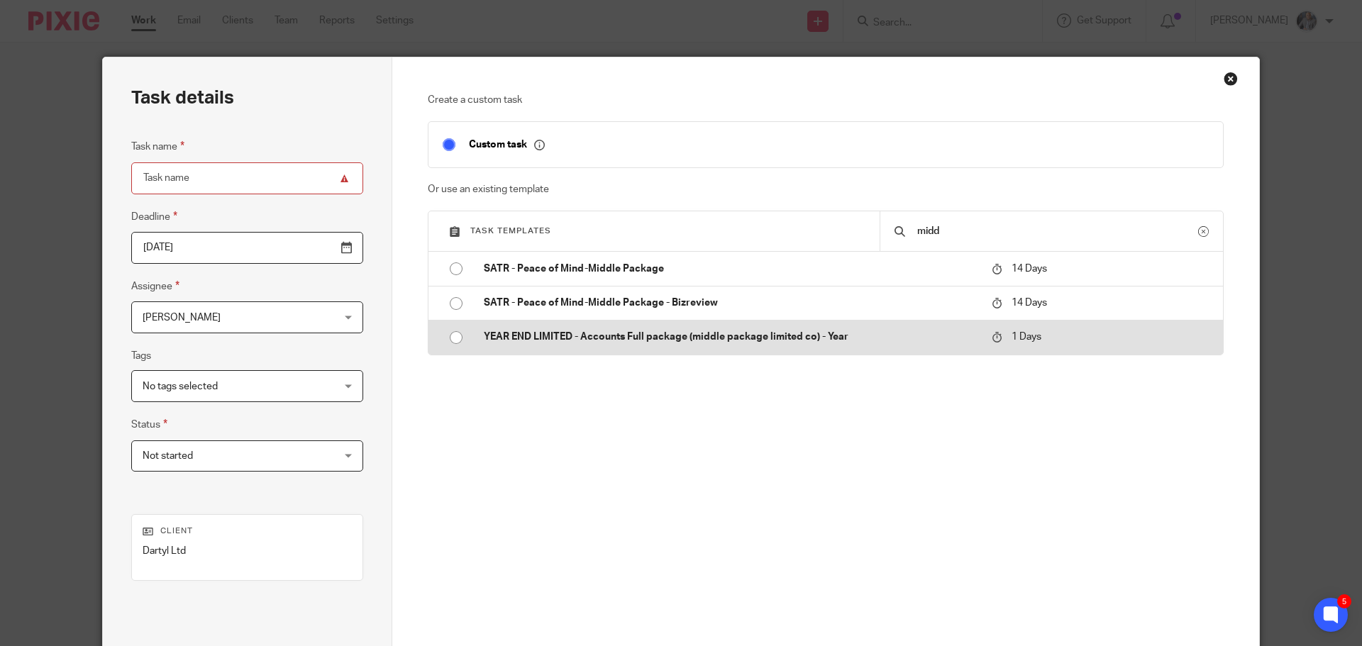
type input "midd"
click at [728, 338] on p "YEAR END LIMITED - Accounts Full package (middle package limited co) - Year" at bounding box center [731, 337] width 494 height 14
type input "2025-09-26"
type input "YEAR END LIMITED - Accounts Full package (middle package limited co) - Year"
checkbox input "false"
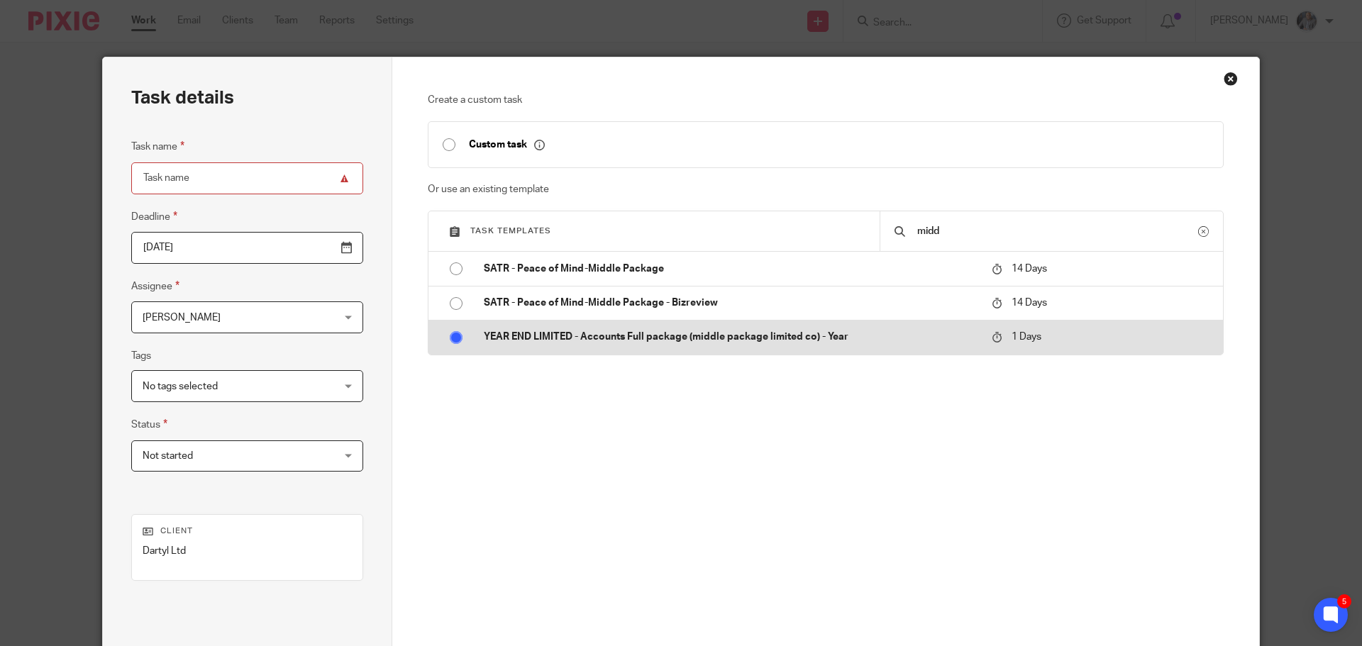
radio input "true"
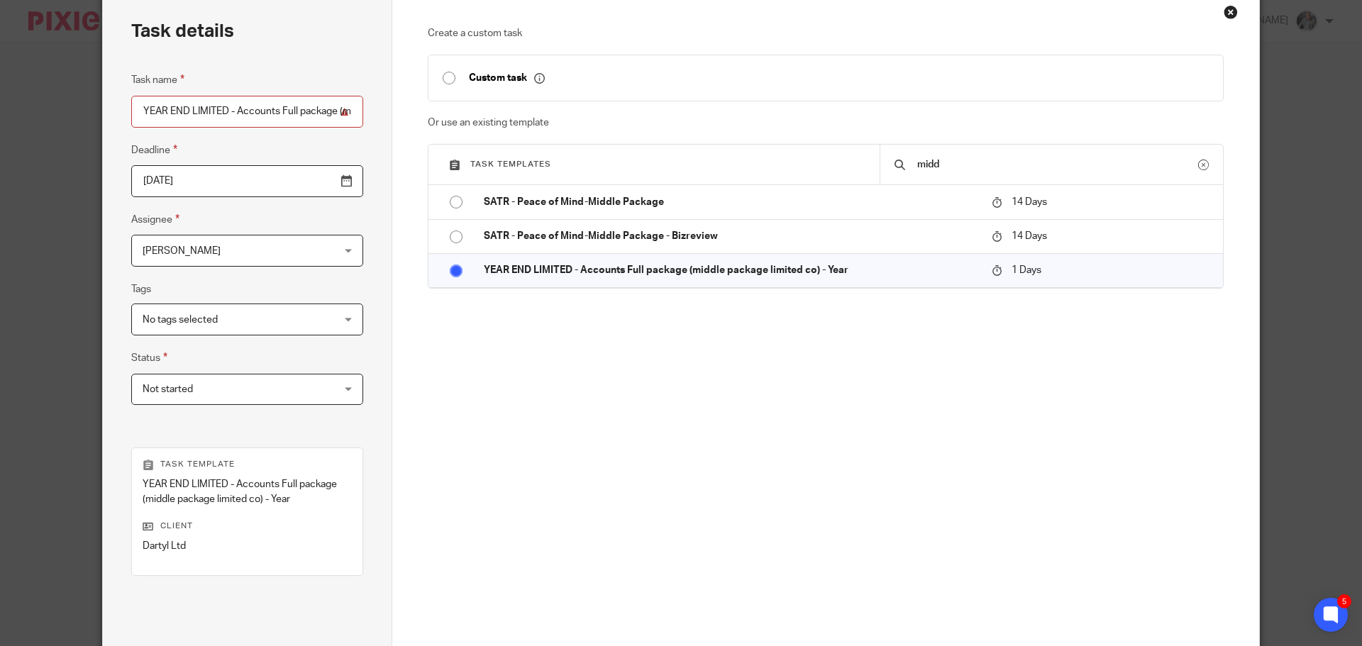
scroll to position [206, 0]
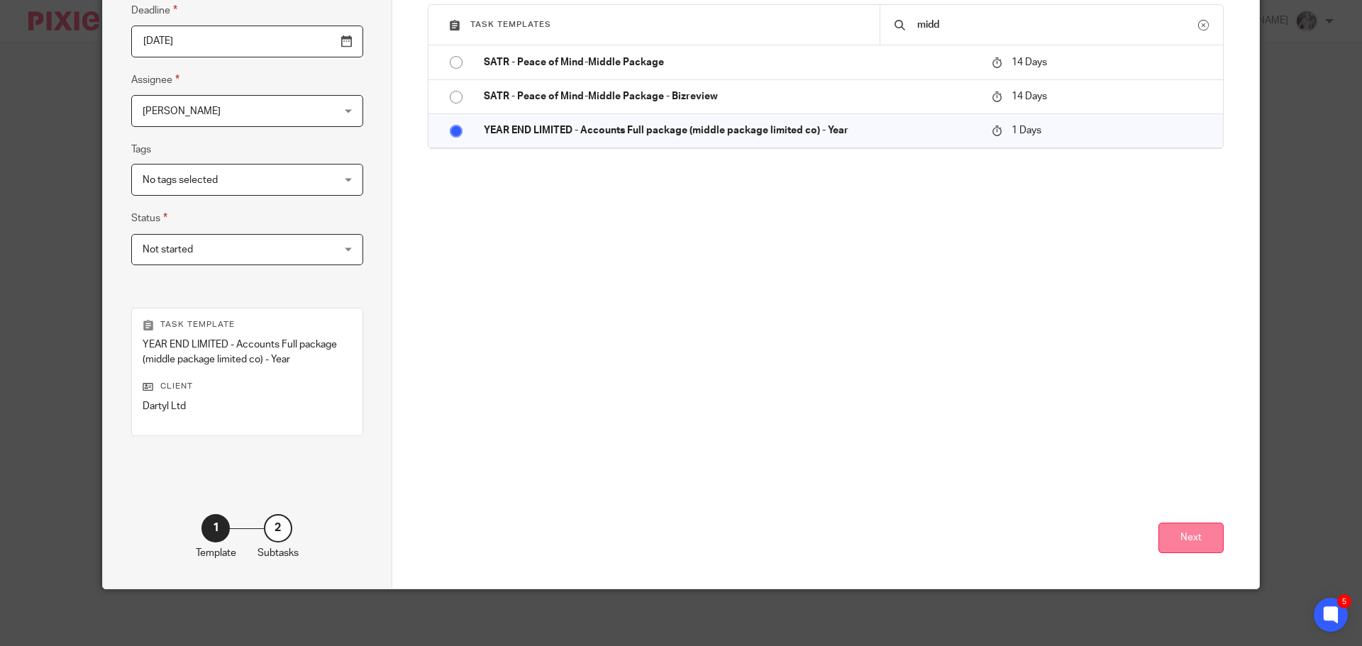
click at [1206, 527] on button "Next" at bounding box center [1191, 538] width 65 height 31
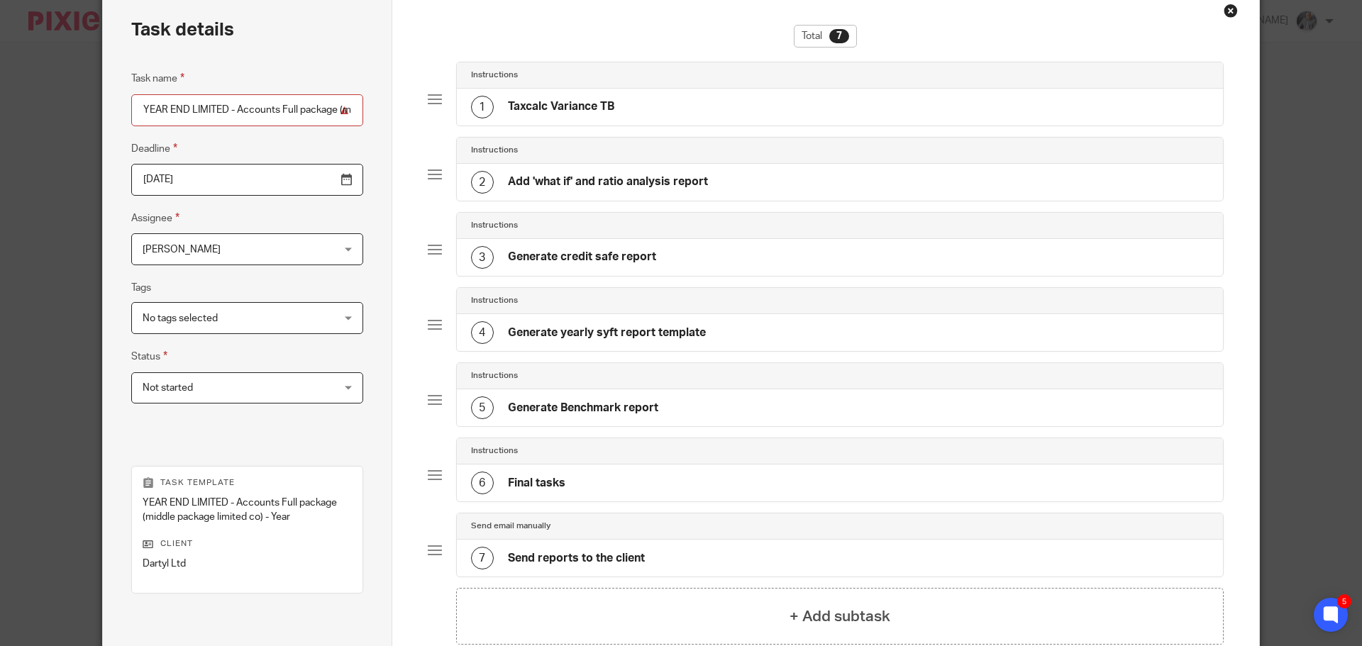
scroll to position [65, 0]
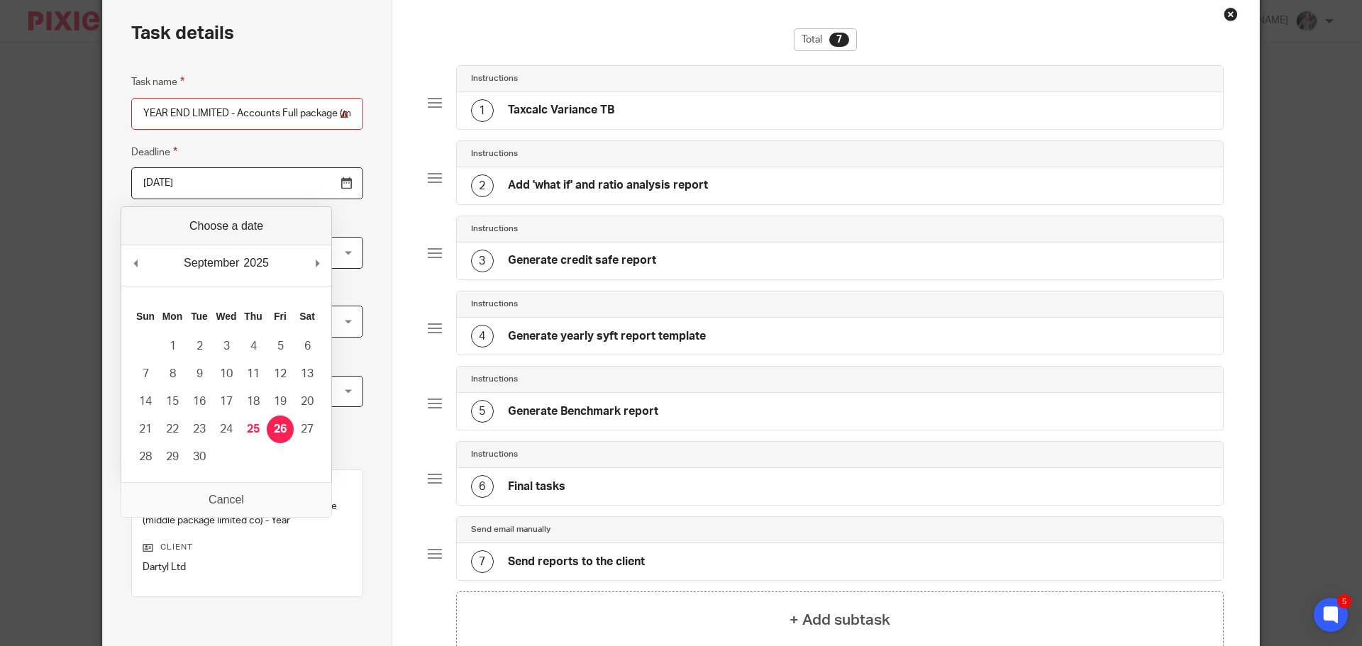
click at [309, 186] on input "2025-09-26" at bounding box center [247, 183] width 232 height 32
type input "2025-10-09"
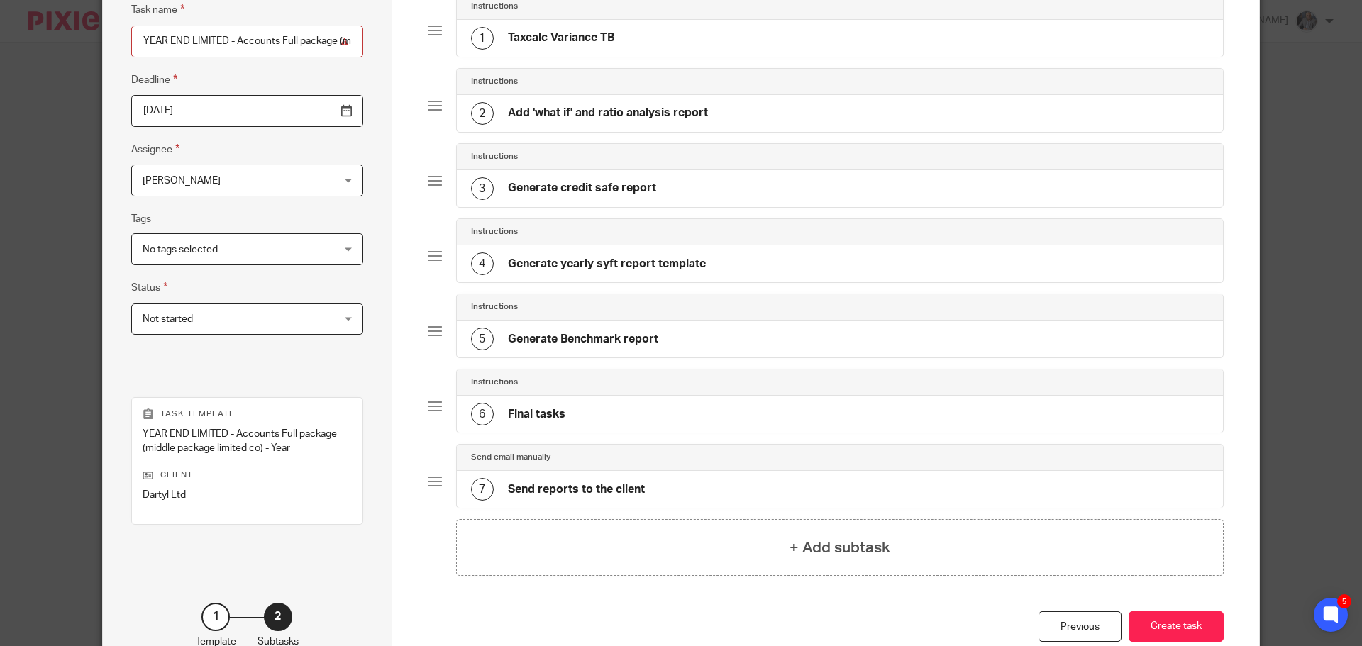
scroll to position [206, 0]
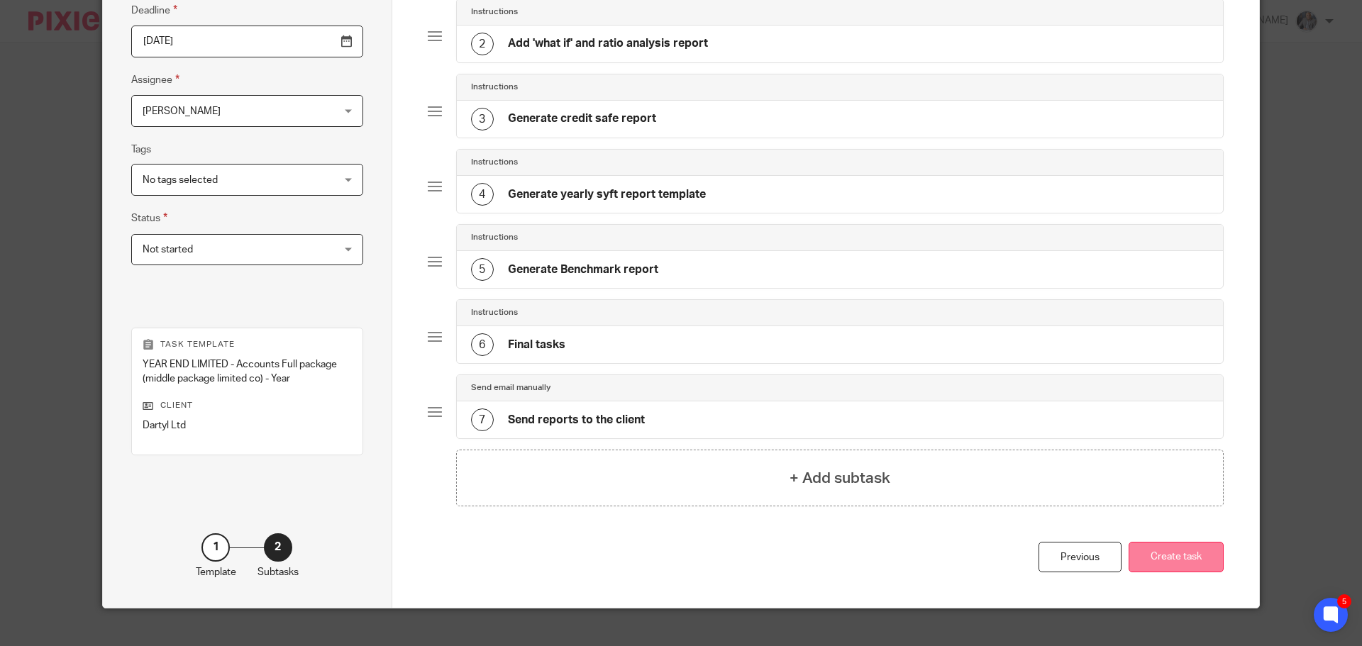
click at [1158, 553] on button "Create task" at bounding box center [1176, 557] width 95 height 31
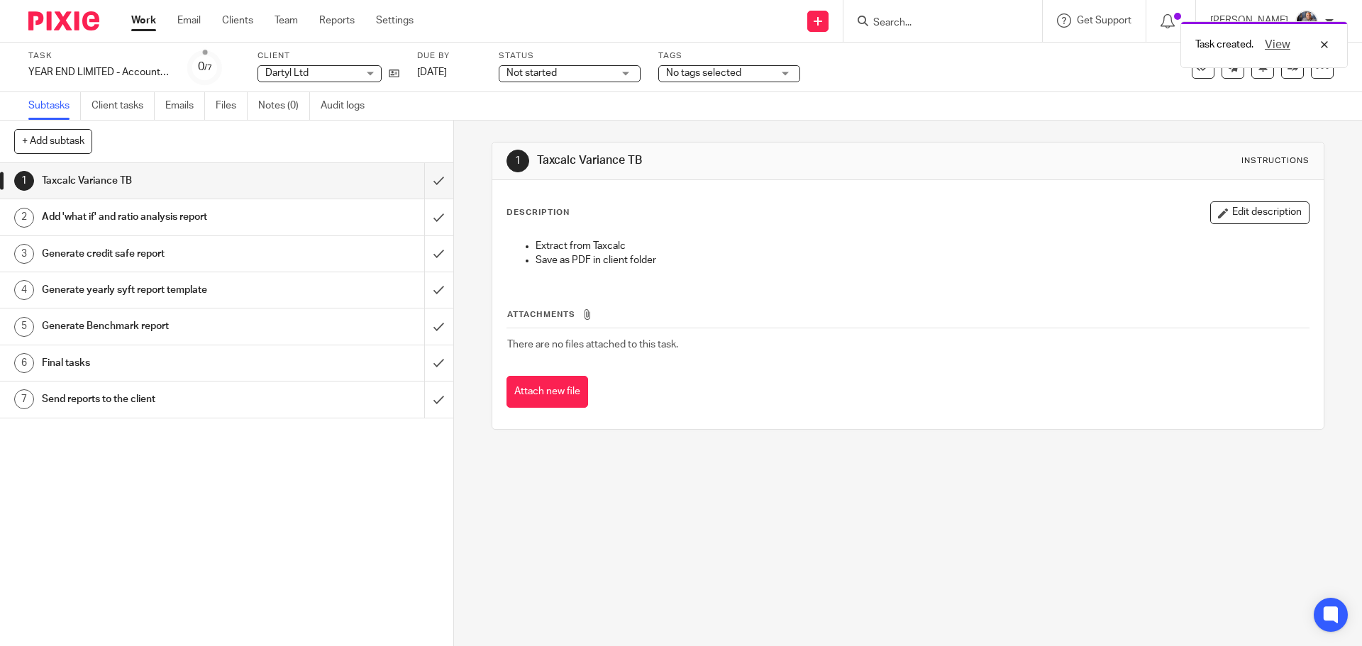
click at [1284, 79] on div "Task YEAR END LIMITED - Accounts Full package (middle package limited co) - Yea…" at bounding box center [681, 67] width 1306 height 34
click at [1284, 75] on link at bounding box center [1293, 67] width 23 height 23
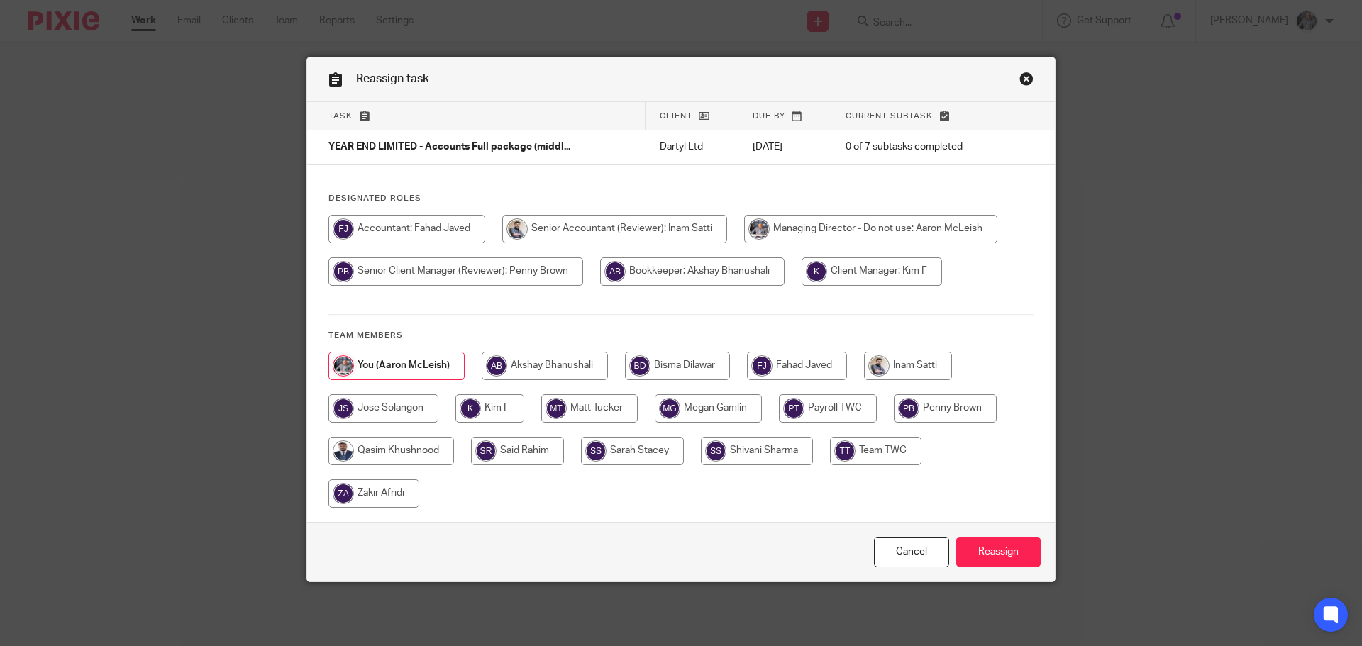
click at [917, 369] on input "radio" at bounding box center [908, 366] width 88 height 28
radio input "true"
click at [996, 544] on input "Reassign" at bounding box center [999, 552] width 84 height 31
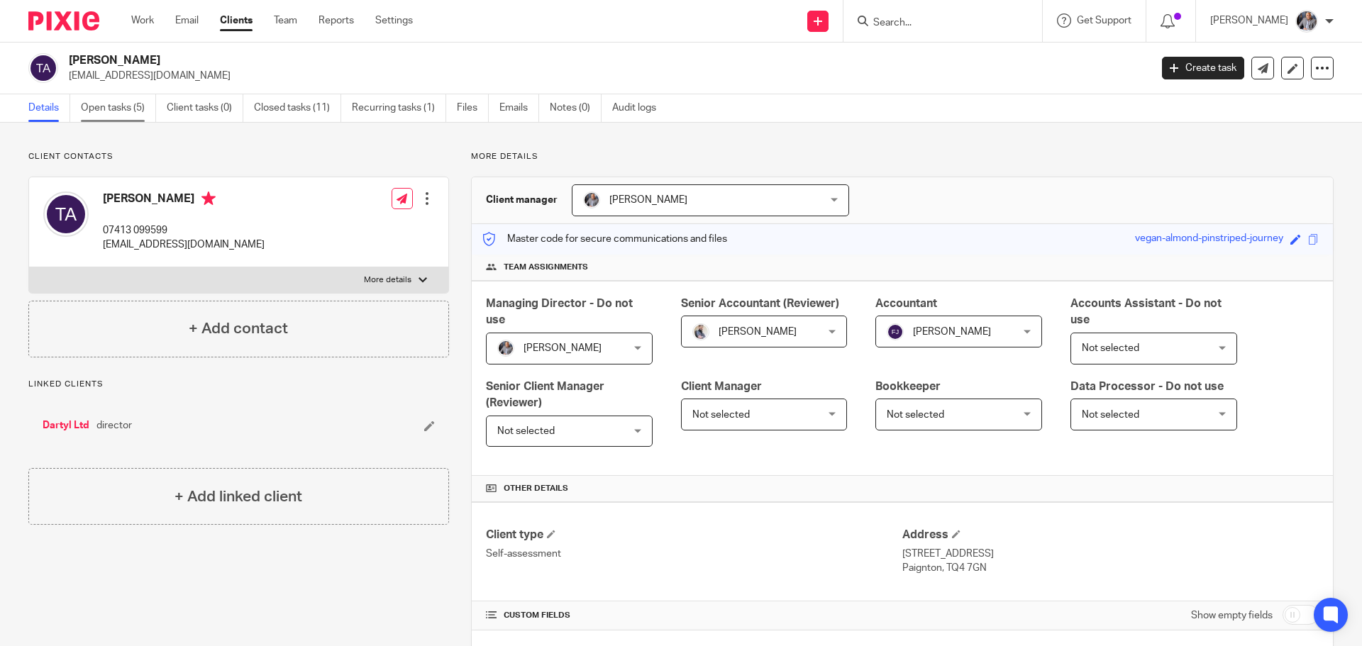
click at [112, 102] on link "Open tasks (5)" at bounding box center [118, 108] width 75 height 28
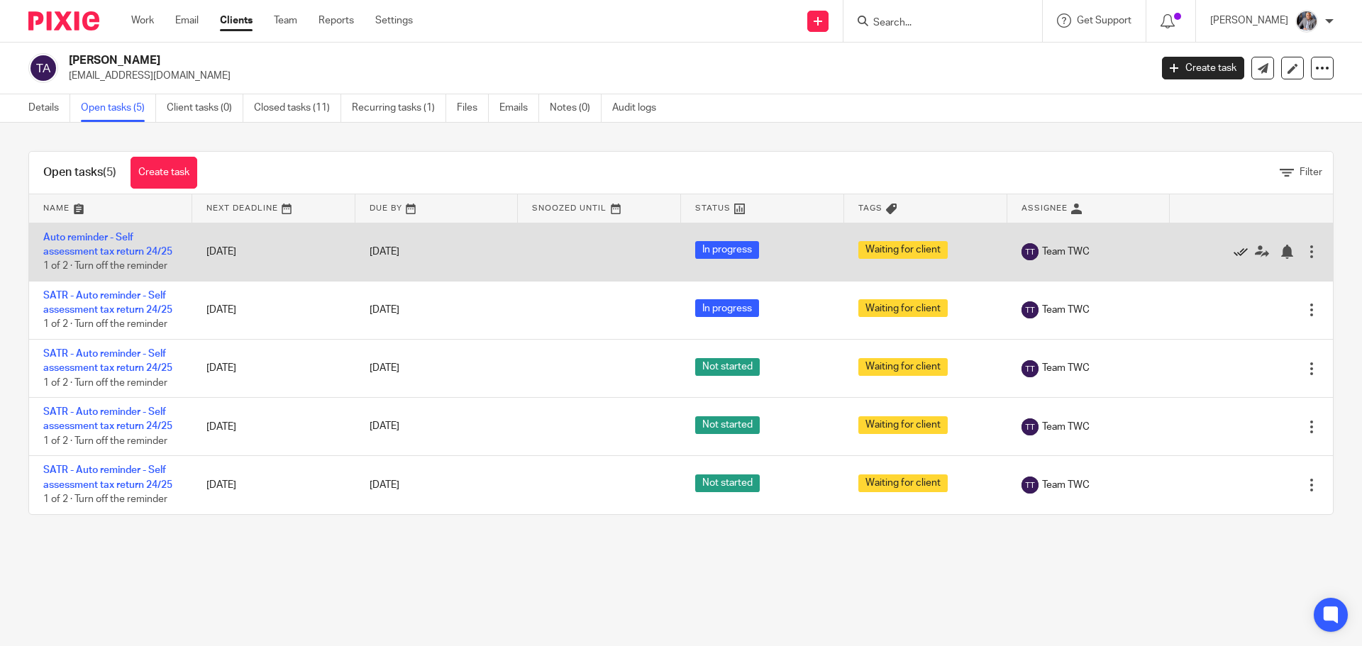
click at [1234, 253] on icon at bounding box center [1241, 252] width 14 height 14
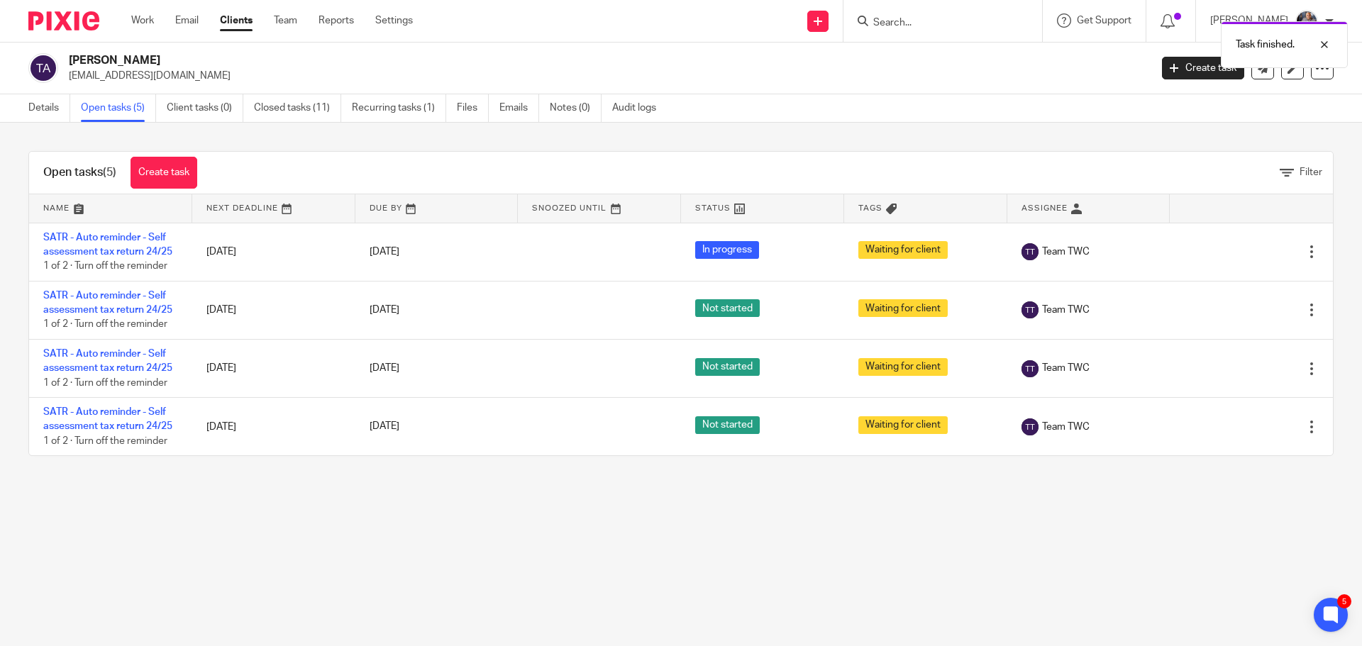
click at [1234, 253] on icon at bounding box center [1241, 252] width 14 height 14
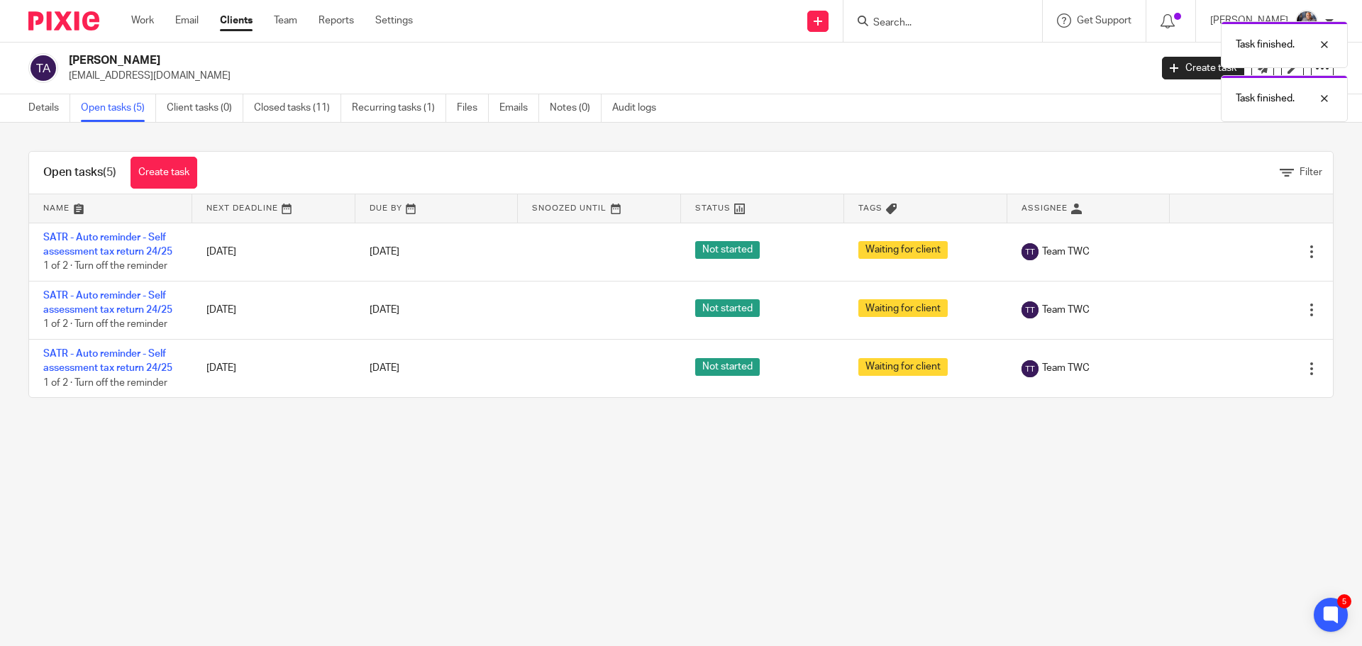
click at [1234, 253] on icon at bounding box center [1241, 252] width 14 height 14
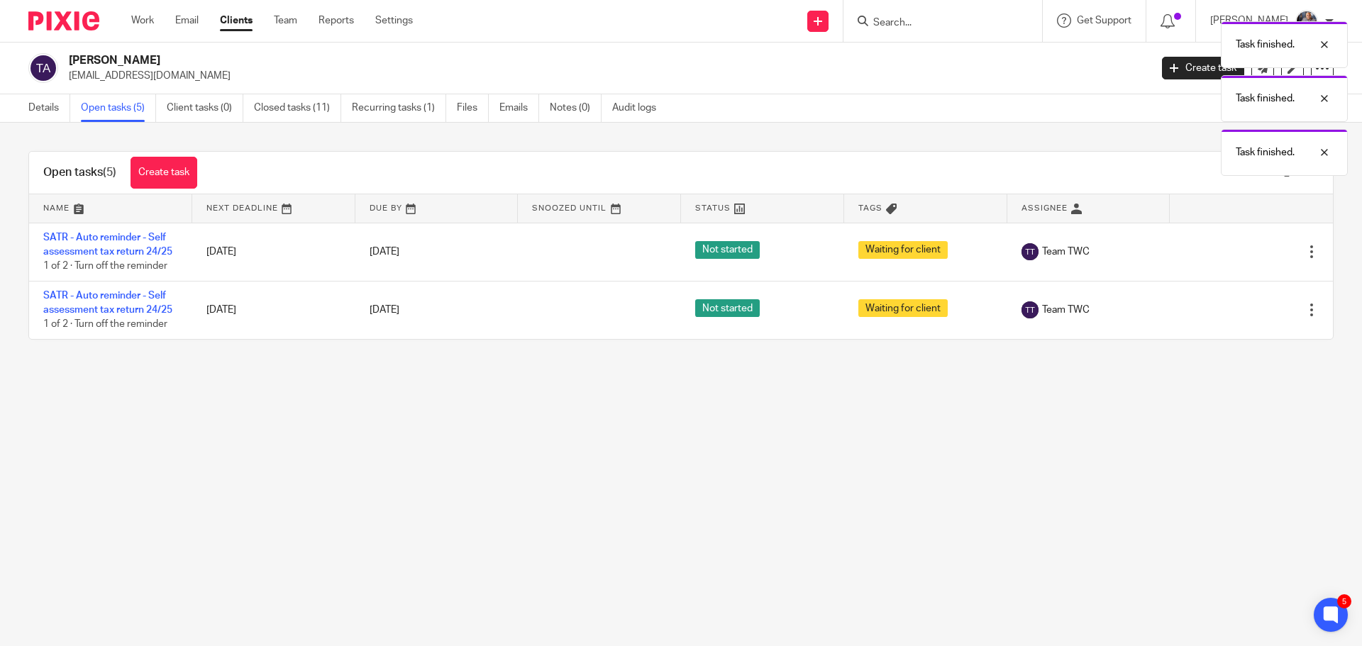
click at [1234, 253] on icon at bounding box center [1241, 252] width 14 height 14
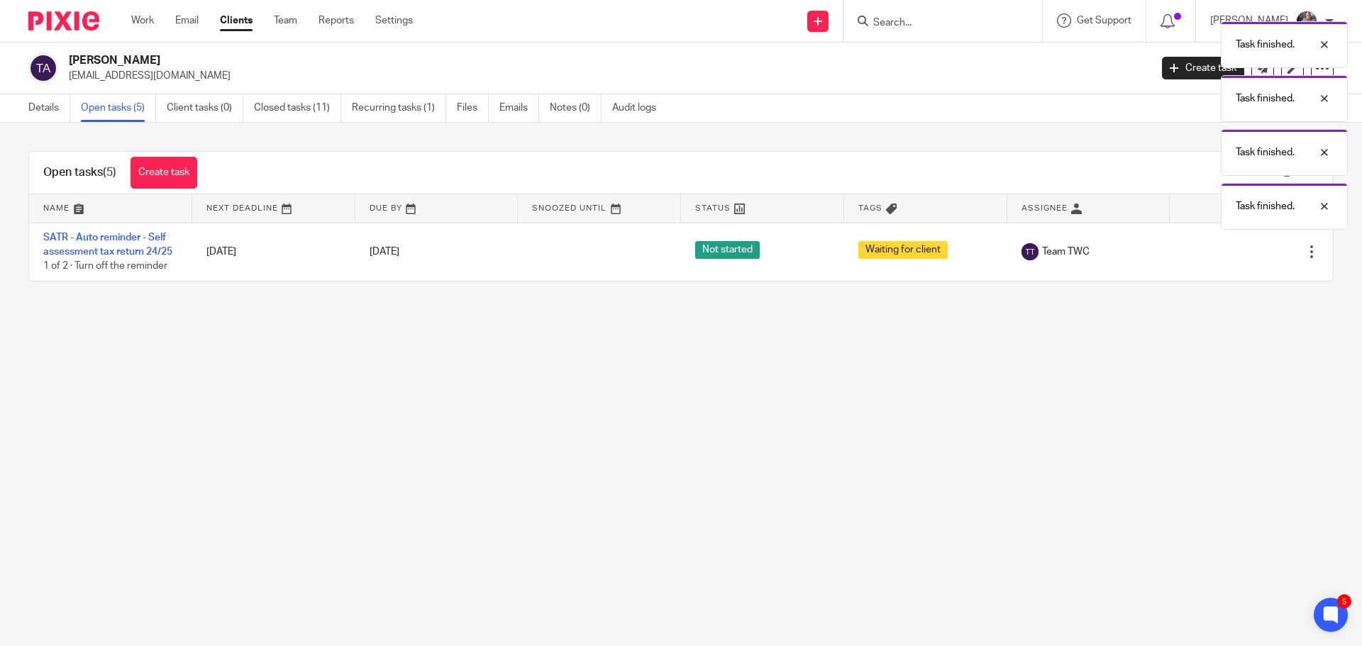
click at [1234, 253] on icon at bounding box center [1241, 252] width 14 height 14
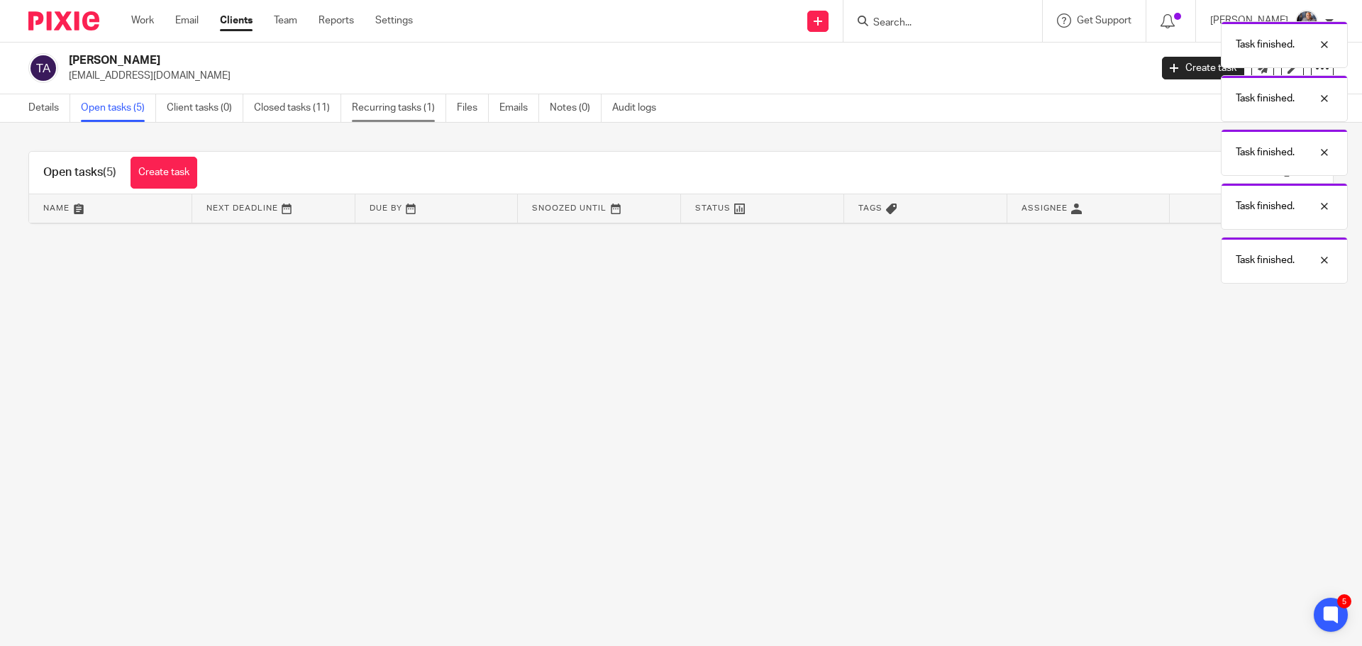
click at [401, 106] on link "Recurring tasks (1)" at bounding box center [399, 108] width 94 height 28
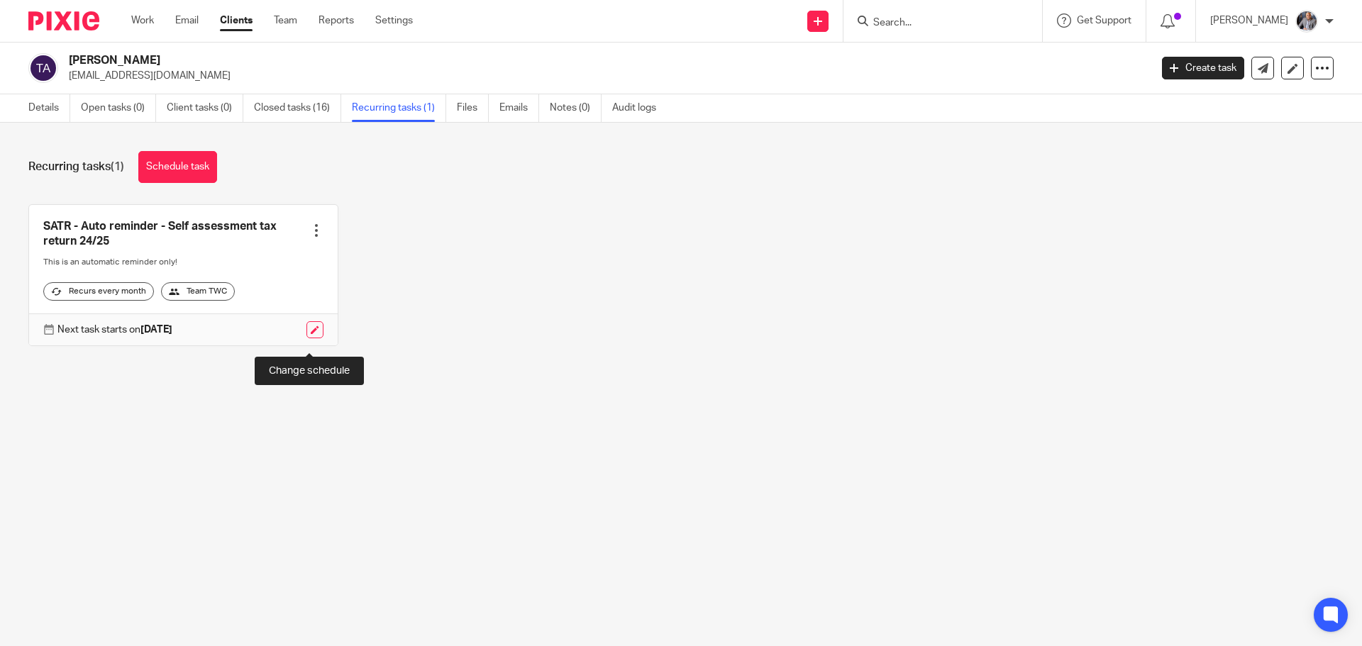
click at [307, 338] on link at bounding box center [315, 329] width 17 height 17
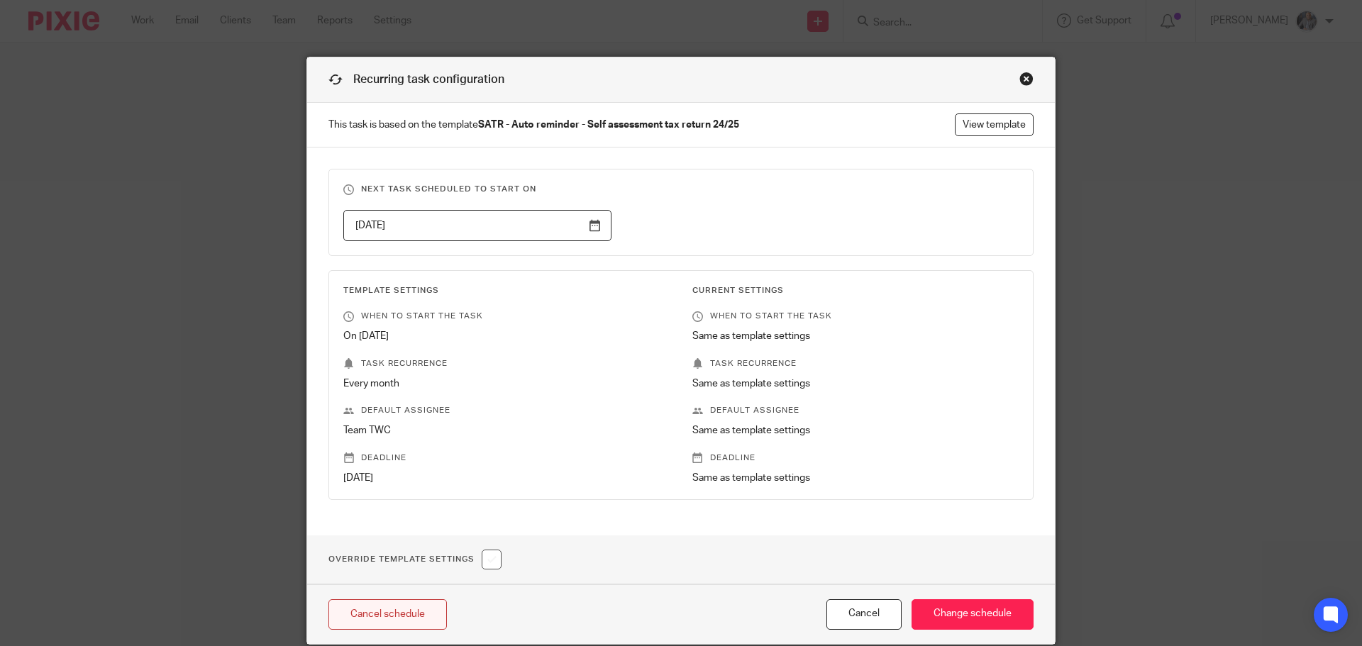
click at [412, 615] on link "Cancel schedule" at bounding box center [388, 615] width 119 height 31
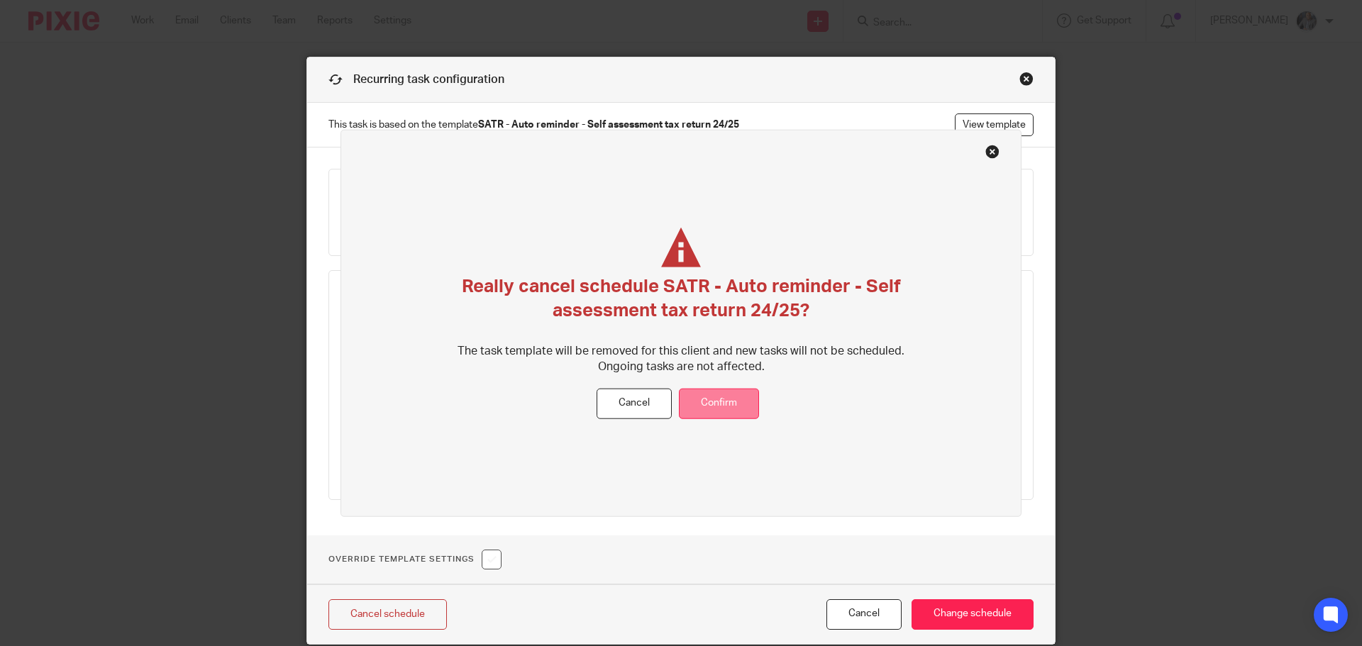
click at [715, 400] on button "Confirm" at bounding box center [719, 404] width 80 height 31
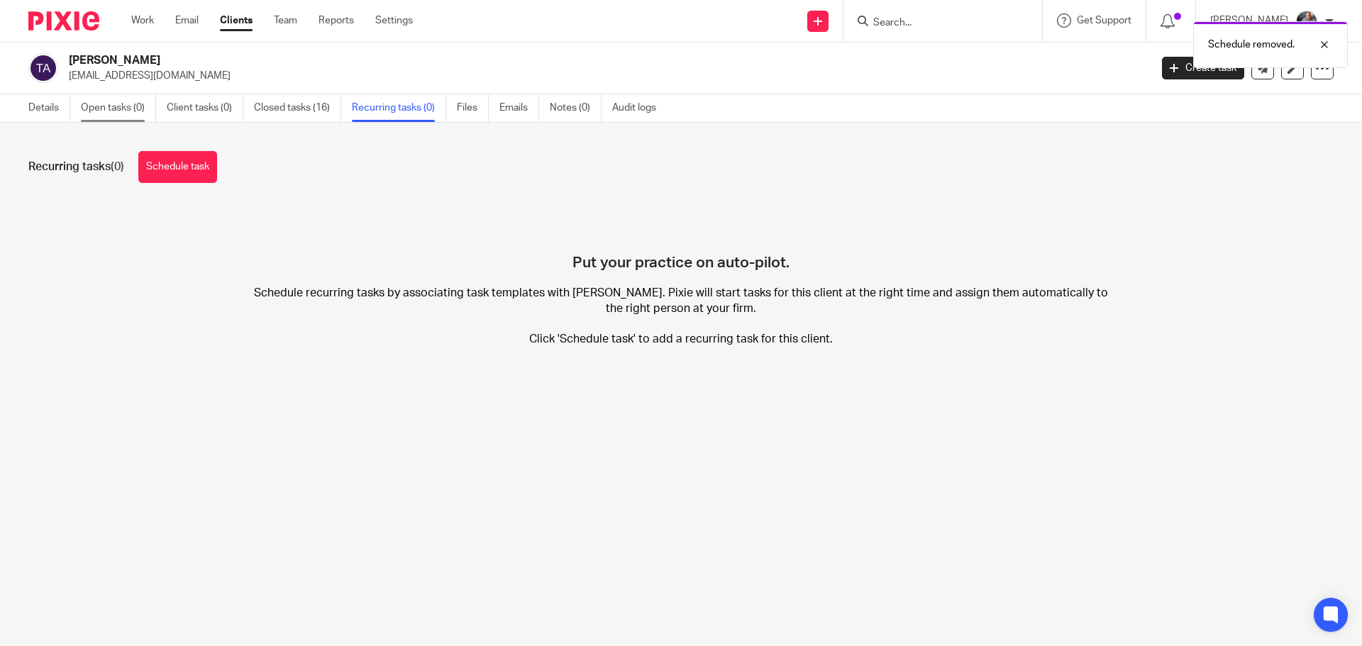
click at [114, 99] on link "Open tasks (0)" at bounding box center [118, 108] width 75 height 28
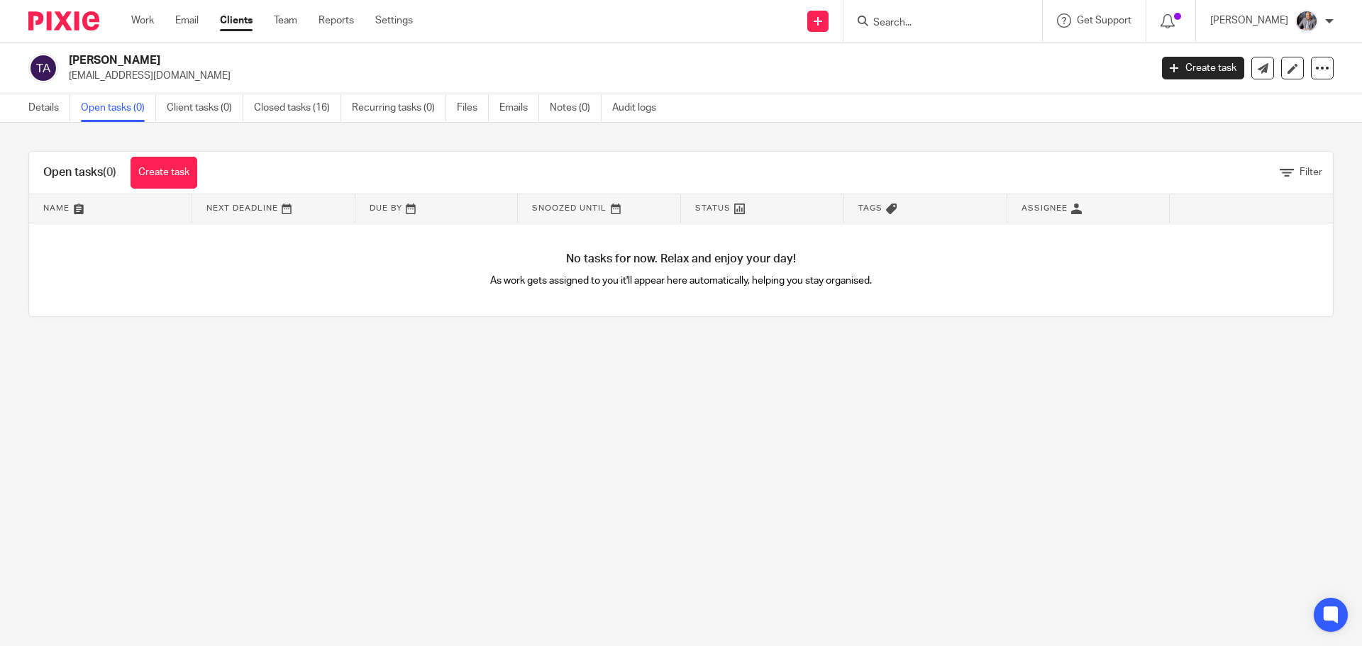
click at [1174, 70] on link "Create task" at bounding box center [1203, 68] width 82 height 23
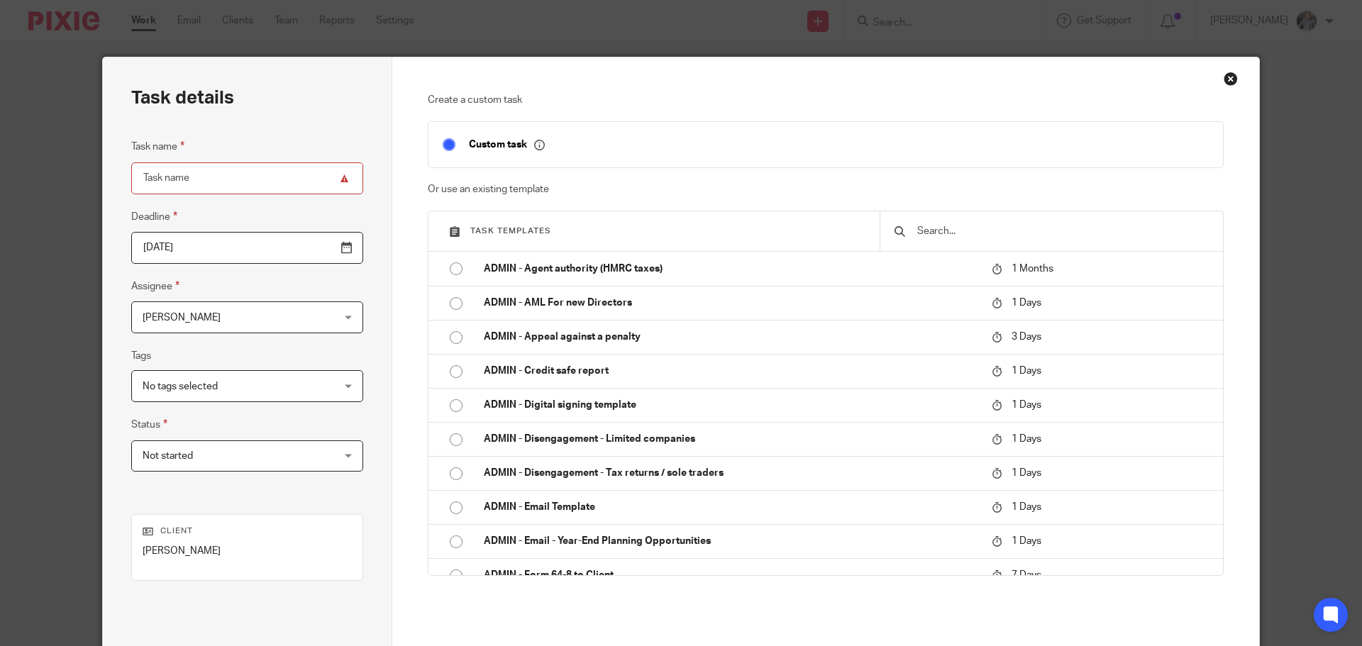
click at [976, 237] on input "text" at bounding box center [1062, 232] width 293 height 16
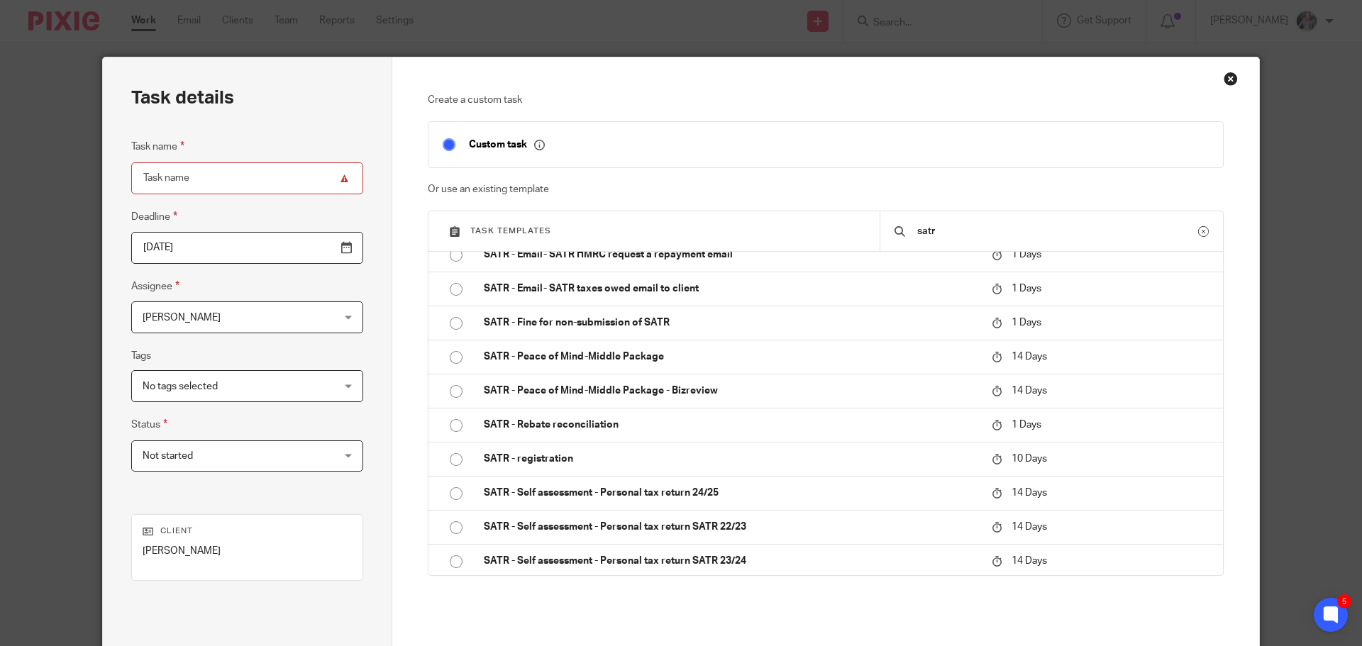
scroll to position [358, 0]
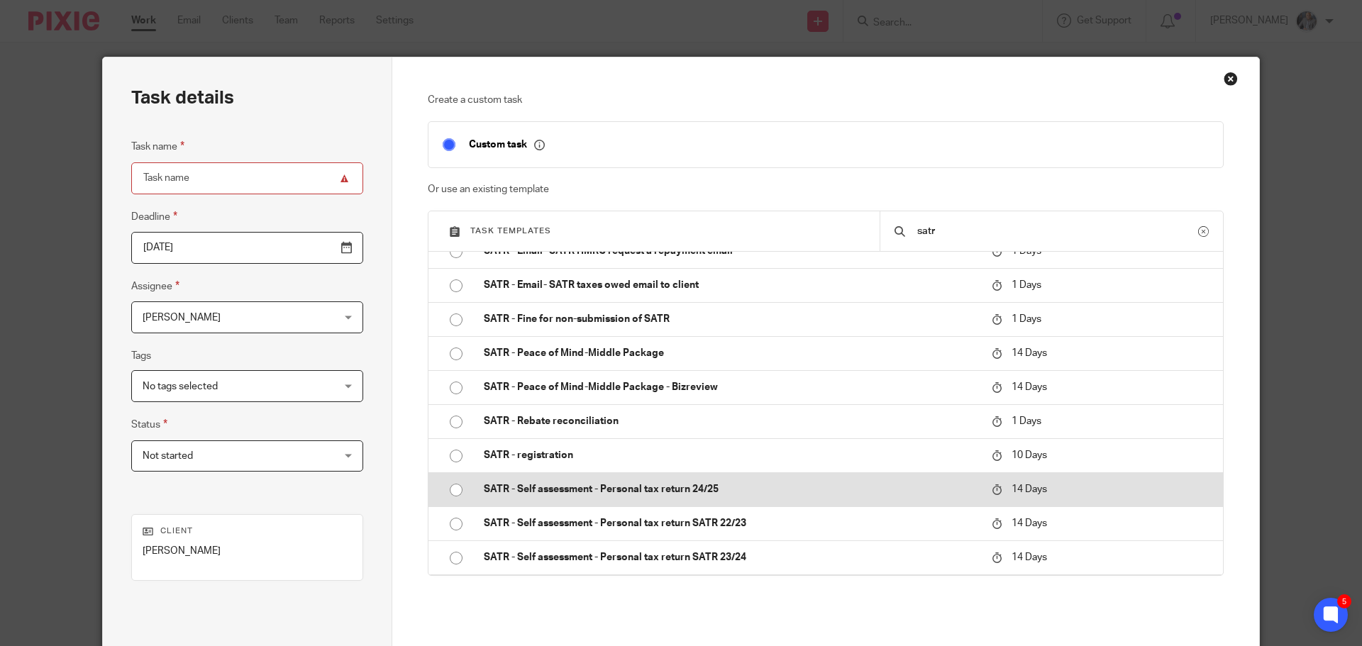
type input "satr"
click at [663, 489] on p "SATR - Self assessment - Personal tax return 24/25" at bounding box center [731, 490] width 494 height 14
type input "[DATE]"
type input "SATR - Self assessment - Personal tax return 24/25"
checkbox input "false"
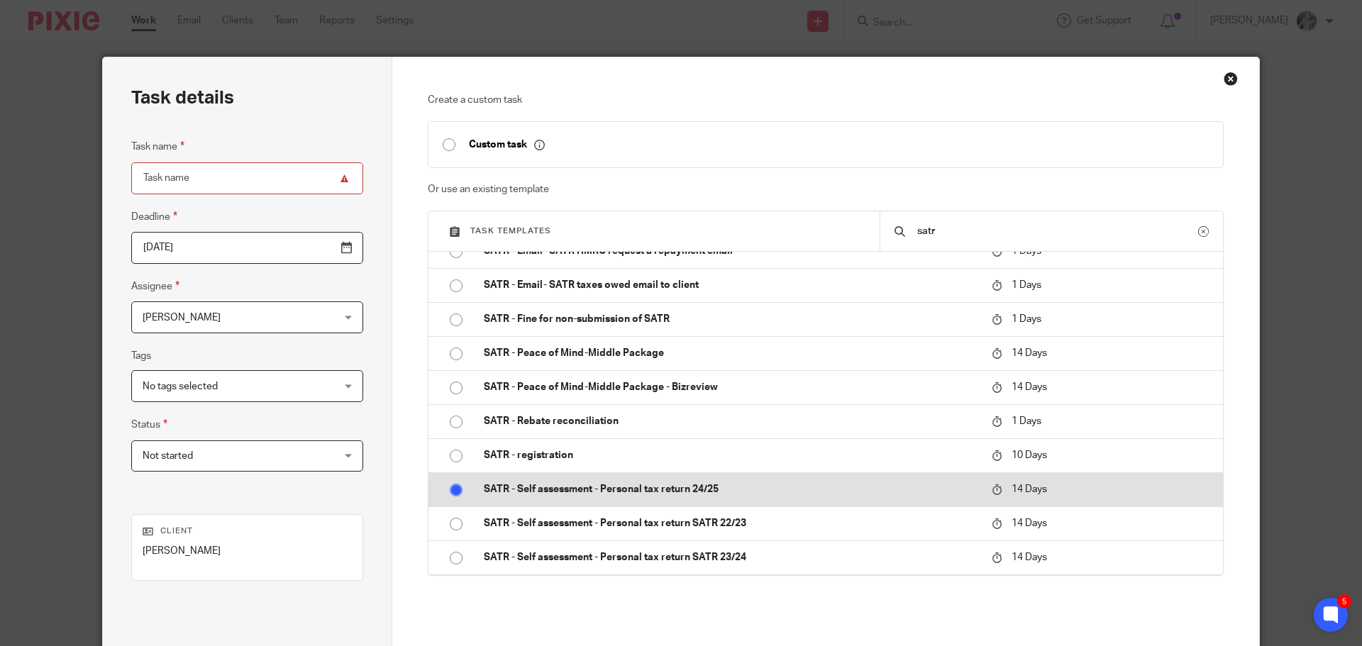
radio input "true"
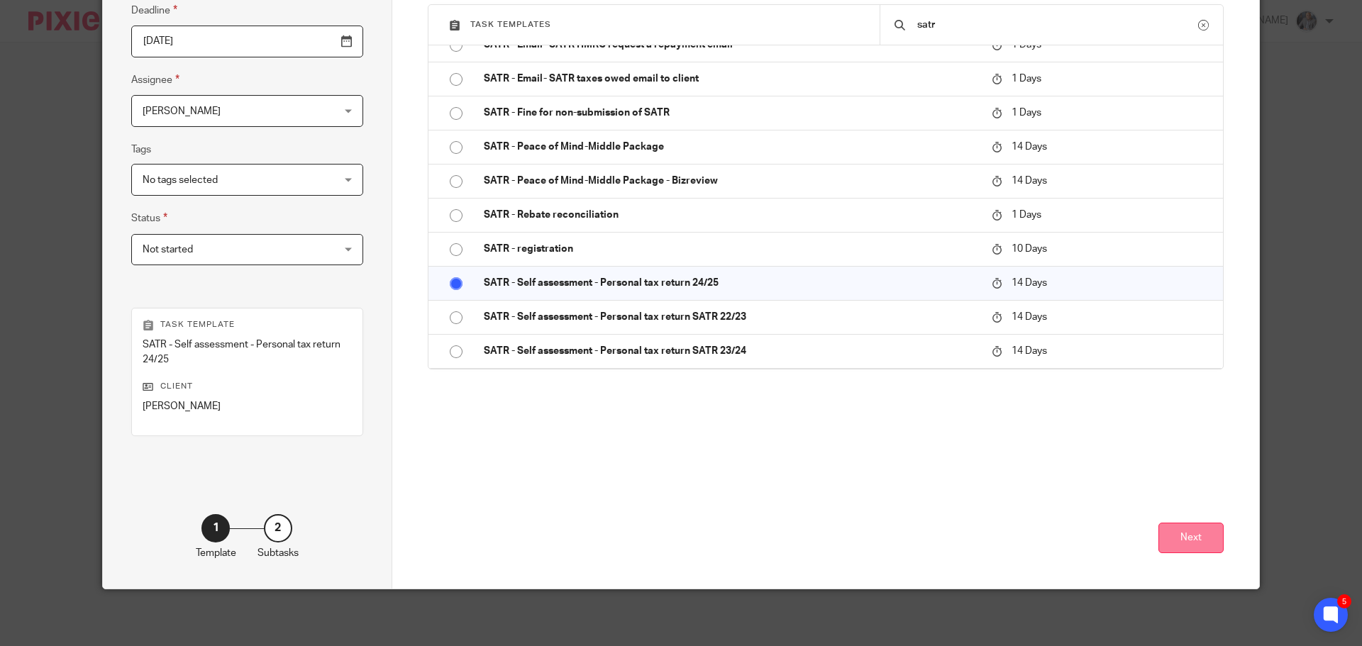
click at [1198, 534] on button "Next" at bounding box center [1191, 538] width 65 height 31
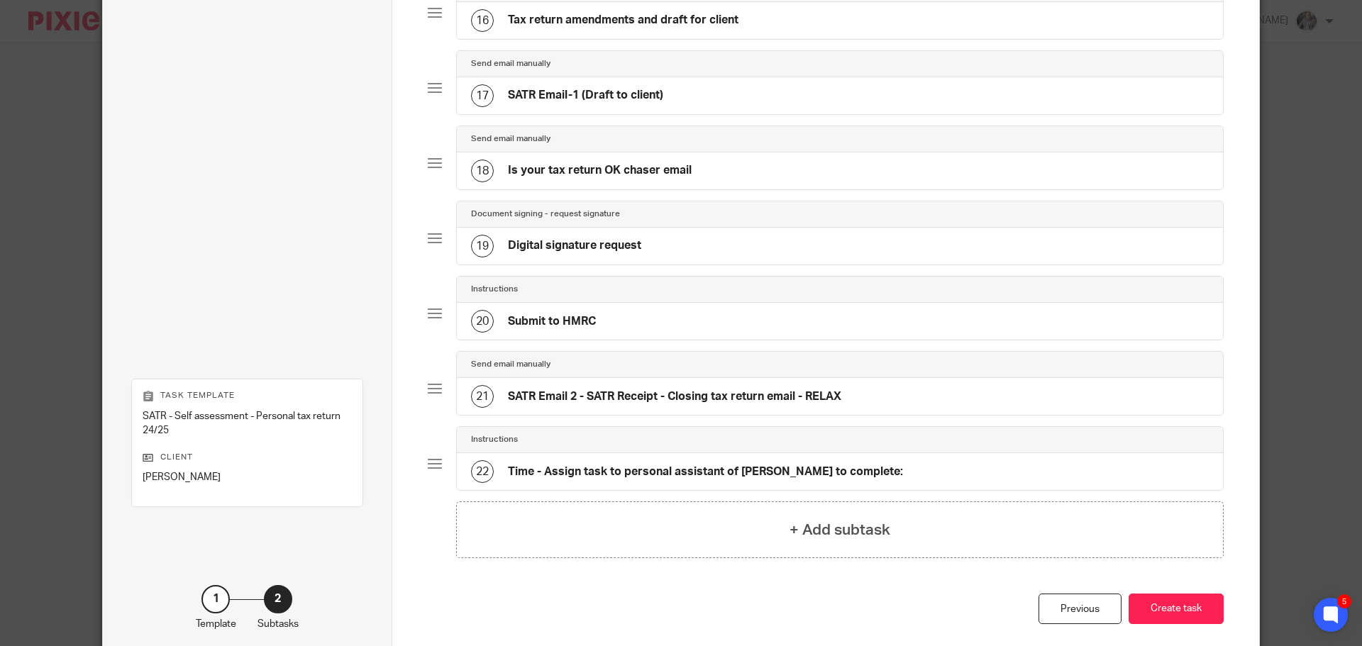
scroll to position [1355, 0]
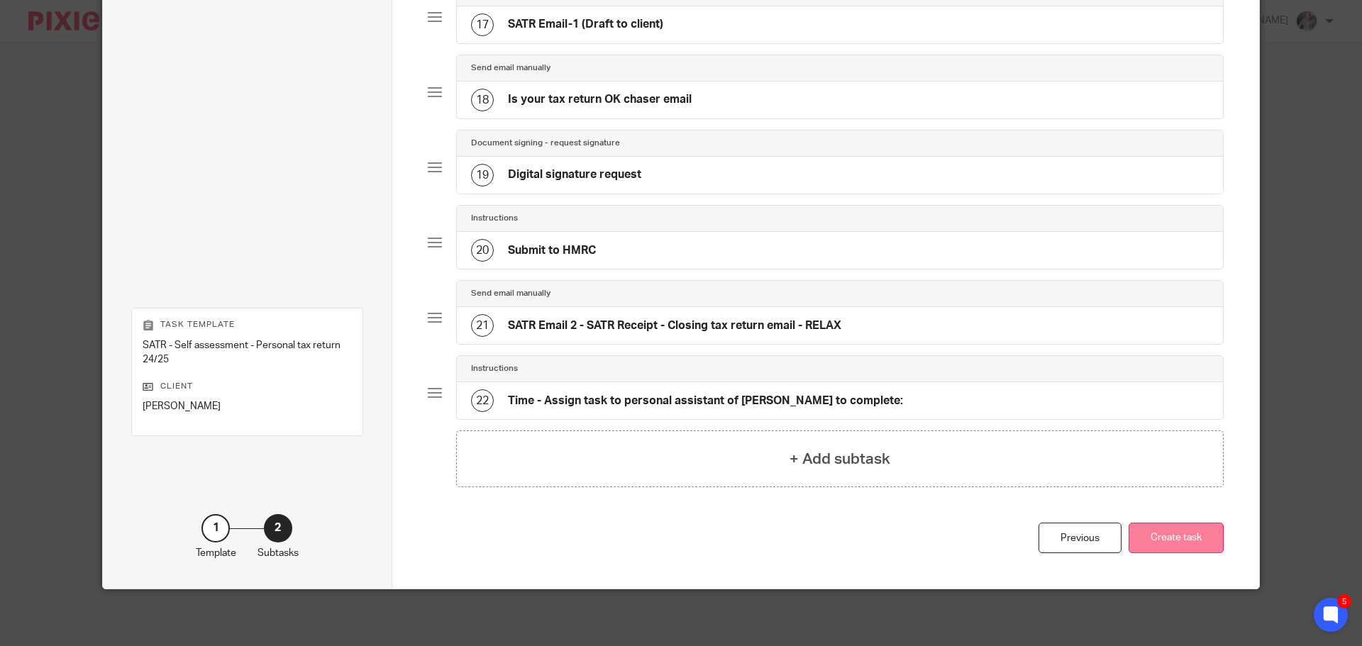
click at [1186, 531] on button "Create task" at bounding box center [1176, 538] width 95 height 31
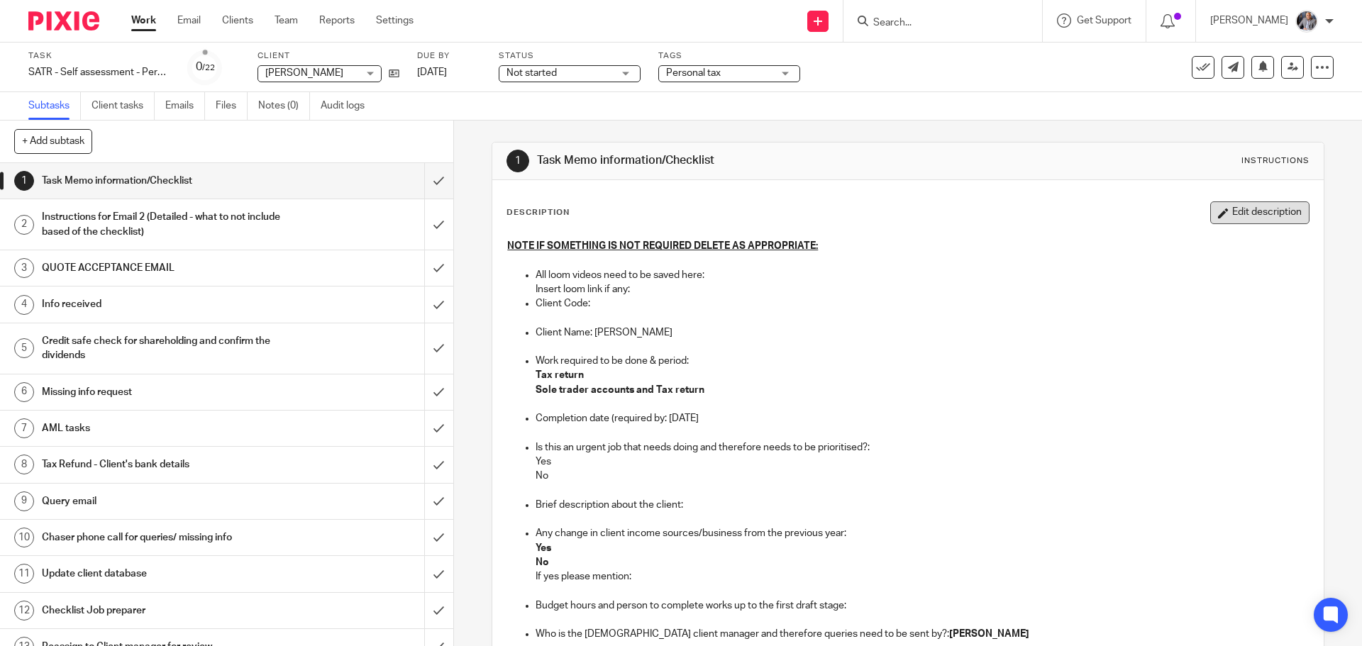
click at [1214, 211] on button "Edit description" at bounding box center [1260, 213] width 99 height 23
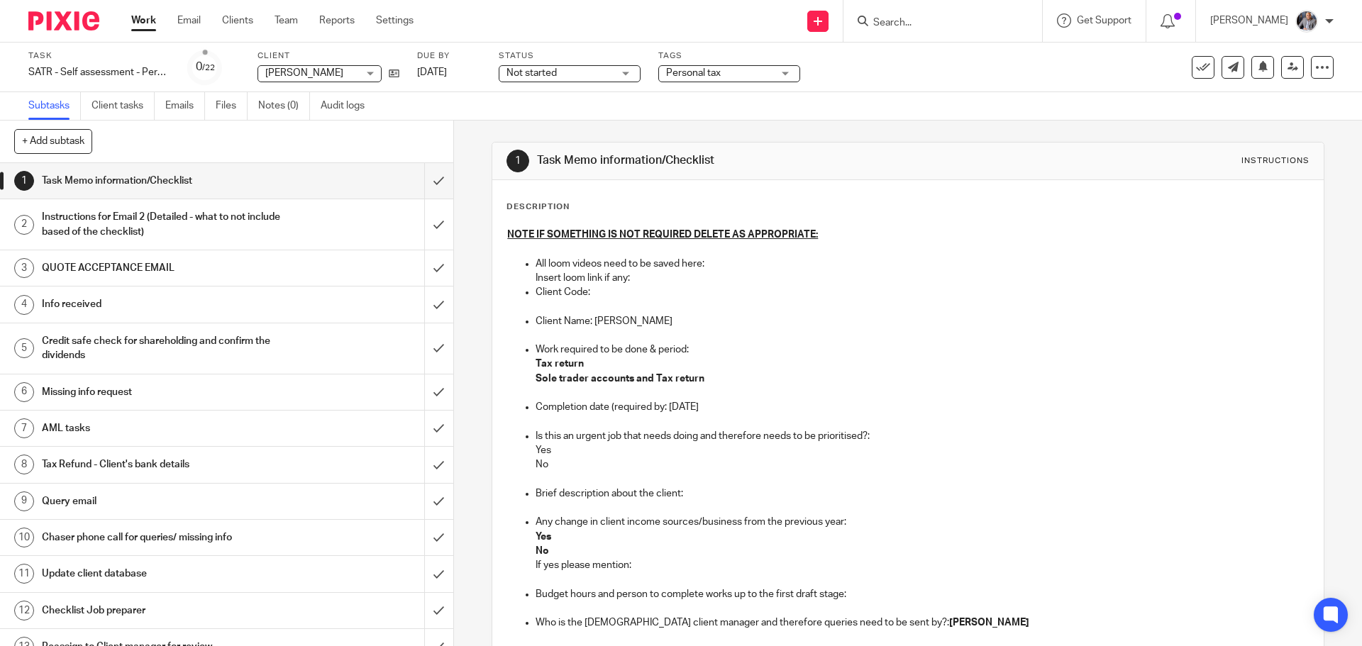
click at [633, 292] on p "Client Code:" at bounding box center [922, 292] width 773 height 14
drag, startPoint x: 632, startPoint y: 361, endPoint x: 716, endPoint y: 373, distance: 85.2
click at [716, 373] on li "Work required to be done & period: Tax return Sole trader accounts and Tax retu…" at bounding box center [922, 371] width 773 height 57
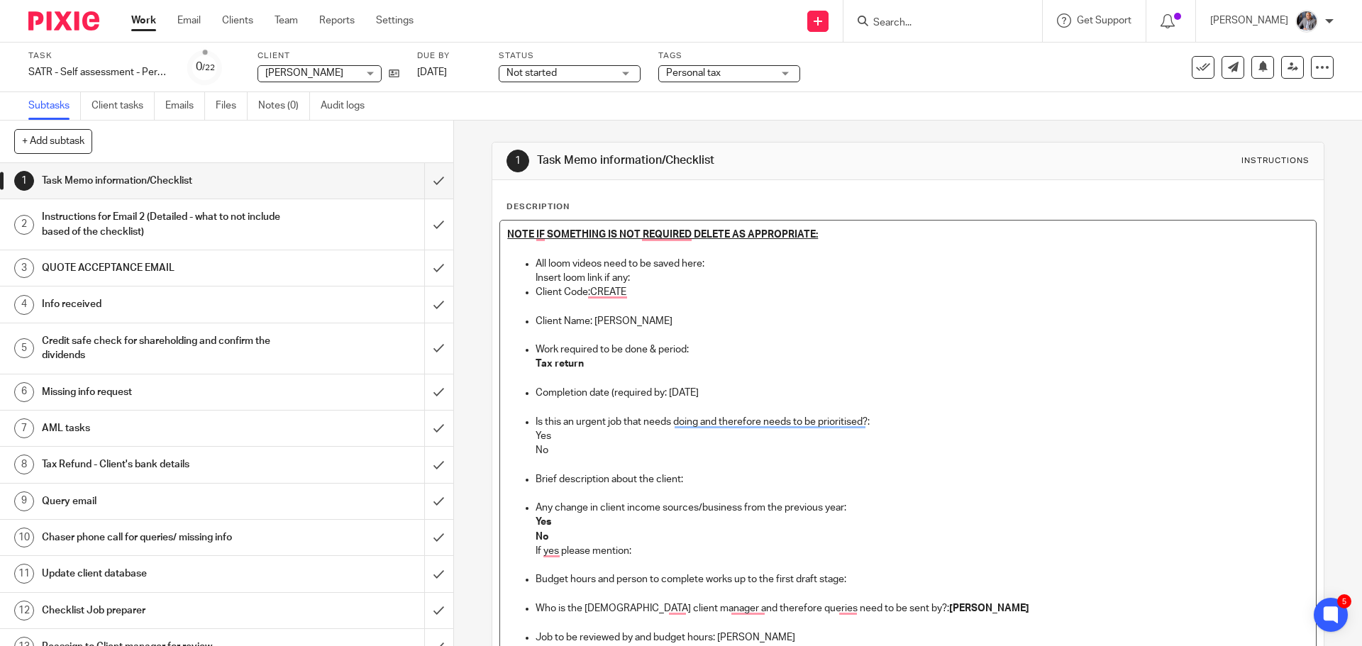
click at [576, 430] on p "Yes" at bounding box center [922, 436] width 773 height 14
drag, startPoint x: 552, startPoint y: 522, endPoint x: 528, endPoint y: 523, distance: 24.1
click at [528, 523] on ul "All loom videos need to be saved here: Insert loom link if any: Client Code:CRE…" at bounding box center [907, 480] width 801 height 446
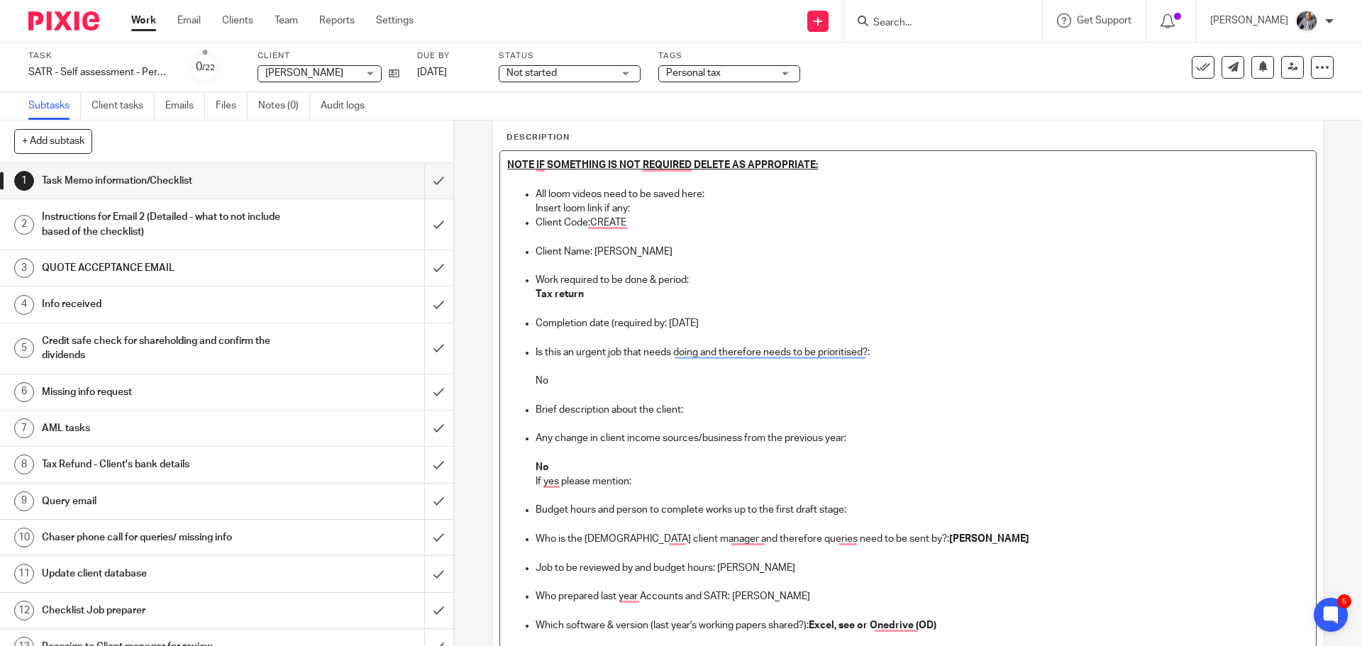
scroll to position [142, 0]
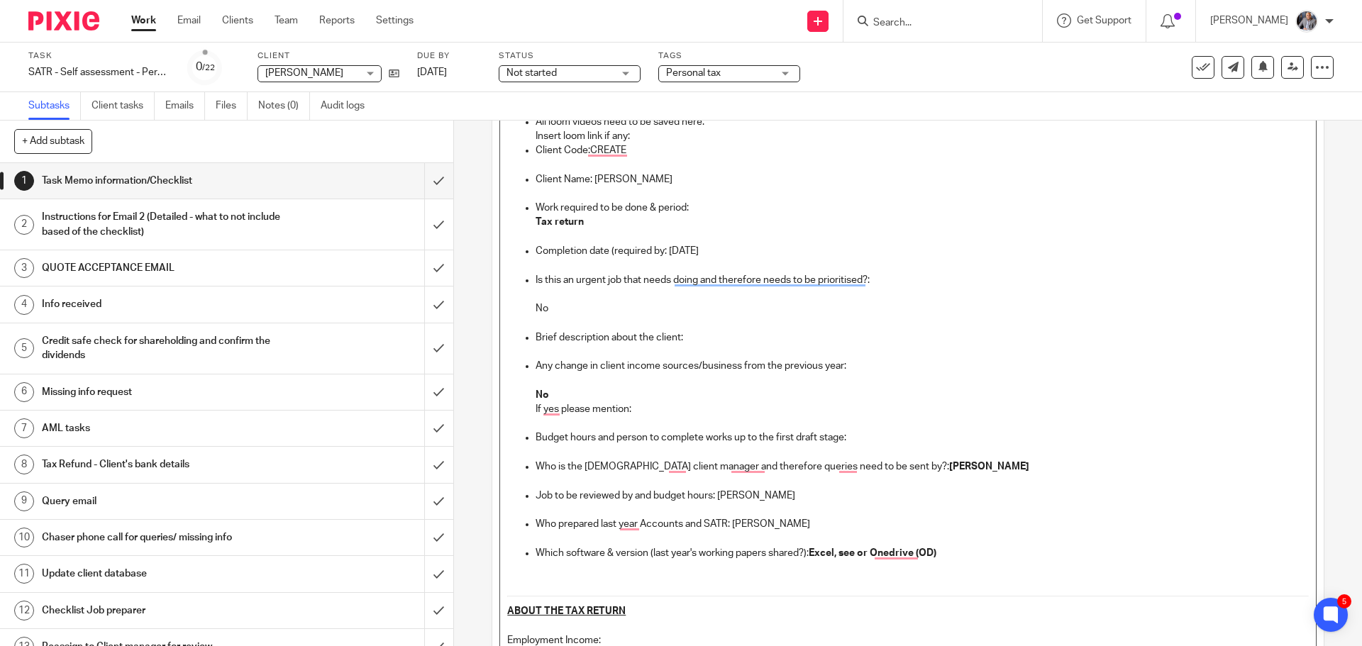
click at [870, 431] on p "Budget hours and person to complete works up to the first draft stage:" at bounding box center [922, 438] width 773 height 14
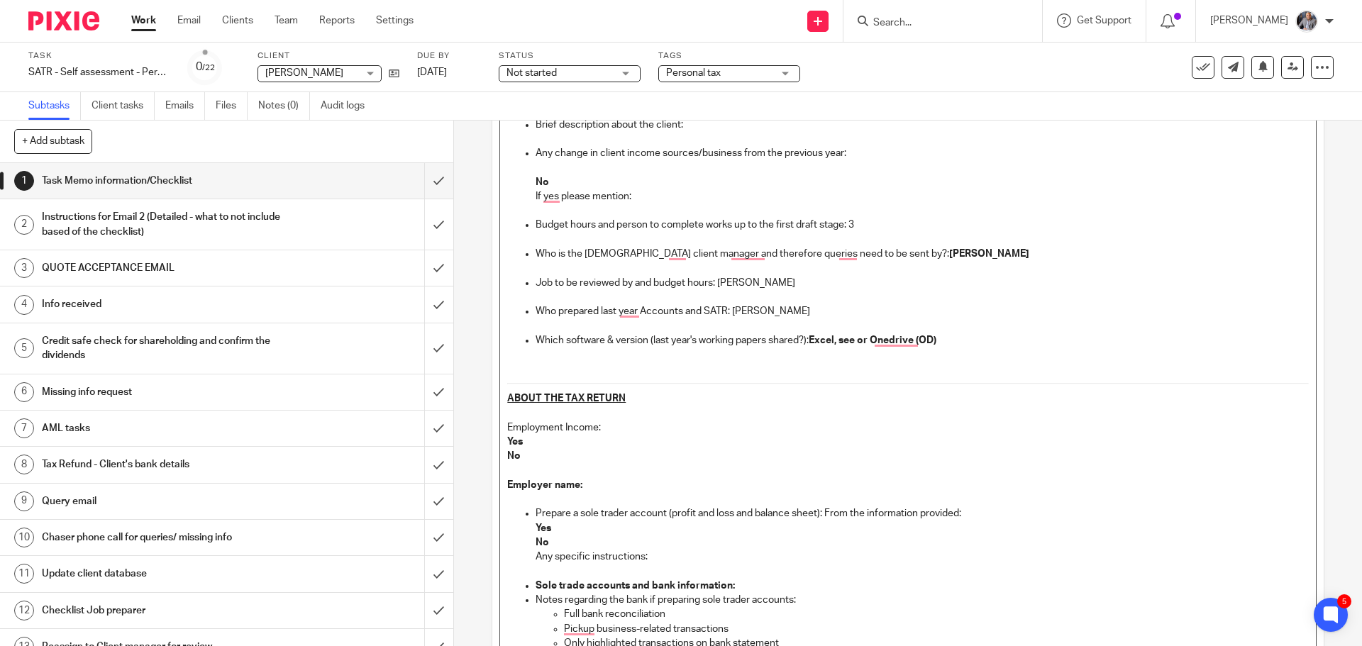
scroll to position [355, 0]
click at [536, 454] on p "No" at bounding box center [907, 456] width 801 height 14
click at [627, 488] on p "Employer name:" at bounding box center [907, 485] width 801 height 14
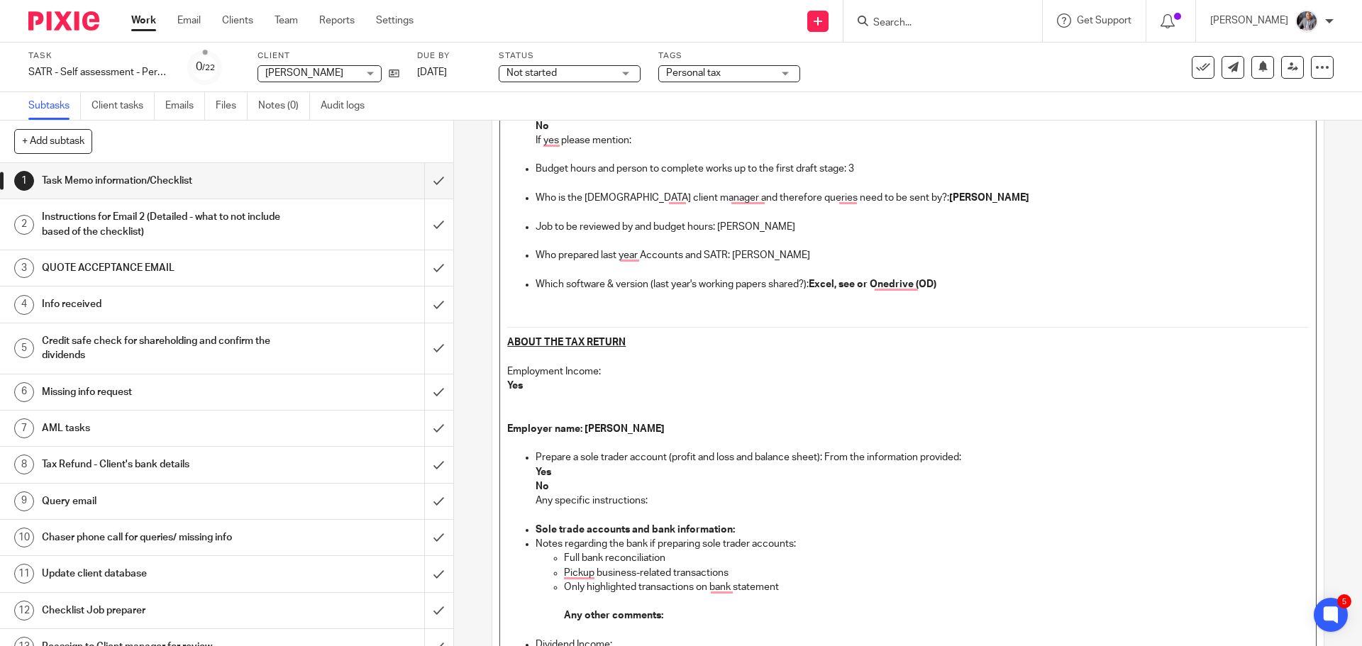
scroll to position [497, 0]
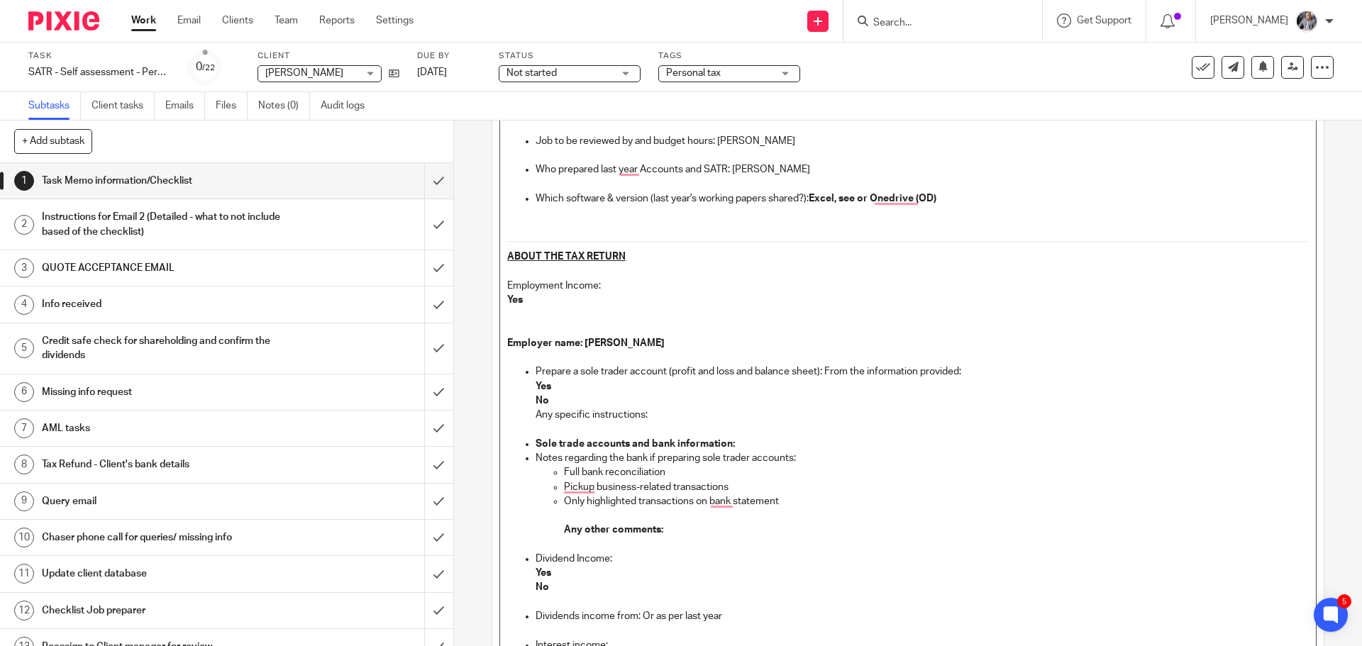
drag, startPoint x: 700, startPoint y: 489, endPoint x: 825, endPoint y: 528, distance: 130.8
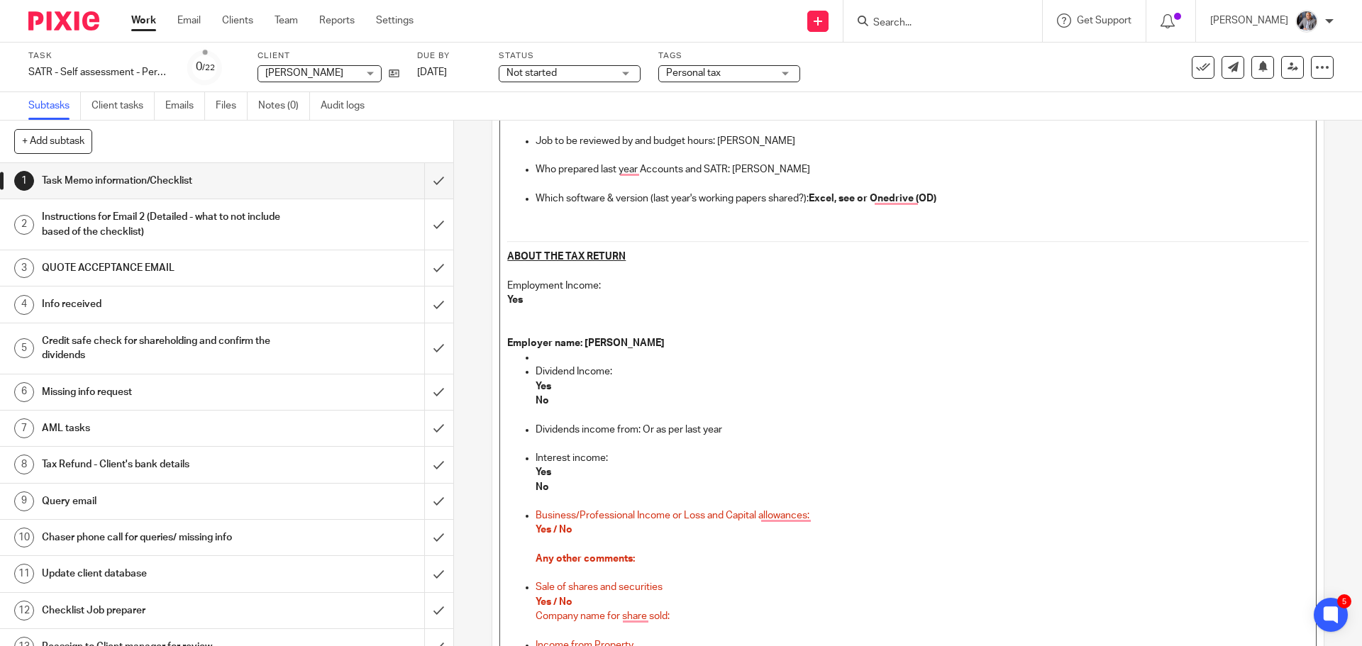
click at [586, 402] on p "No" at bounding box center [922, 401] width 773 height 14
click at [770, 429] on p "Dividends income from: Or as per last year" at bounding box center [922, 430] width 773 height 14
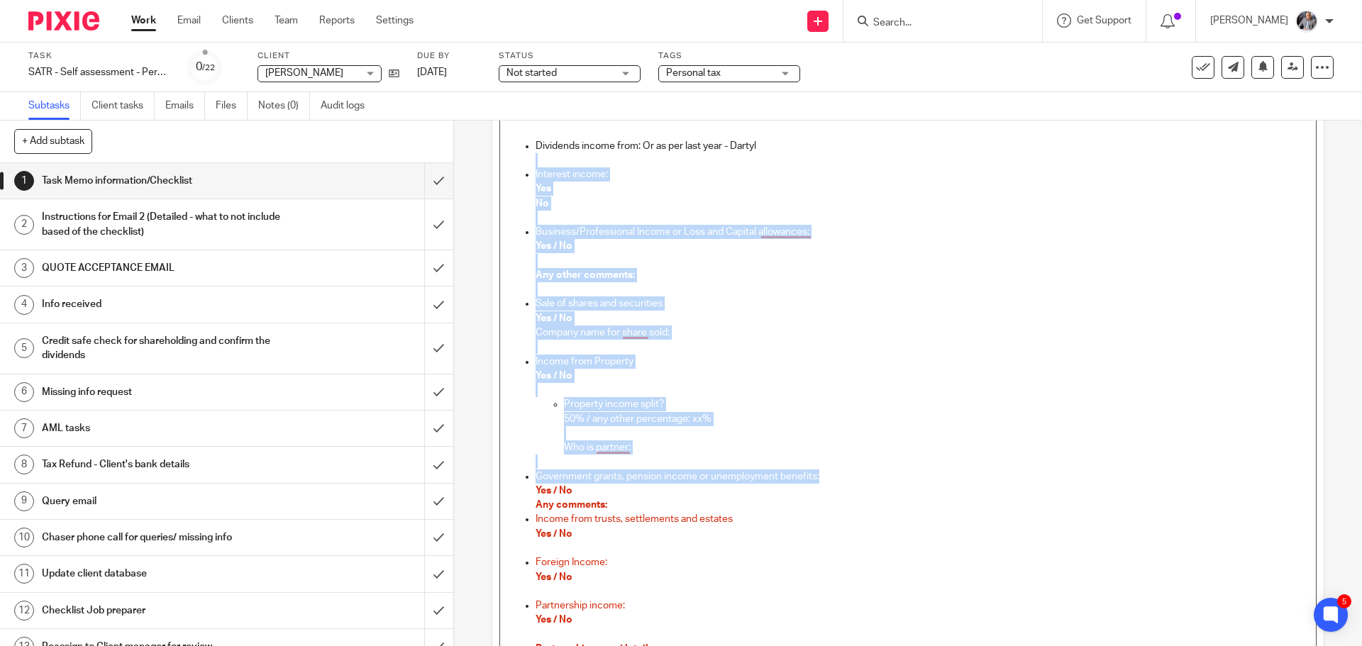
scroll to position [0, 0]
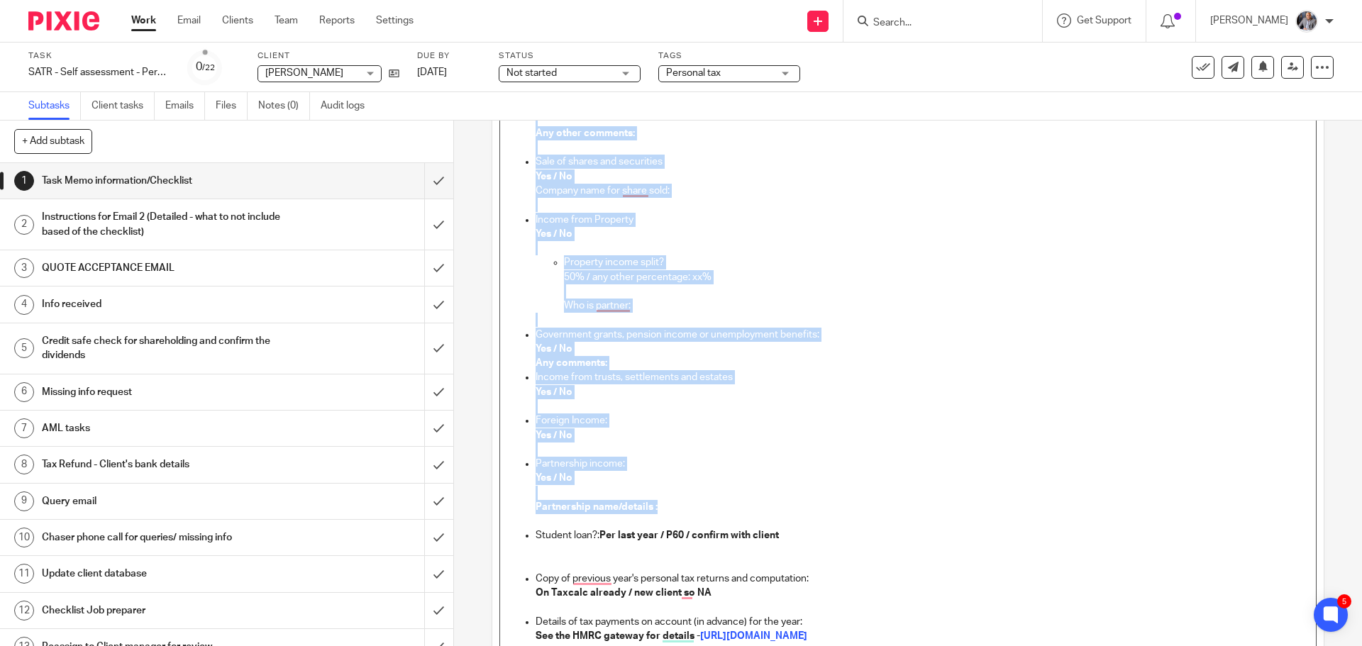
drag, startPoint x: 815, startPoint y: 436, endPoint x: 876, endPoint y: 504, distance: 91.5
click at [877, 505] on ul "Dividend Income: Yes Dividends income from: Or as per last year - Dartyl Intere…" at bounding box center [907, 370] width 801 height 891
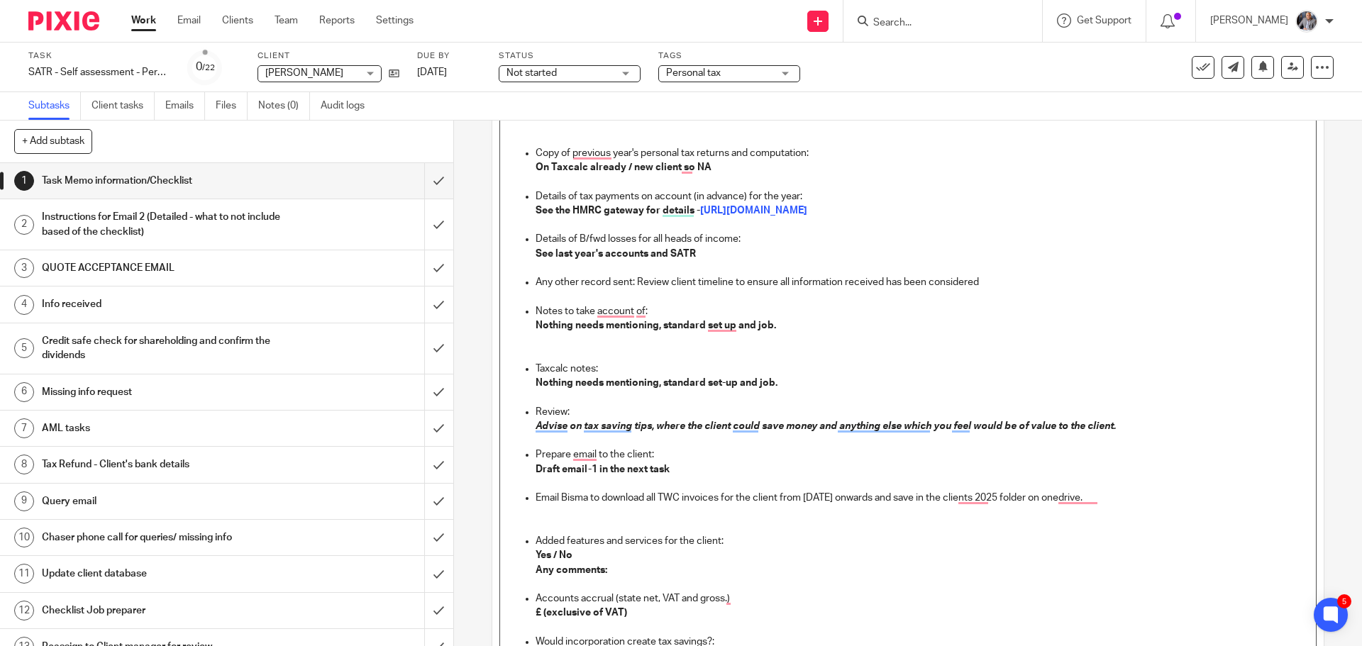
drag, startPoint x: 538, startPoint y: 608, endPoint x: 575, endPoint y: 645, distance: 52.7
click at [538, 610] on strong "£ (exclusive of VAT)" at bounding box center [582, 613] width 92 height 10
click at [927, 529] on p "To enrich screen reader interactions, please activate Accessibility in Grammarl…" at bounding box center [922, 527] width 773 height 14
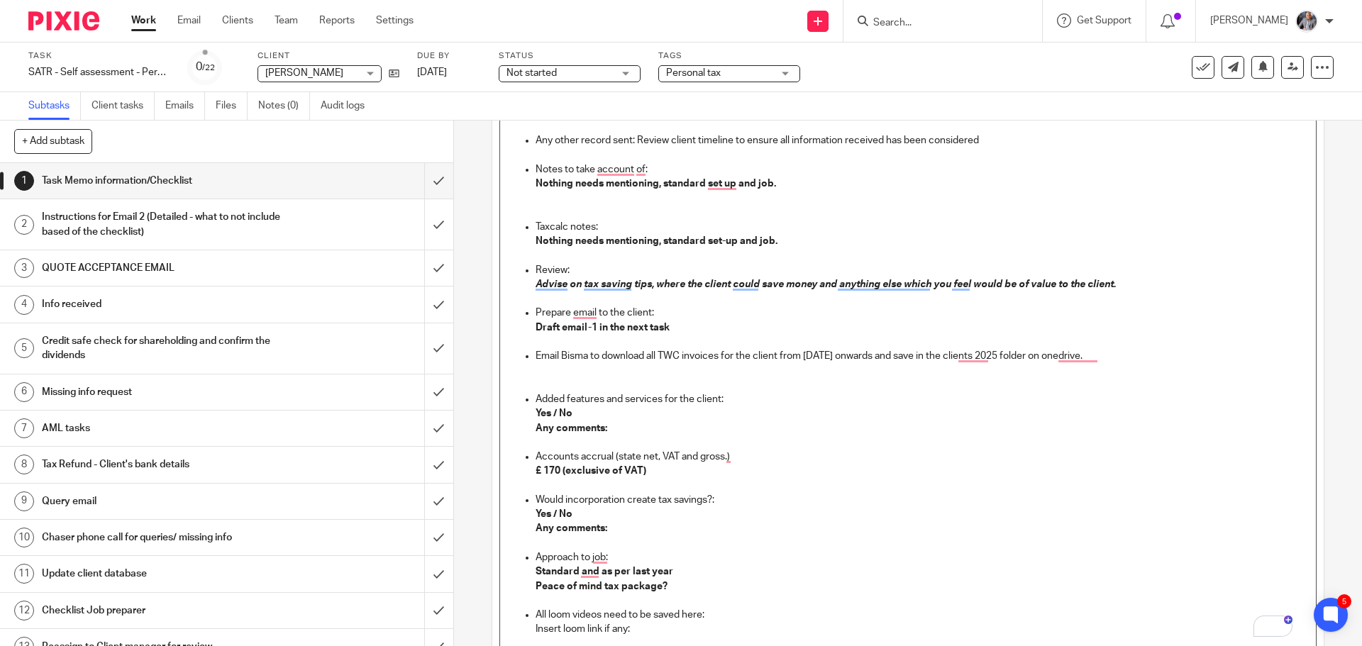
click at [556, 509] on strong "Yes / No" at bounding box center [554, 514] width 37 height 10
drag, startPoint x: 694, startPoint y: 587, endPoint x: 537, endPoint y: 592, distance: 156.9
click at [537, 592] on p "Peace of mind tax package?" at bounding box center [922, 587] width 773 height 14
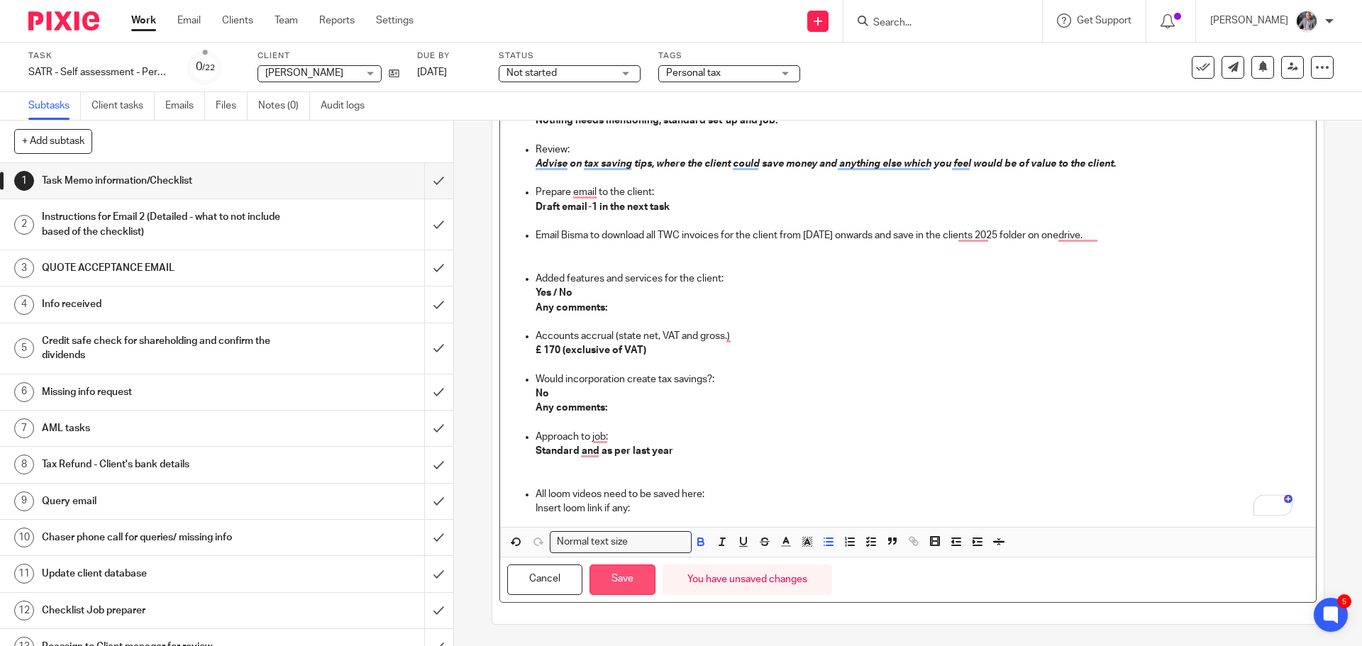
click at [639, 583] on button "Save" at bounding box center [623, 580] width 66 height 31
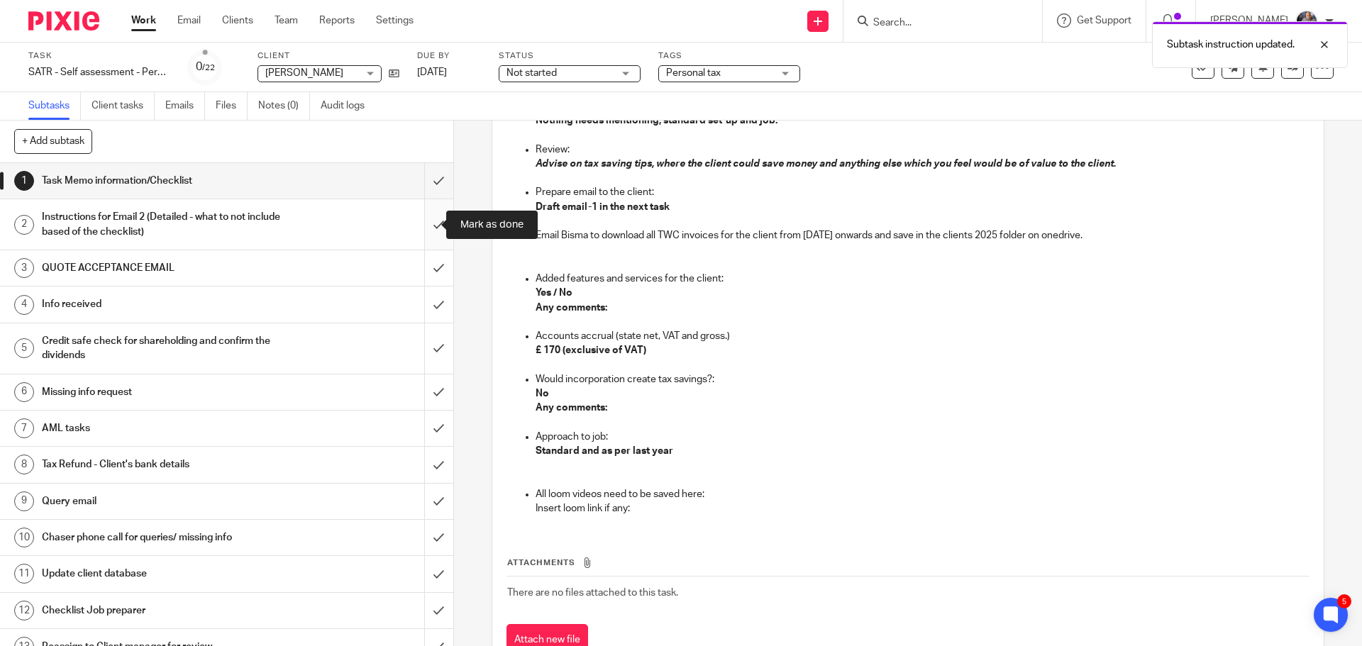
click at [426, 221] on input "submit" at bounding box center [226, 224] width 453 height 50
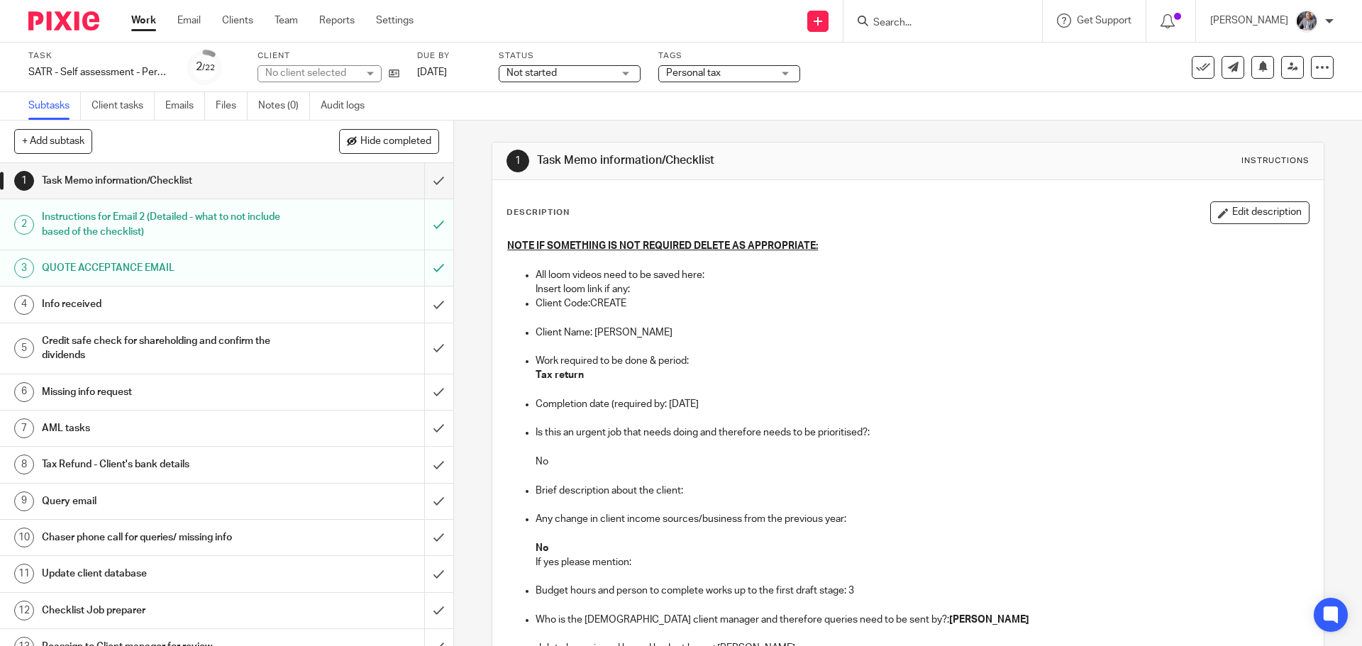
click at [144, 227] on h1 "Instructions for Email 2 (Detailed - what to not include based of the checklist)" at bounding box center [165, 224] width 246 height 36
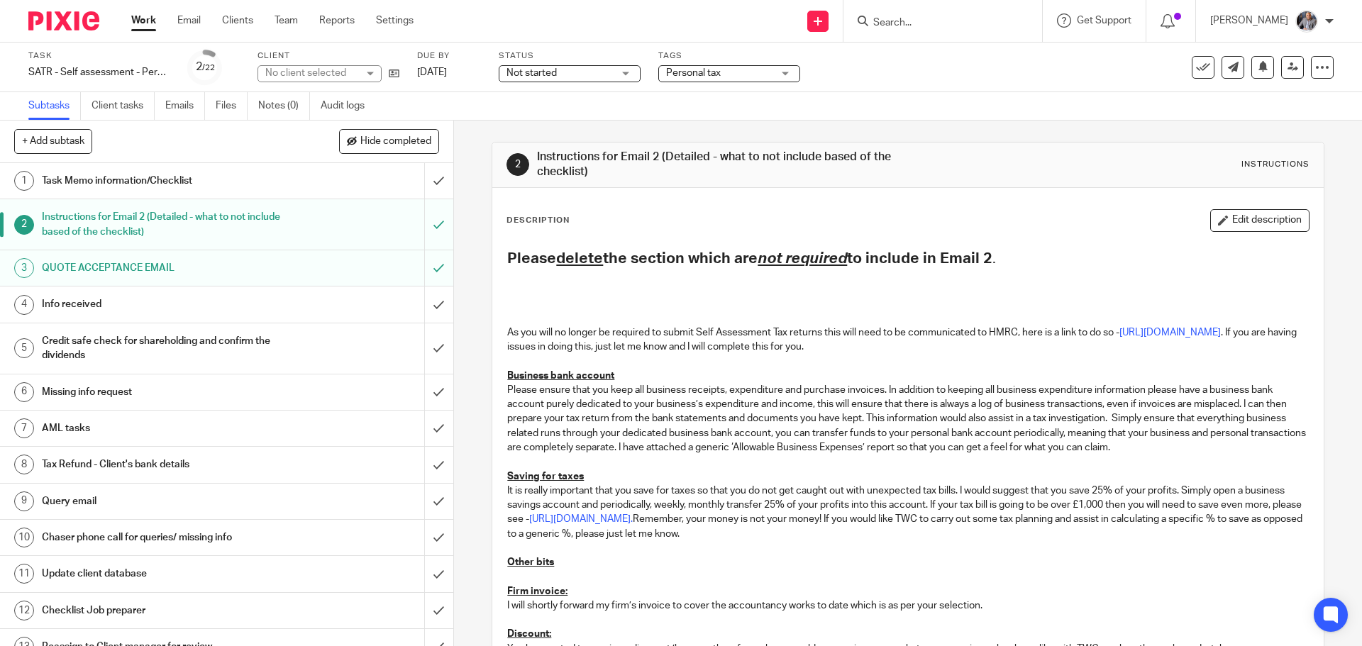
drag, startPoint x: 1262, startPoint y: 222, endPoint x: 1234, endPoint y: 217, distance: 28.8
click at [1259, 221] on button "Edit description" at bounding box center [1260, 220] width 99 height 23
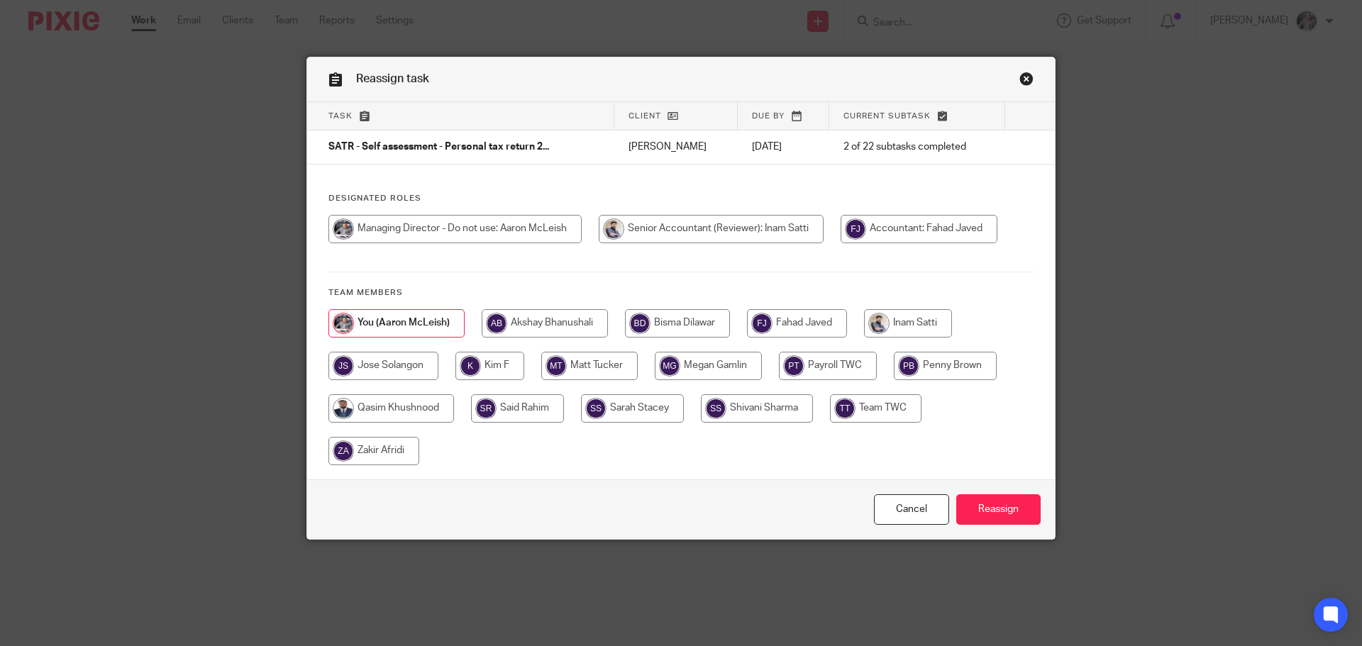
click at [938, 324] on input "radio" at bounding box center [908, 323] width 88 height 28
radio input "true"
click at [998, 510] on input "Reassign" at bounding box center [999, 510] width 84 height 31
